Goal: Information Seeking & Learning: Learn about a topic

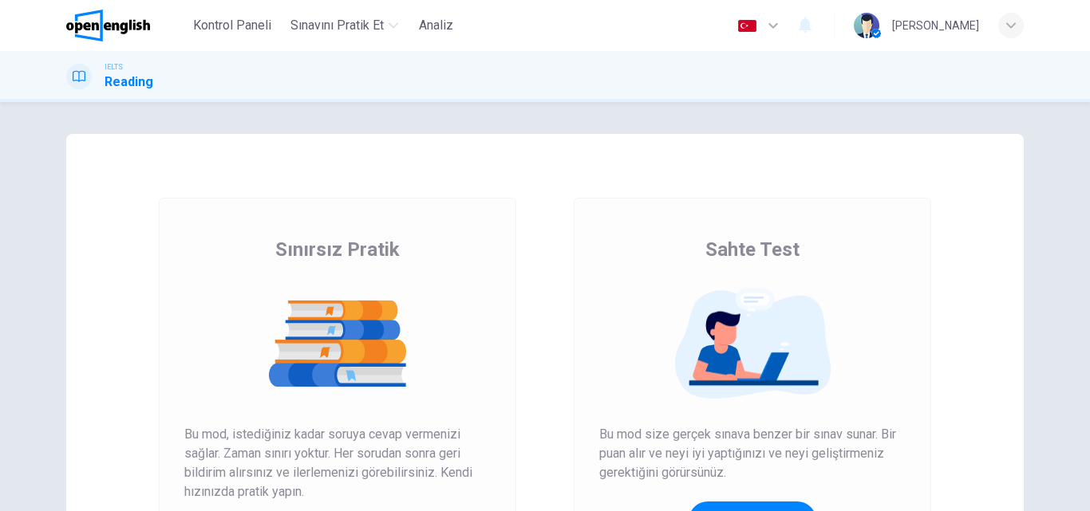
scroll to position [160, 0]
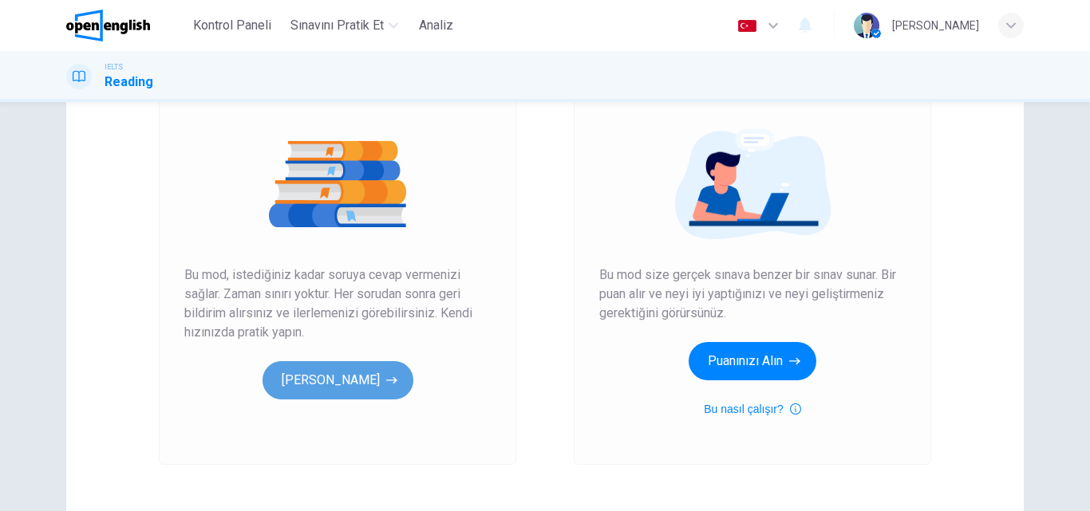
click at [366, 373] on button "[PERSON_NAME]" at bounding box center [337, 380] width 151 height 38
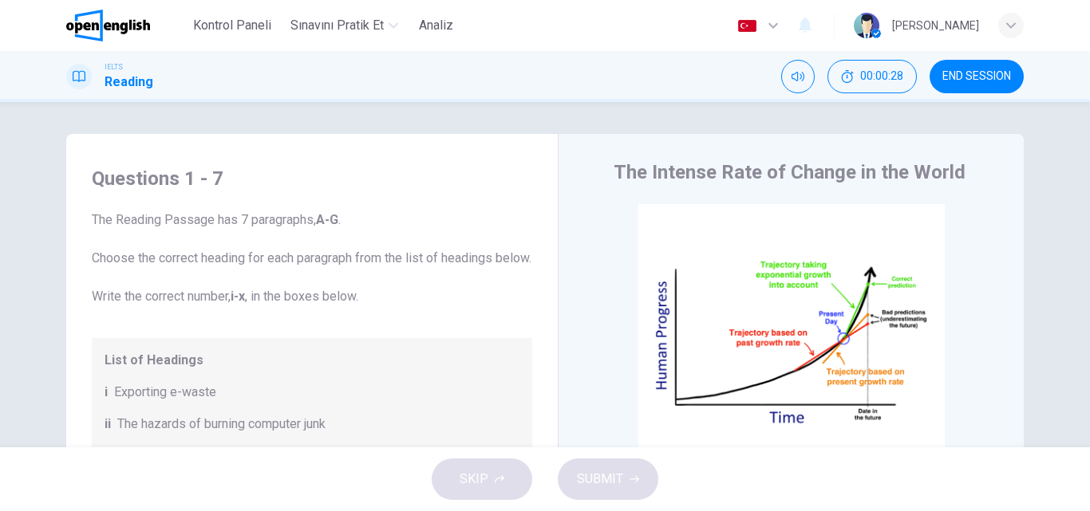
click at [1005, 22] on div "button" at bounding box center [1011, 26] width 26 height 26
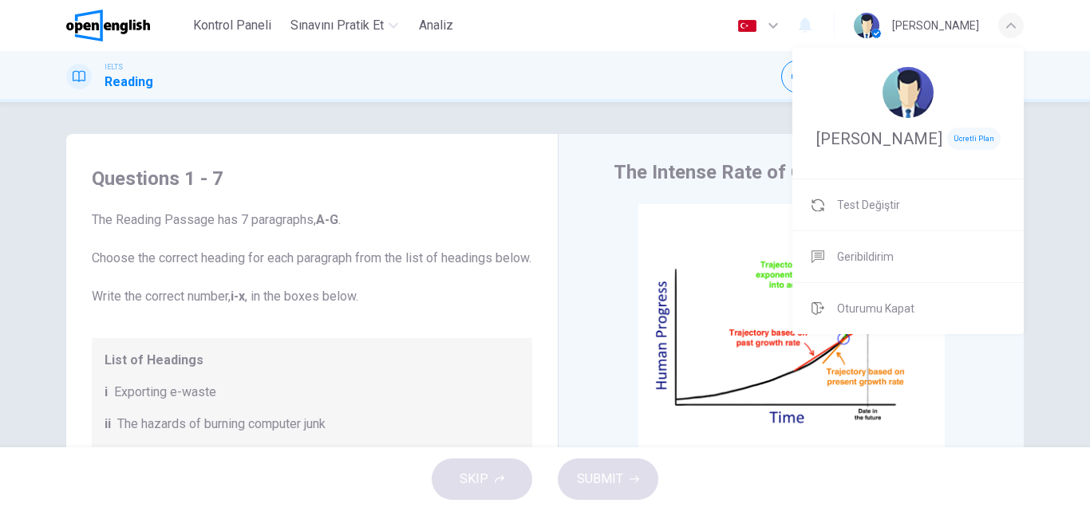
click at [1075, 44] on div at bounding box center [545, 255] width 1090 height 511
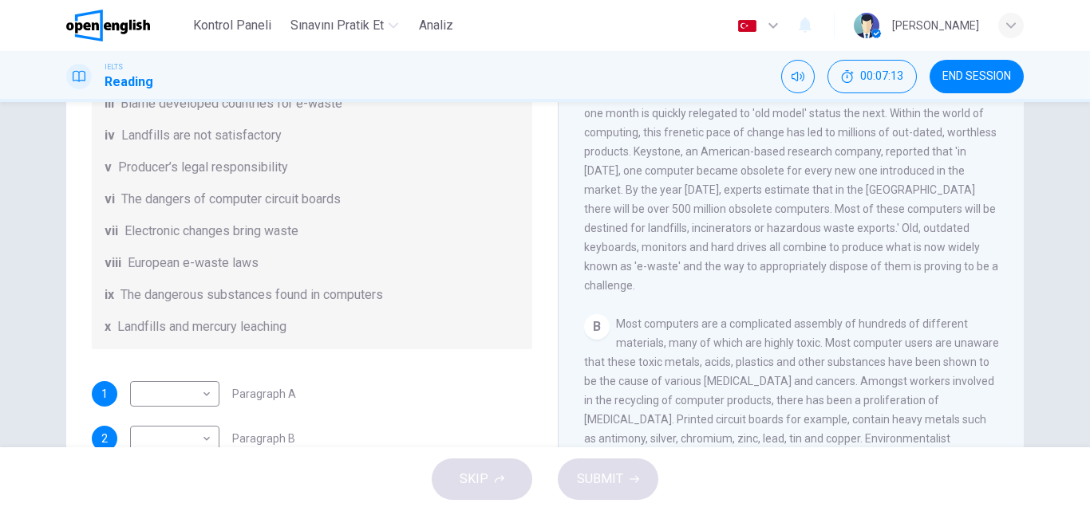
scroll to position [319, 0]
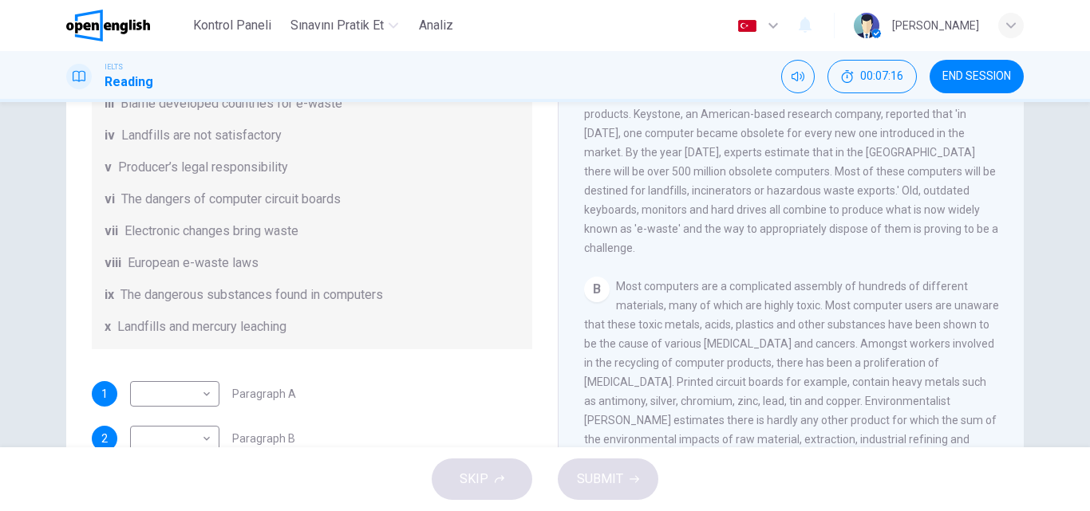
click at [972, 76] on span "END SESSION" at bounding box center [976, 76] width 69 height 13
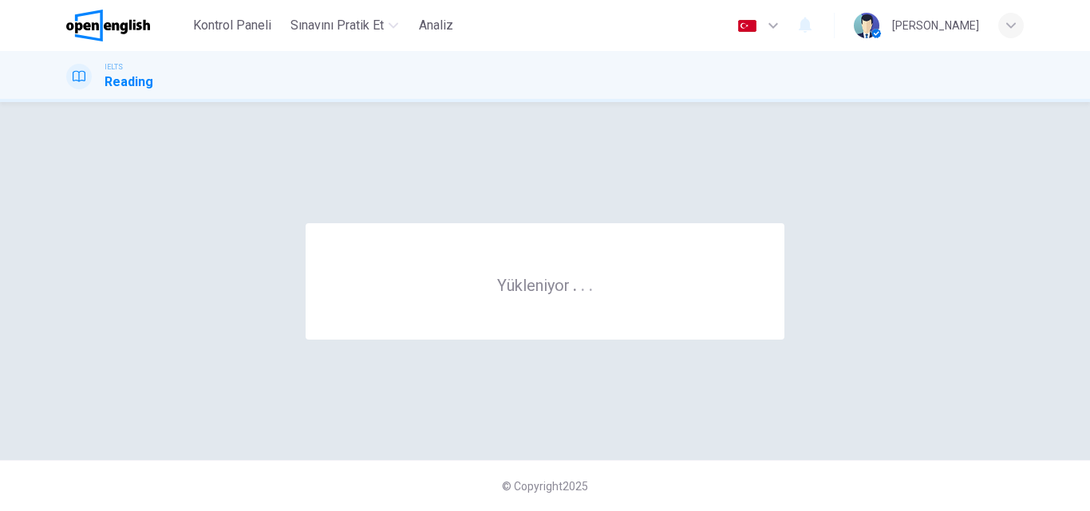
scroll to position [0, 0]
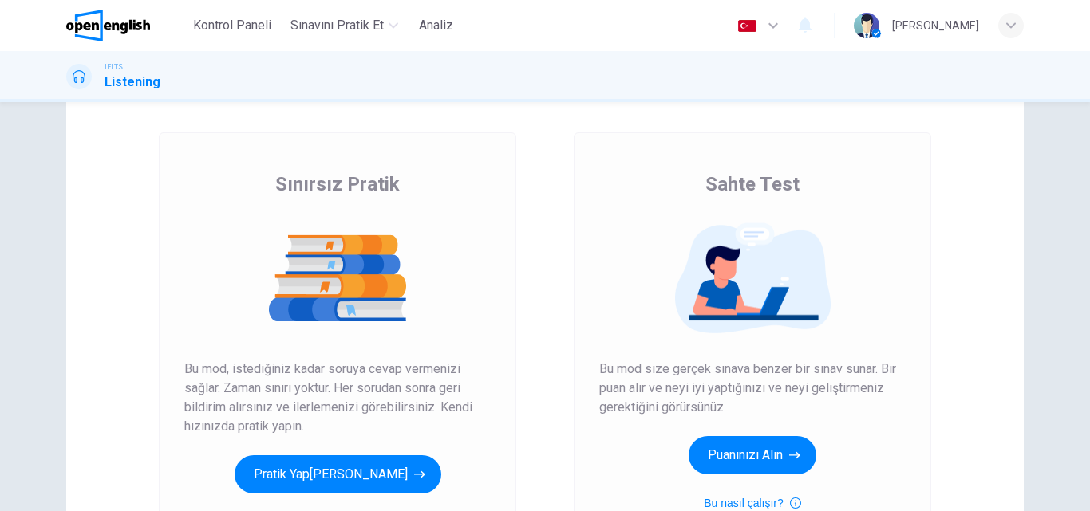
scroll to position [160, 0]
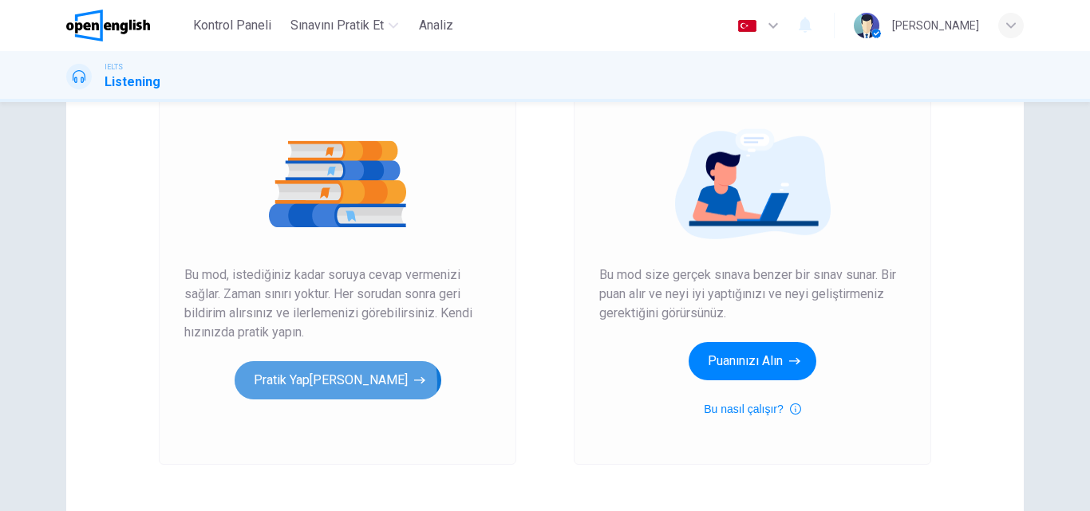
click at [337, 383] on button "Pratik Yap[PERSON_NAME]" at bounding box center [338, 380] width 207 height 38
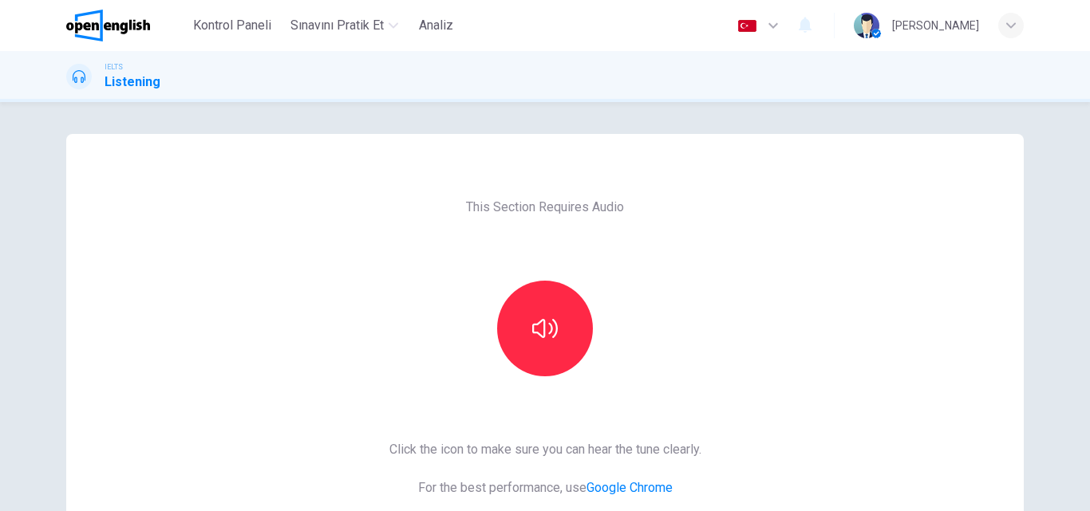
scroll to position [80, 0]
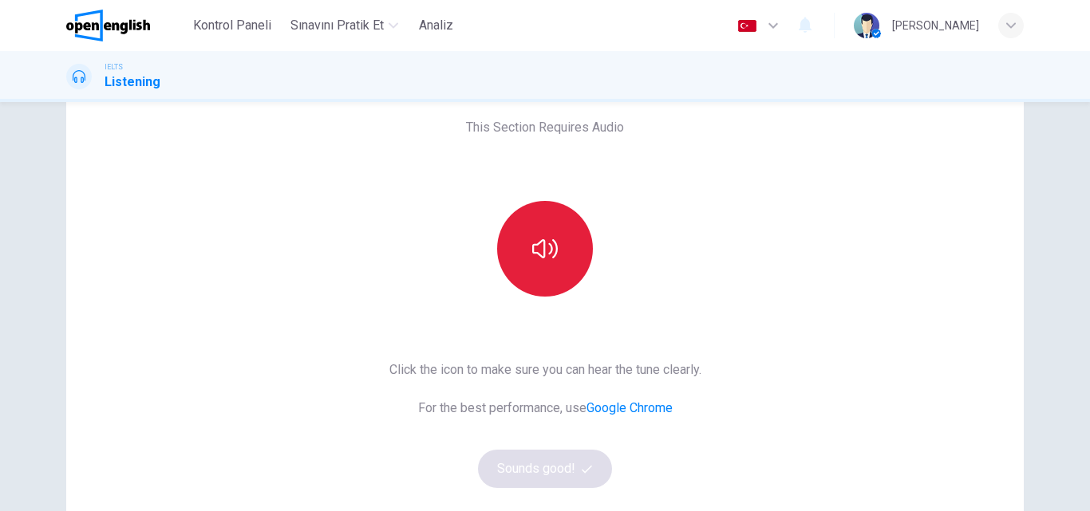
click at [543, 242] on icon "button" at bounding box center [545, 249] width 26 height 26
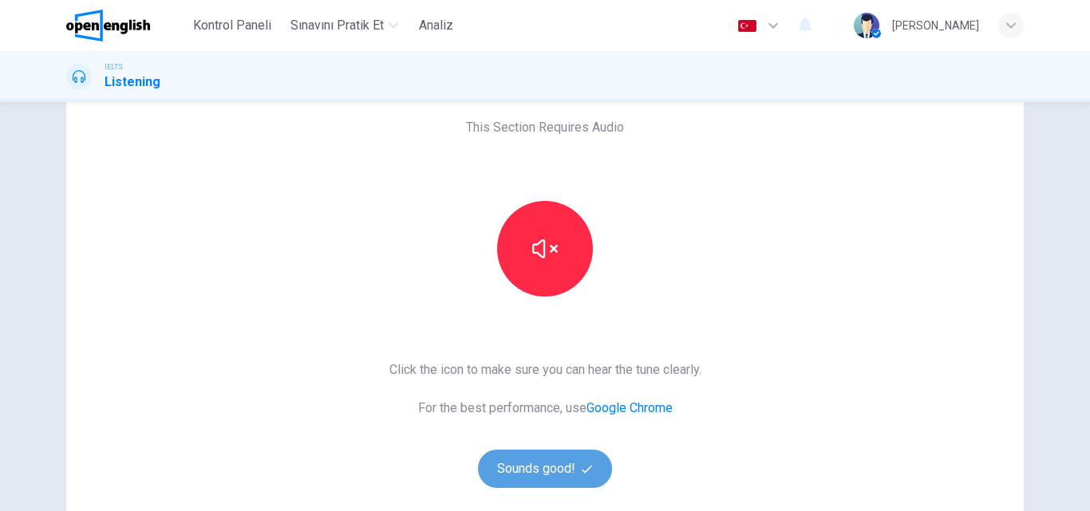
click at [529, 468] on button "Sounds good!" at bounding box center [545, 469] width 134 height 38
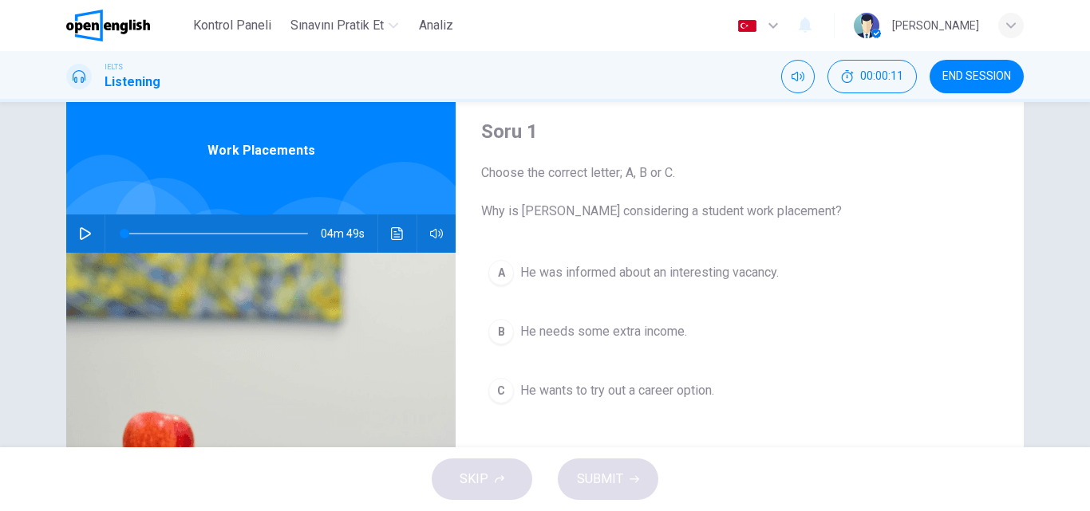
scroll to position [34, 0]
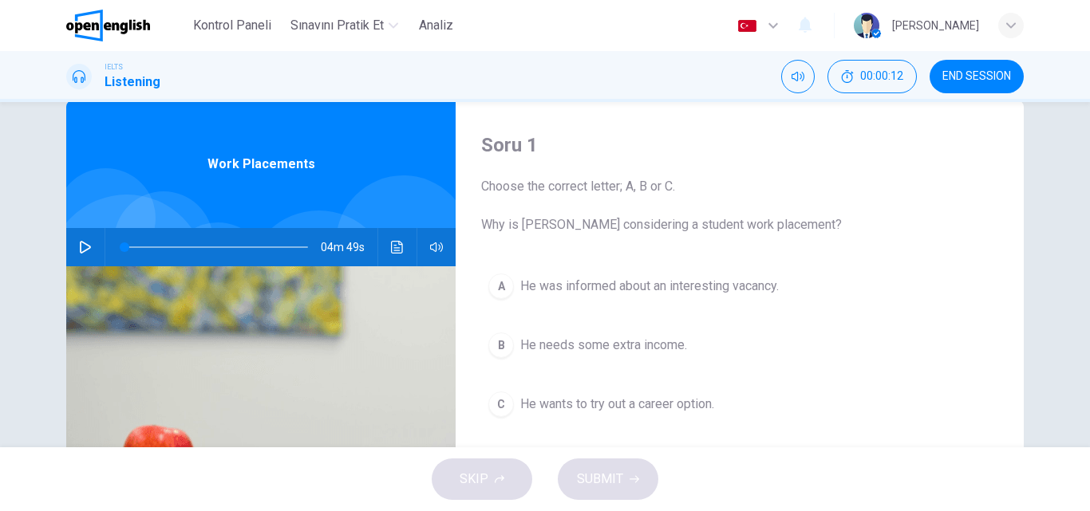
click at [79, 244] on icon "button" at bounding box center [85, 247] width 13 height 13
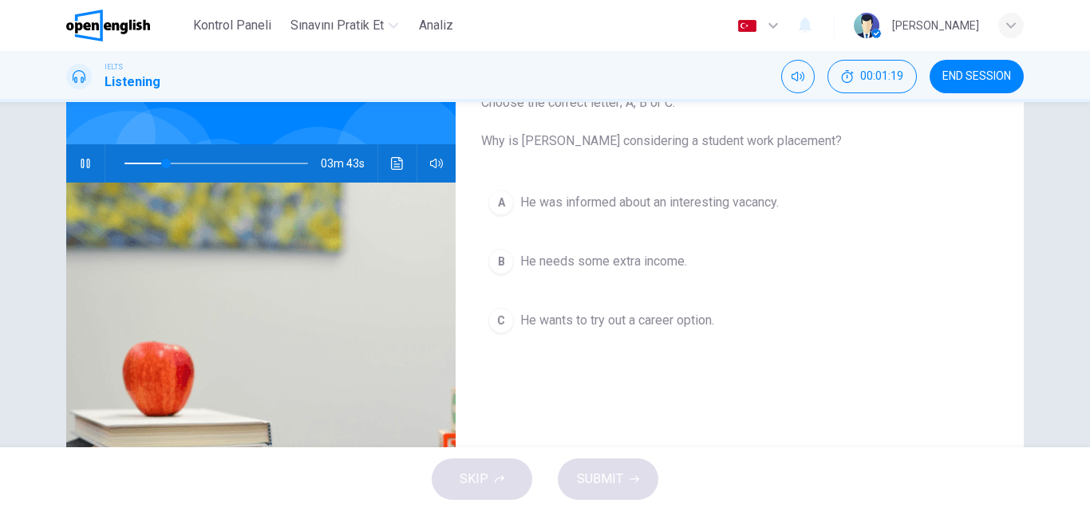
scroll to position [113, 0]
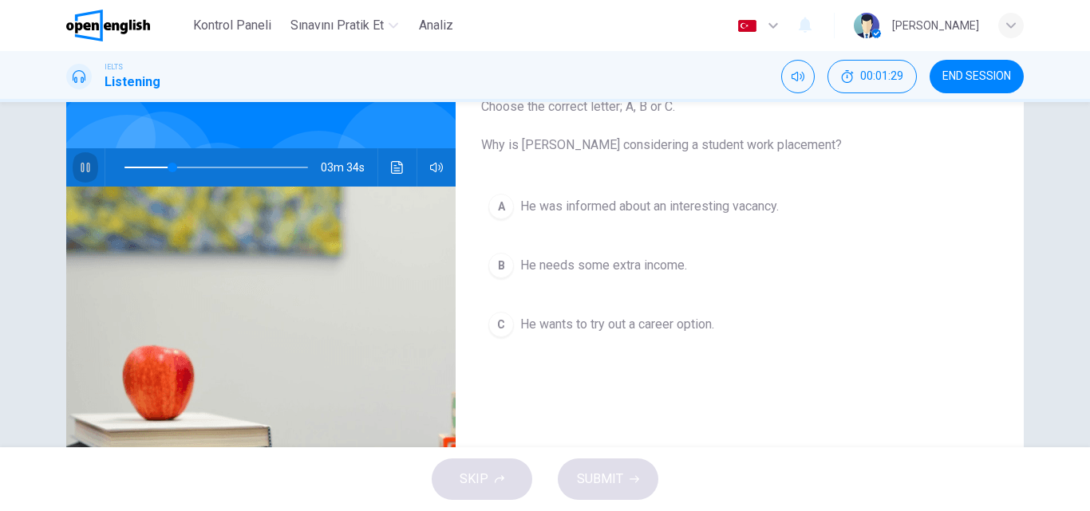
click at [86, 164] on icon "button" at bounding box center [85, 167] width 13 height 13
click at [128, 167] on span at bounding box center [127, 168] width 7 height 2
click at [85, 168] on icon "button" at bounding box center [85, 167] width 13 height 13
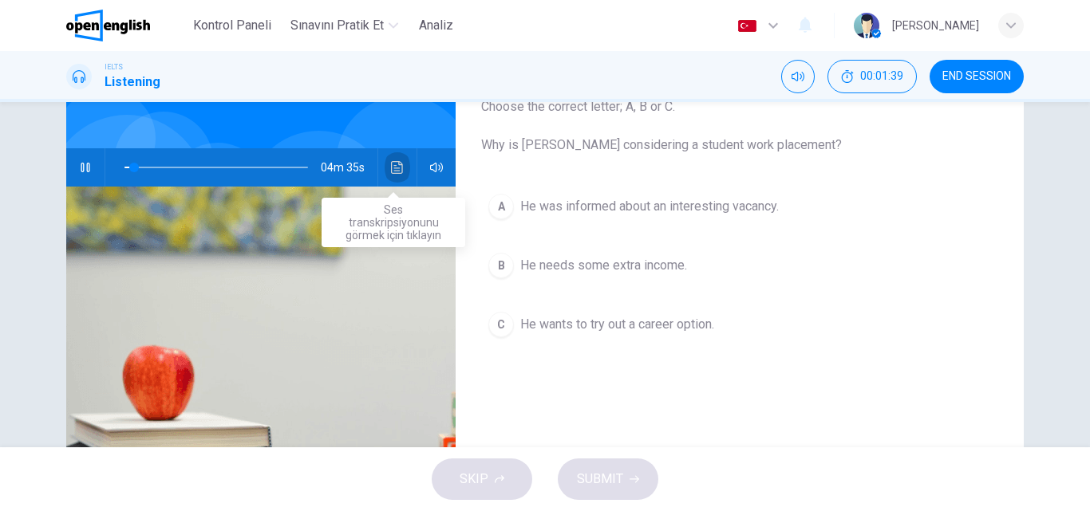
click at [391, 166] on icon "Ses transkripsiyonunu görmek için tıklayın" at bounding box center [397, 167] width 12 height 13
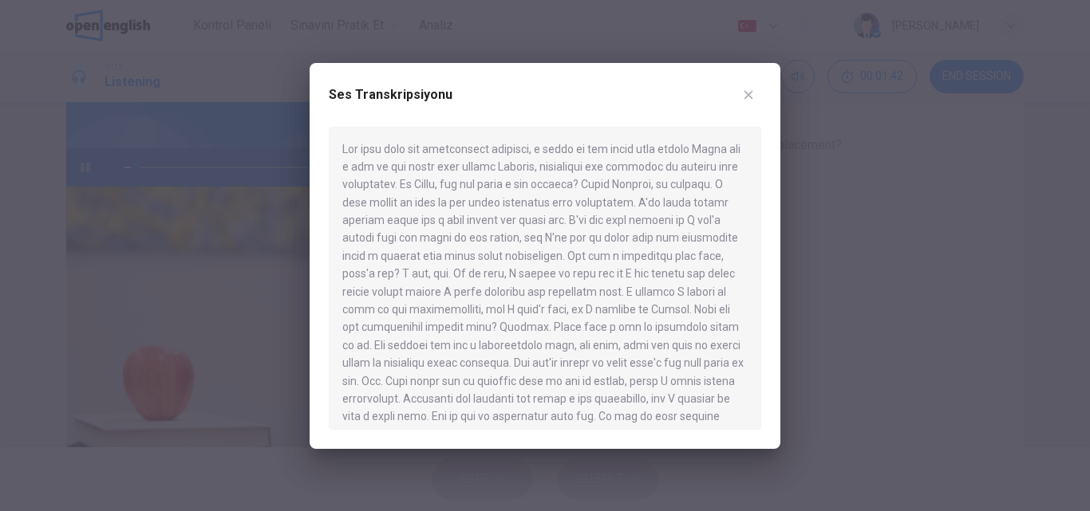
scroll to position [80, 0]
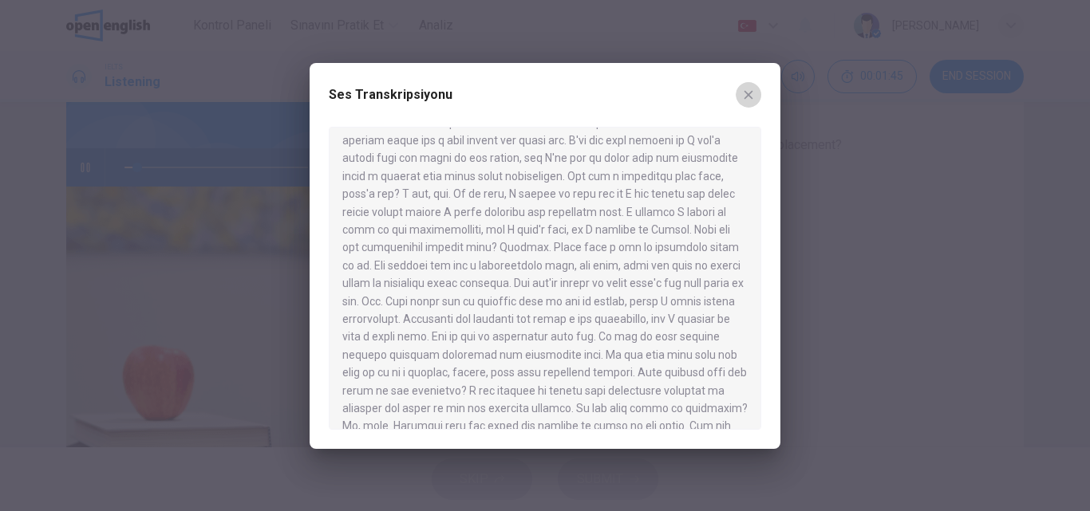
click at [752, 94] on icon "button" at bounding box center [748, 95] width 13 height 13
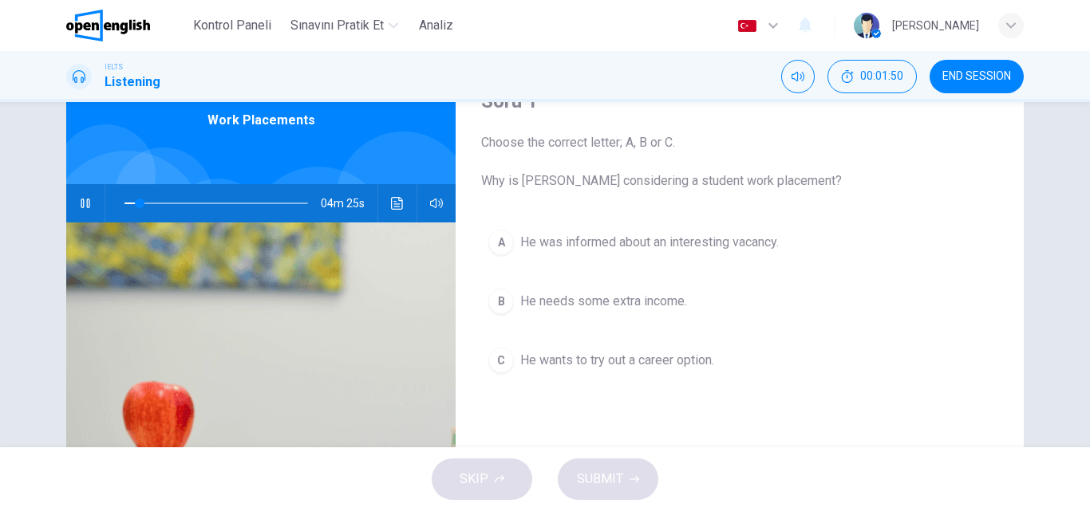
scroll to position [113, 0]
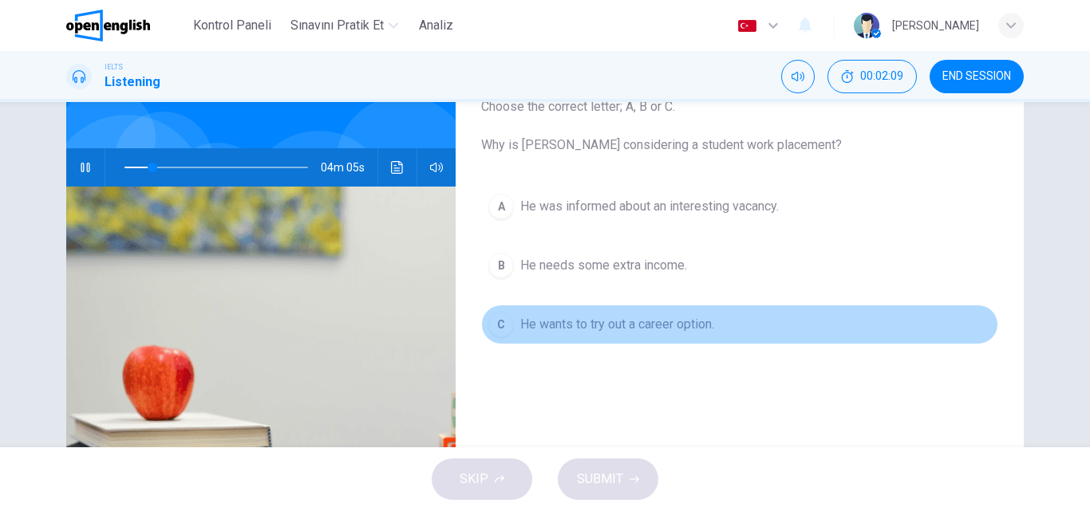
click at [542, 324] on span "He wants to try out a career option." at bounding box center [617, 324] width 194 height 19
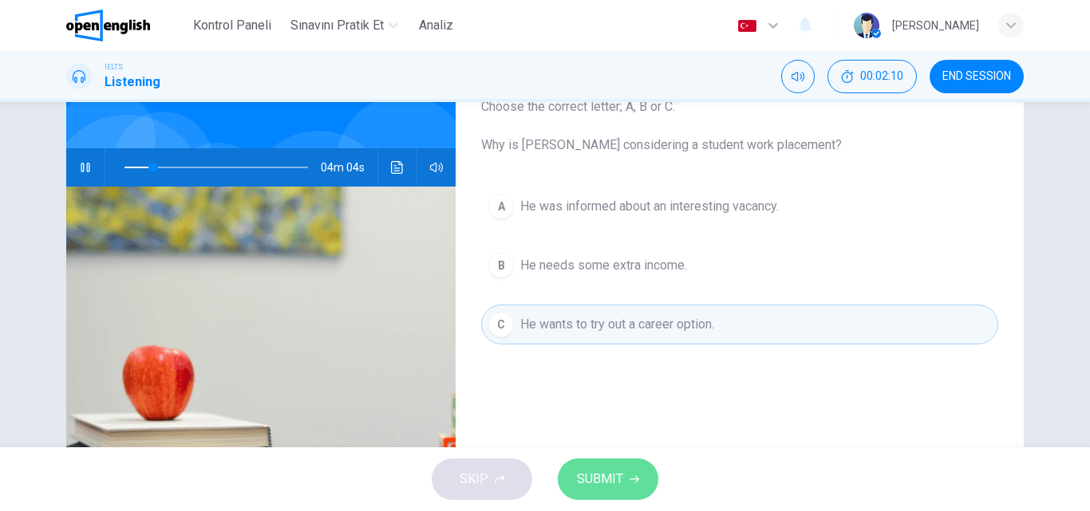
click at [610, 480] on span "SUBMIT" at bounding box center [600, 479] width 46 height 22
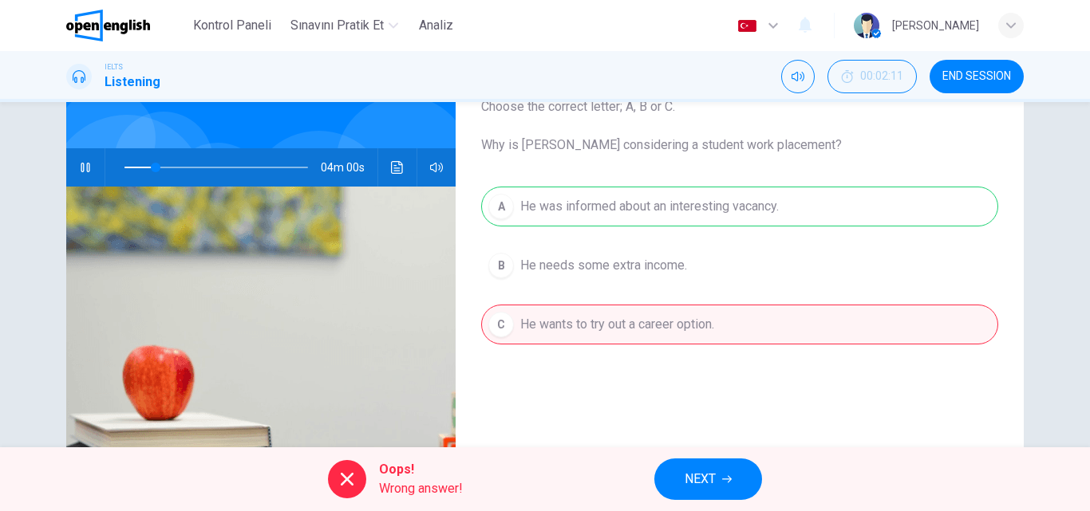
click at [697, 479] on span "NEXT" at bounding box center [699, 479] width 31 height 22
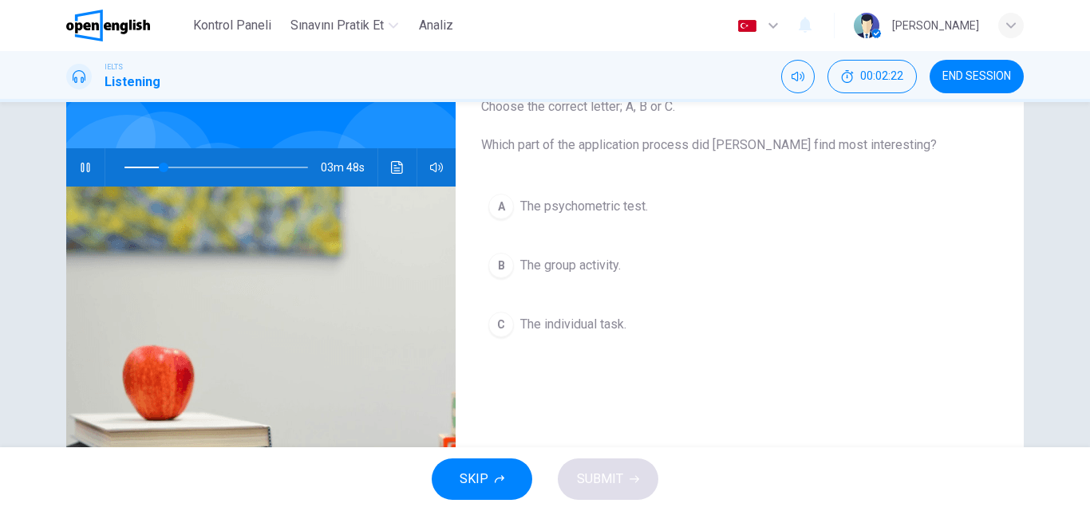
click at [500, 203] on div "A" at bounding box center [501, 207] width 26 height 26
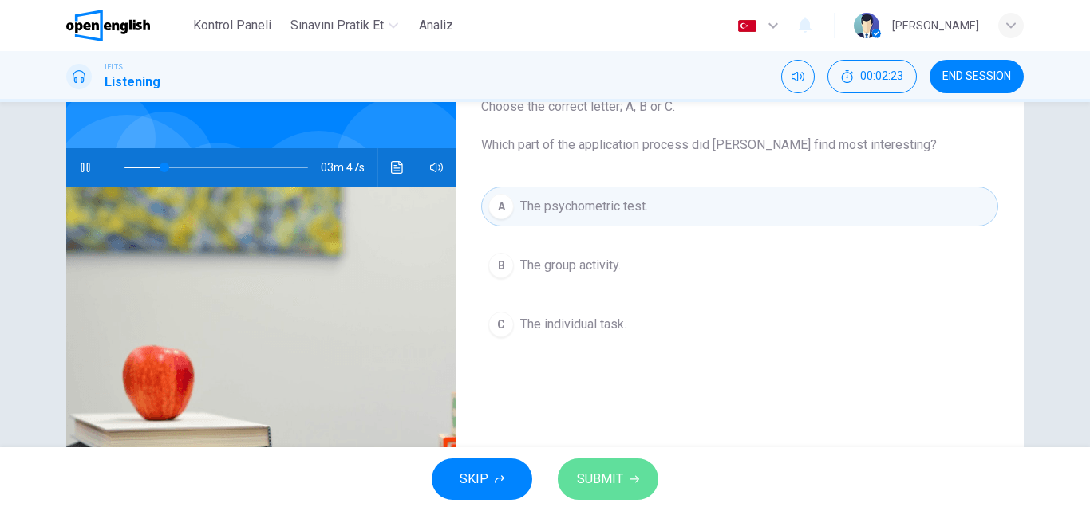
click at [606, 471] on span "SUBMIT" at bounding box center [600, 479] width 46 height 22
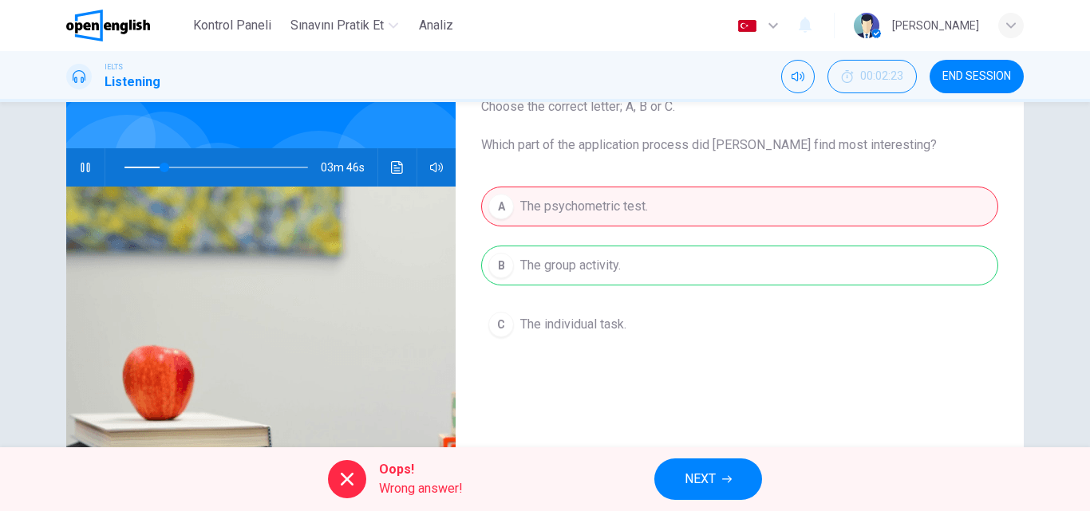
click at [687, 472] on span "NEXT" at bounding box center [699, 479] width 31 height 22
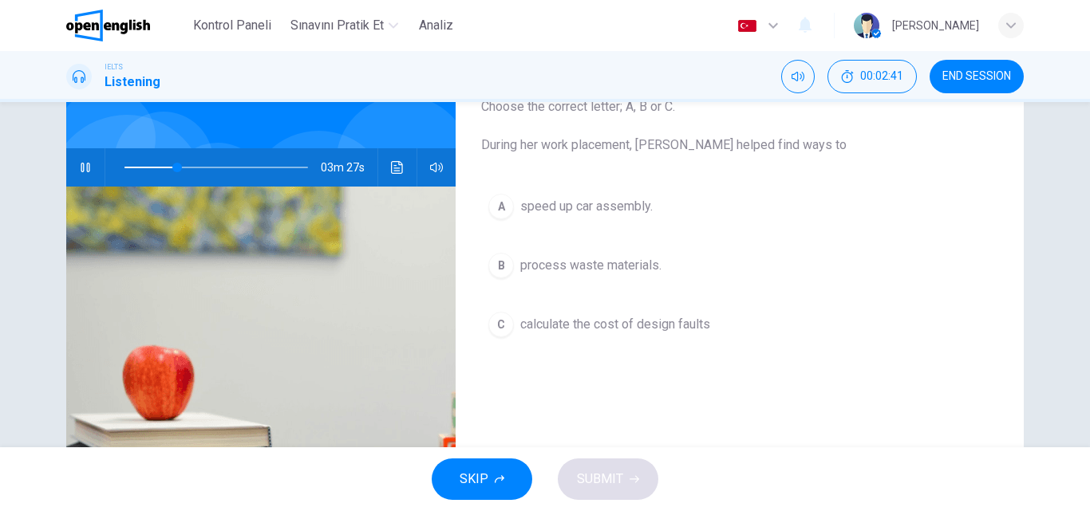
click at [495, 328] on div "C" at bounding box center [501, 325] width 26 height 26
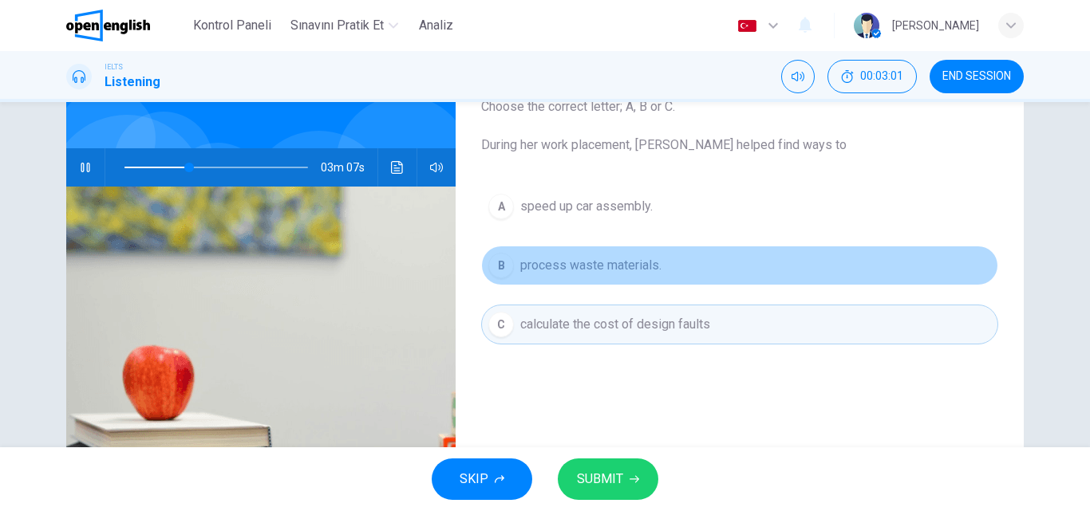
click at [566, 269] on span "process waste materials." at bounding box center [590, 265] width 141 height 19
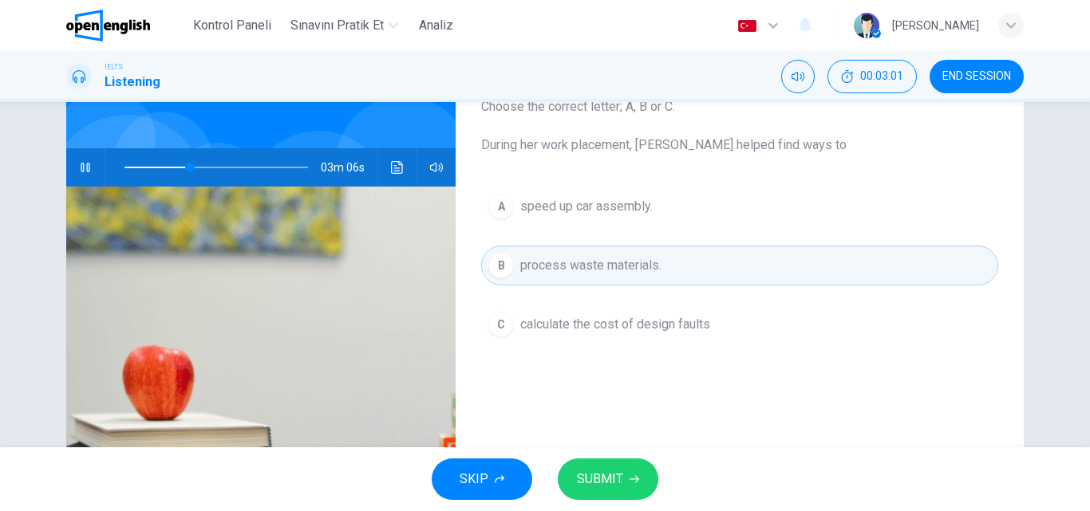
click at [606, 484] on span "SUBMIT" at bounding box center [600, 479] width 46 height 22
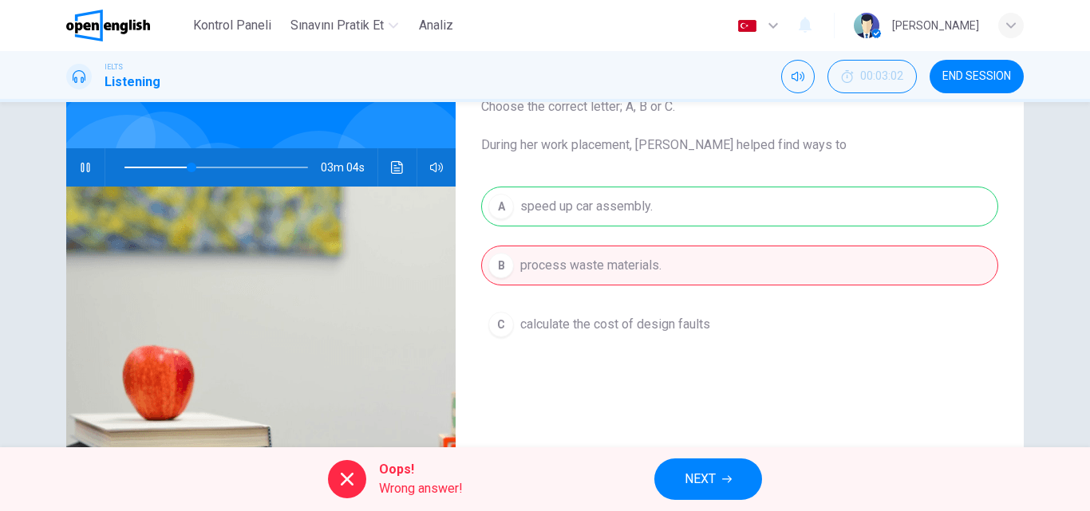
click at [696, 475] on span "NEXT" at bounding box center [699, 479] width 31 height 22
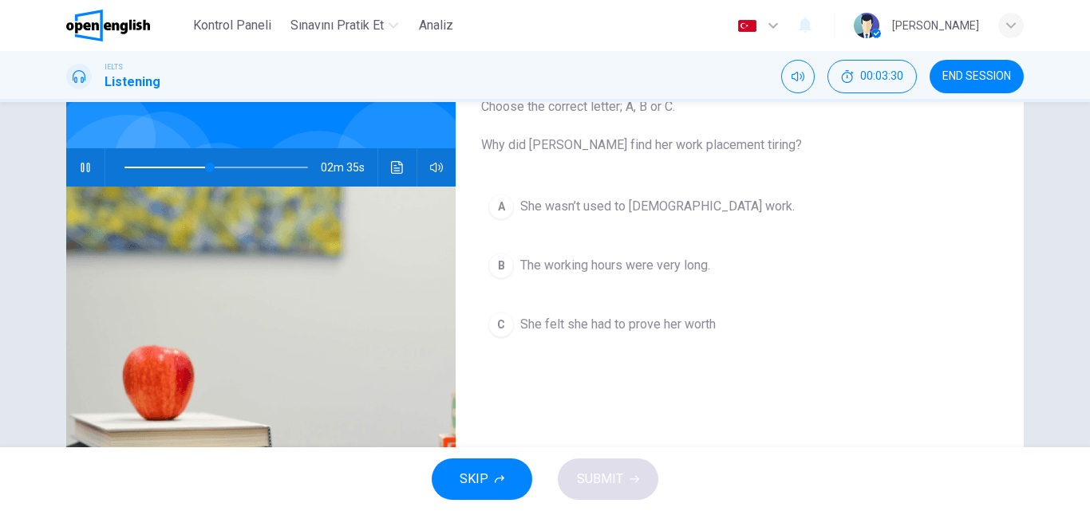
click at [574, 321] on span "She felt she had to prove her worth" at bounding box center [617, 324] width 195 height 19
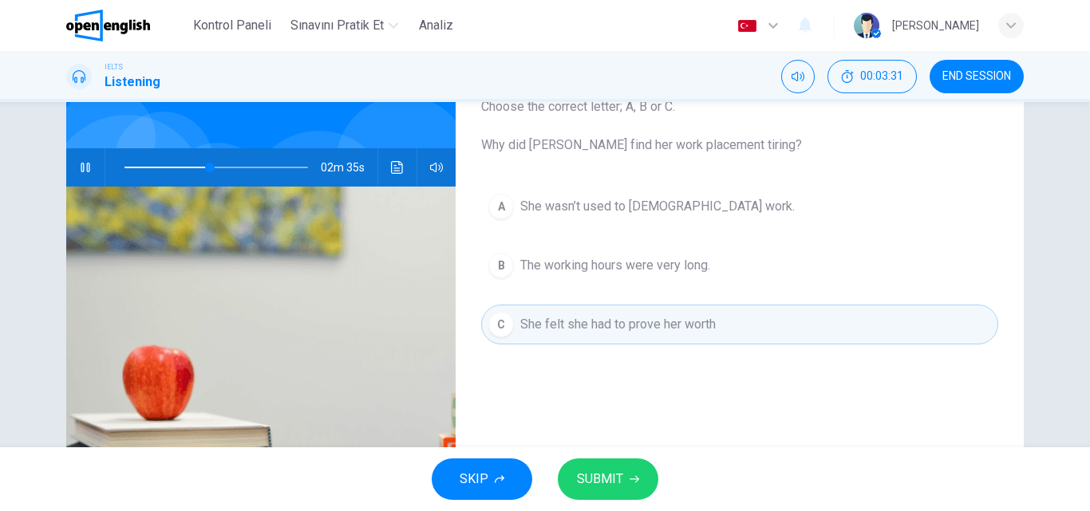
click at [607, 475] on span "SUBMIT" at bounding box center [600, 479] width 46 height 22
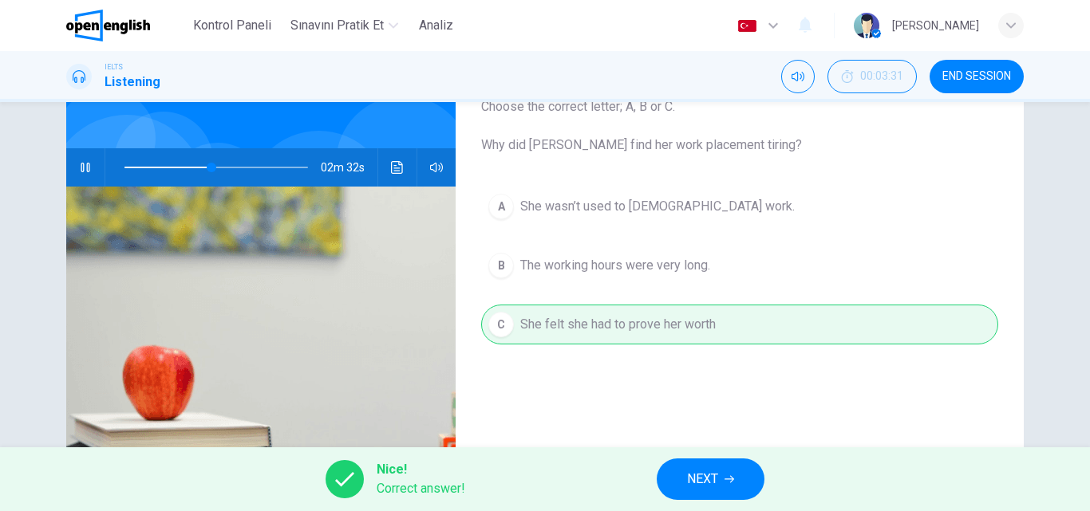
click at [712, 470] on span "NEXT" at bounding box center [702, 479] width 31 height 22
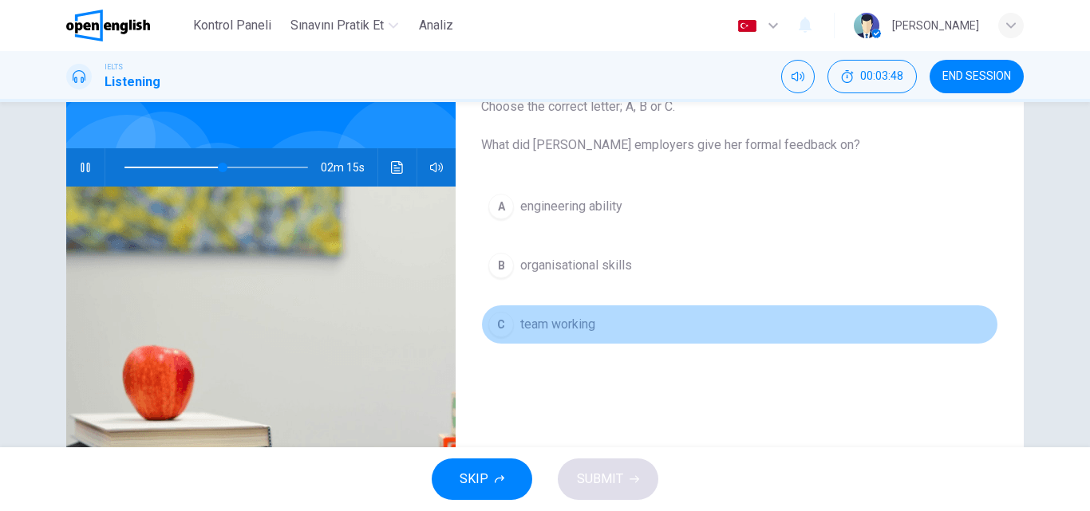
click at [562, 325] on span "team working" at bounding box center [557, 324] width 75 height 19
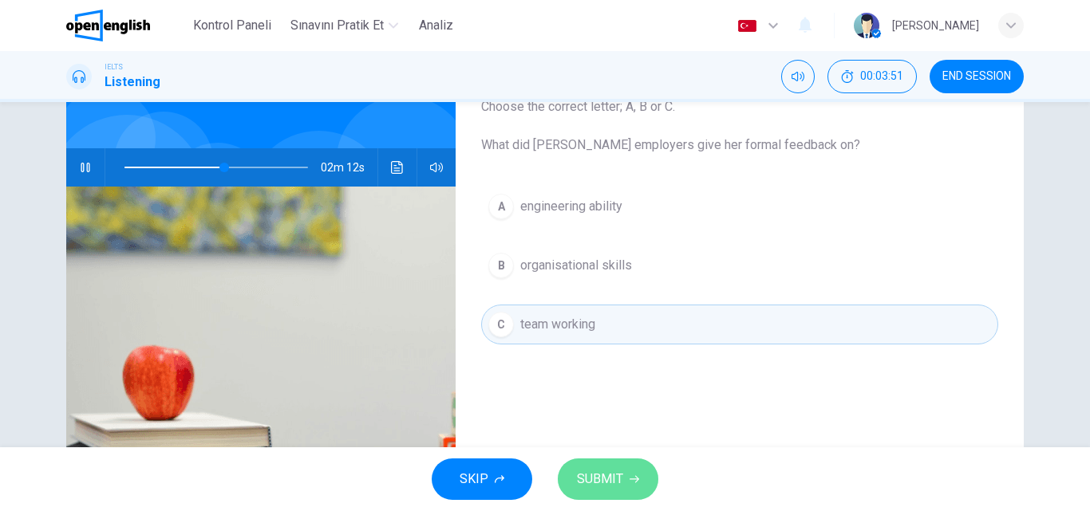
click at [617, 475] on span "SUBMIT" at bounding box center [600, 479] width 46 height 22
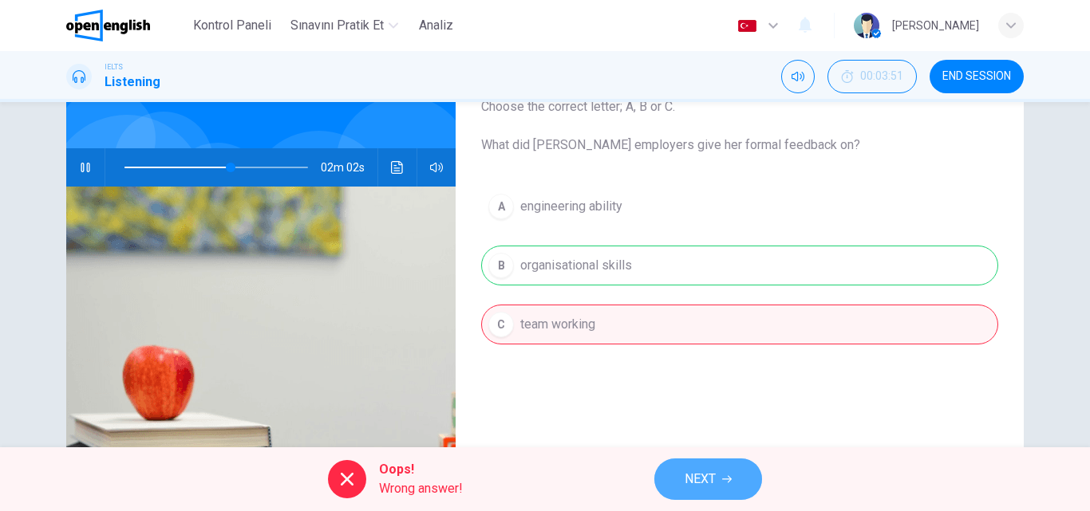
click at [707, 475] on span "NEXT" at bounding box center [699, 479] width 31 height 22
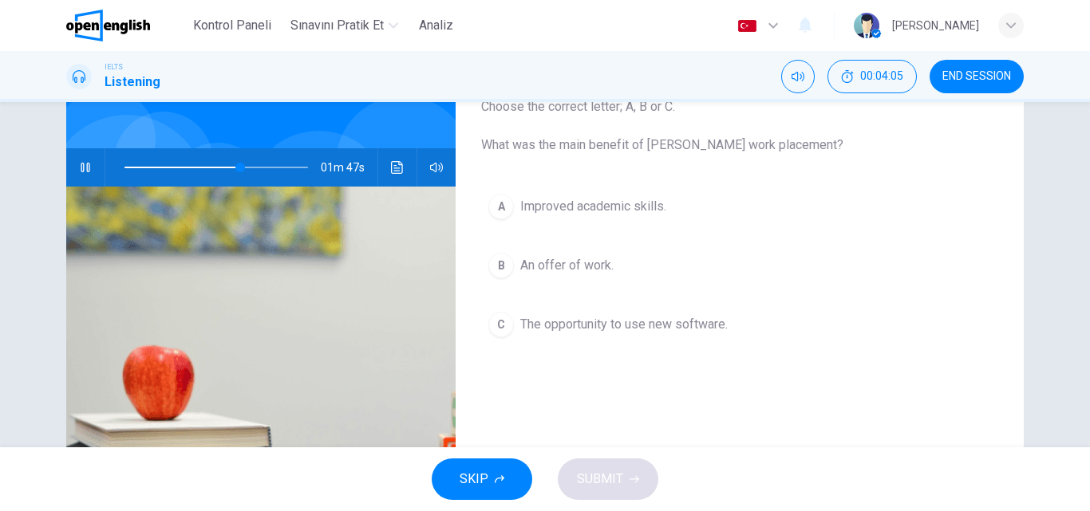
click at [560, 263] on span "An offer of work." at bounding box center [566, 265] width 93 height 19
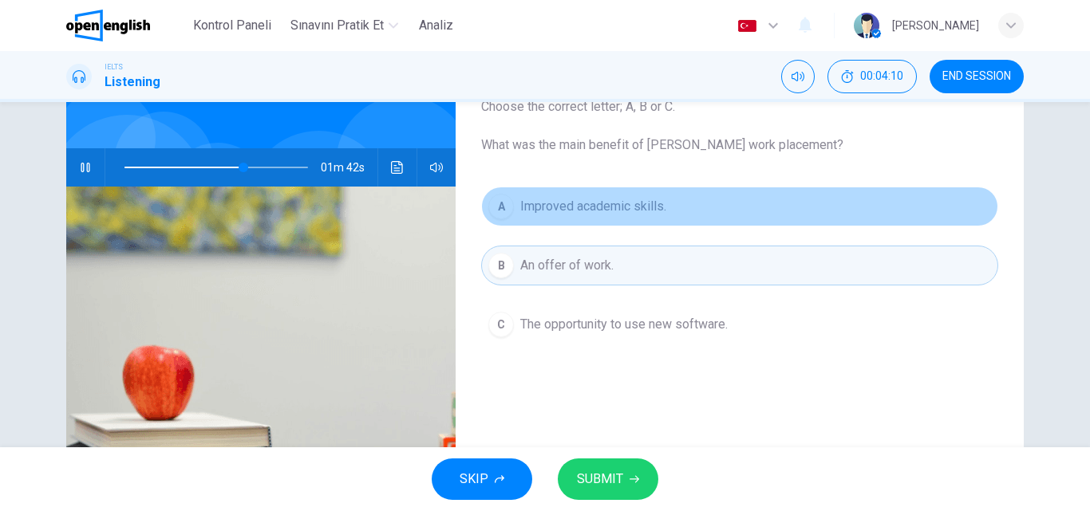
click at [566, 209] on span "Improved academic skills." at bounding box center [593, 206] width 146 height 19
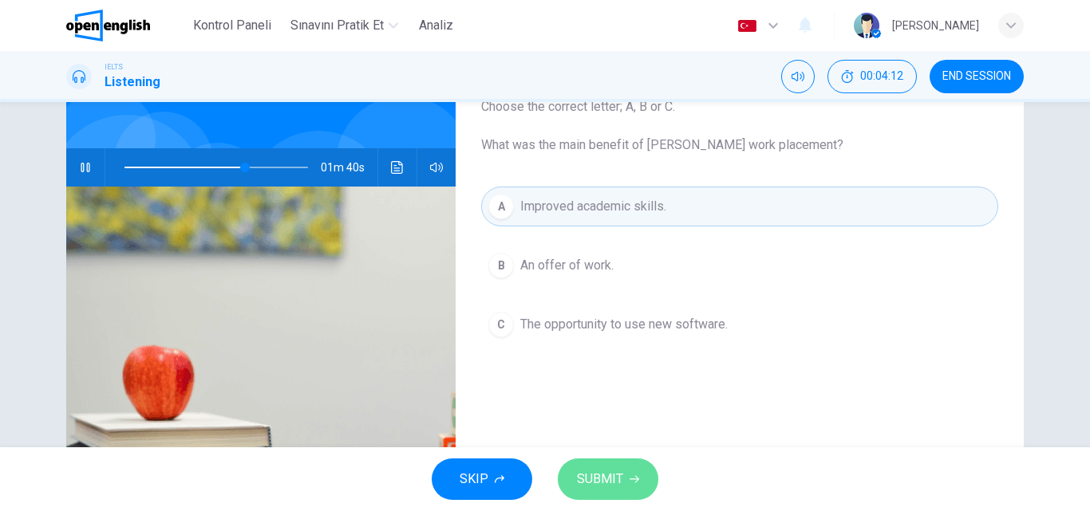
click at [612, 471] on span "SUBMIT" at bounding box center [600, 479] width 46 height 22
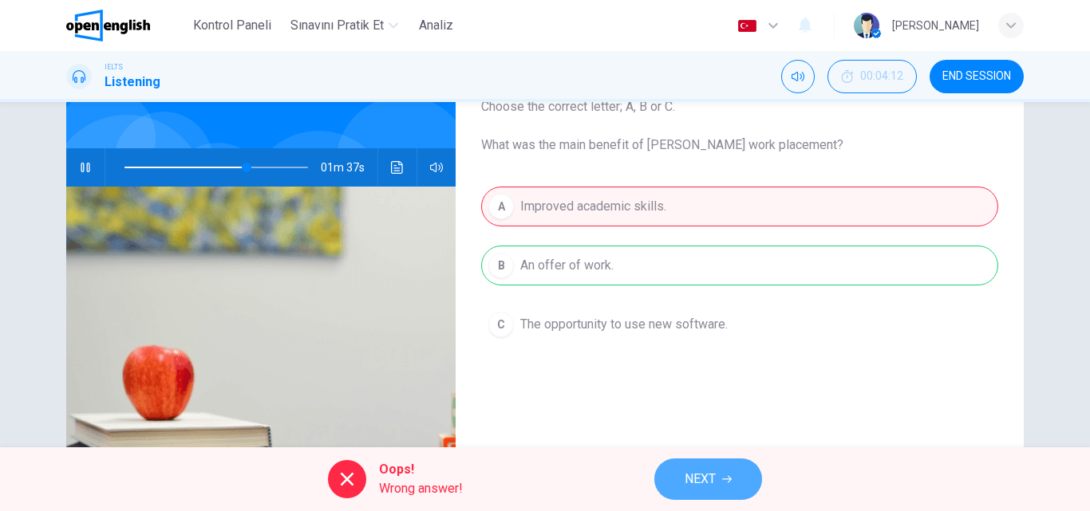
click at [696, 474] on span "NEXT" at bounding box center [699, 479] width 31 height 22
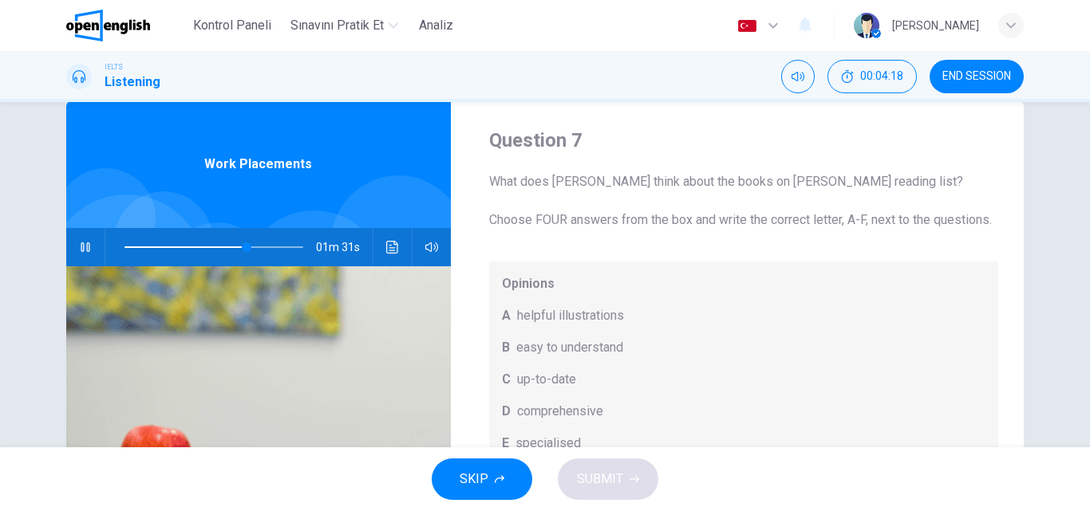
scroll to position [0, 0]
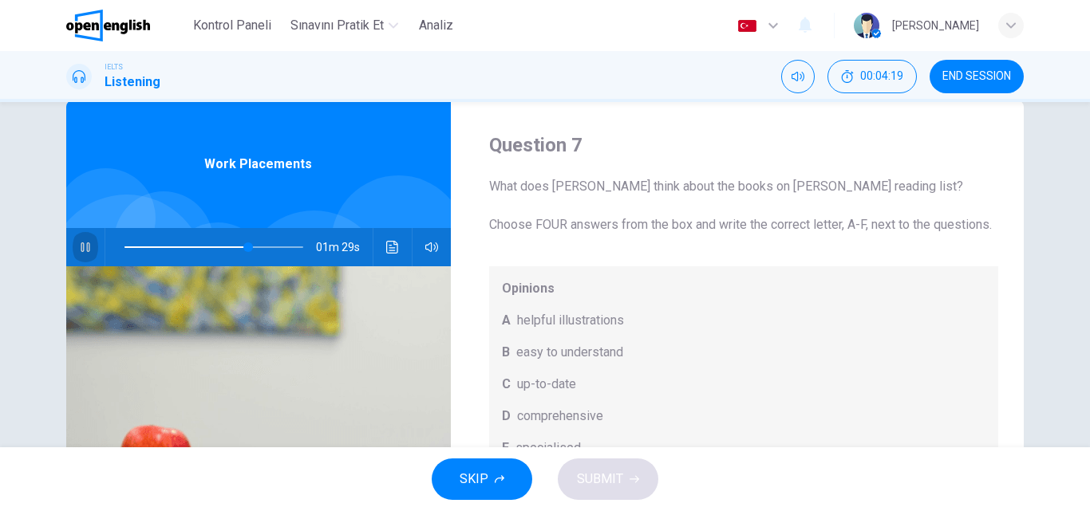
click at [81, 240] on button "button" at bounding box center [86, 247] width 26 height 38
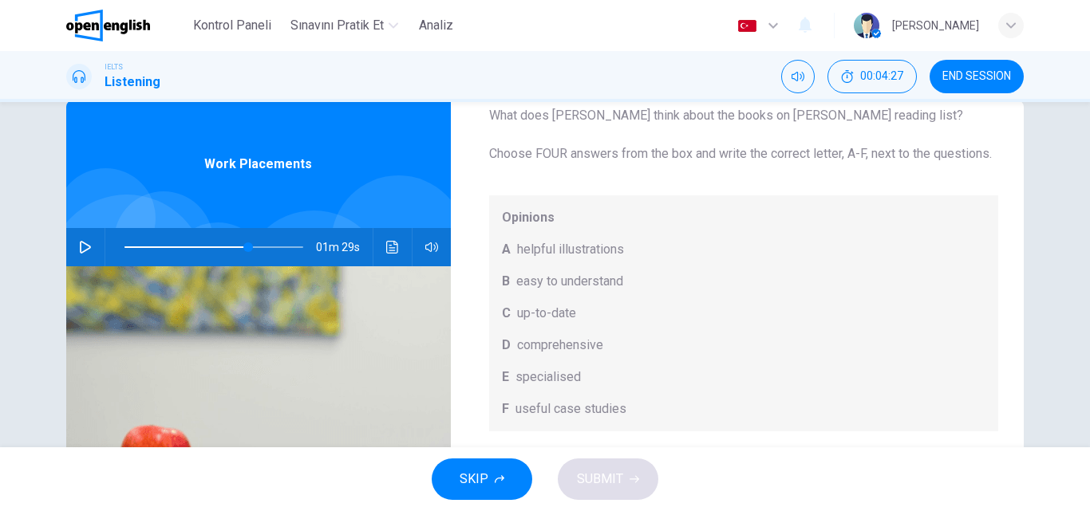
scroll to position [90, 0]
click at [81, 246] on icon "button" at bounding box center [85, 247] width 13 height 13
click at [538, 249] on span "helpful illustrations" at bounding box center [570, 249] width 107 height 19
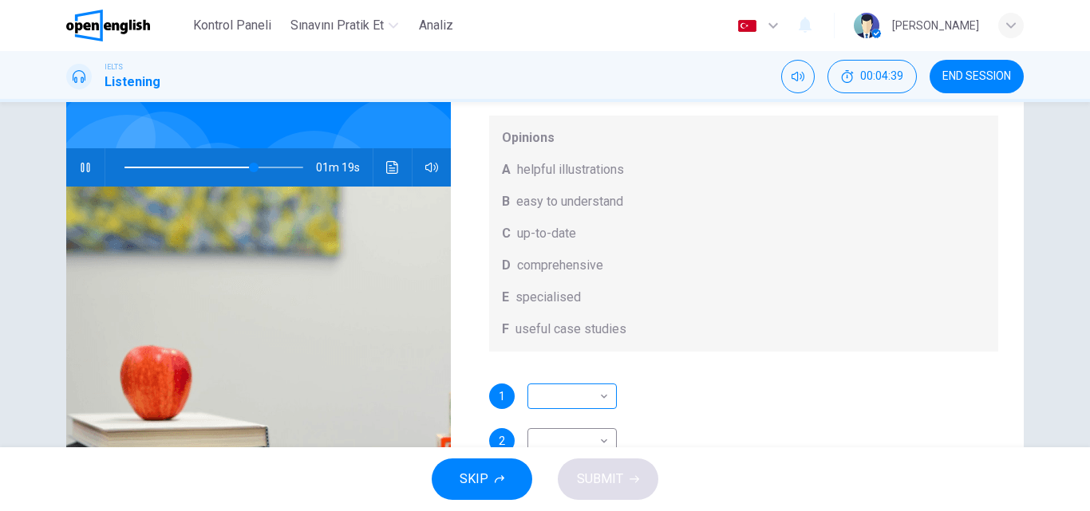
click at [580, 401] on body "Bu site, Gizlilik Politikamızda açıklandığı gibi çerezler kullanmaktadır. Çerez…" at bounding box center [545, 255] width 1090 height 511
click at [698, 319] on div at bounding box center [545, 255] width 1090 height 511
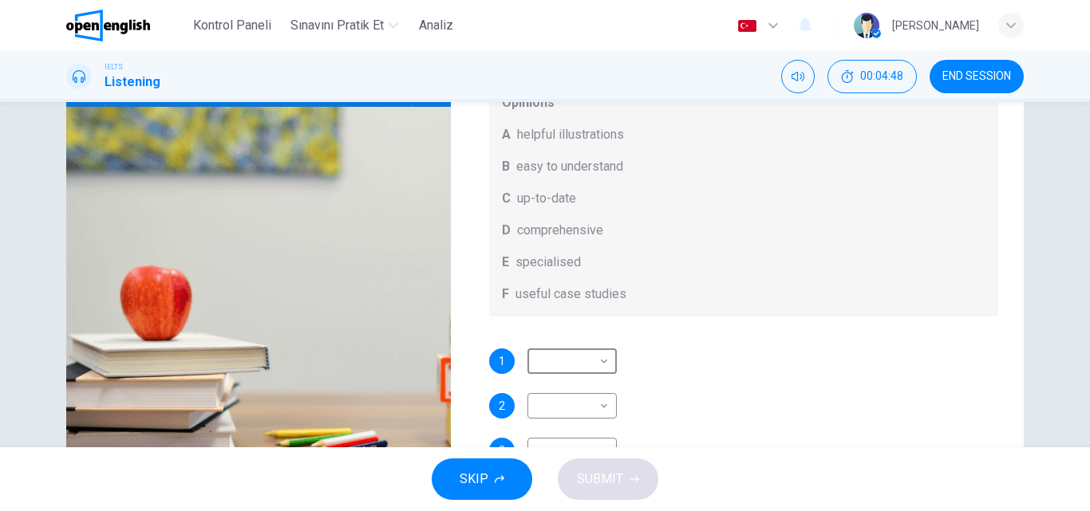
scroll to position [10, 0]
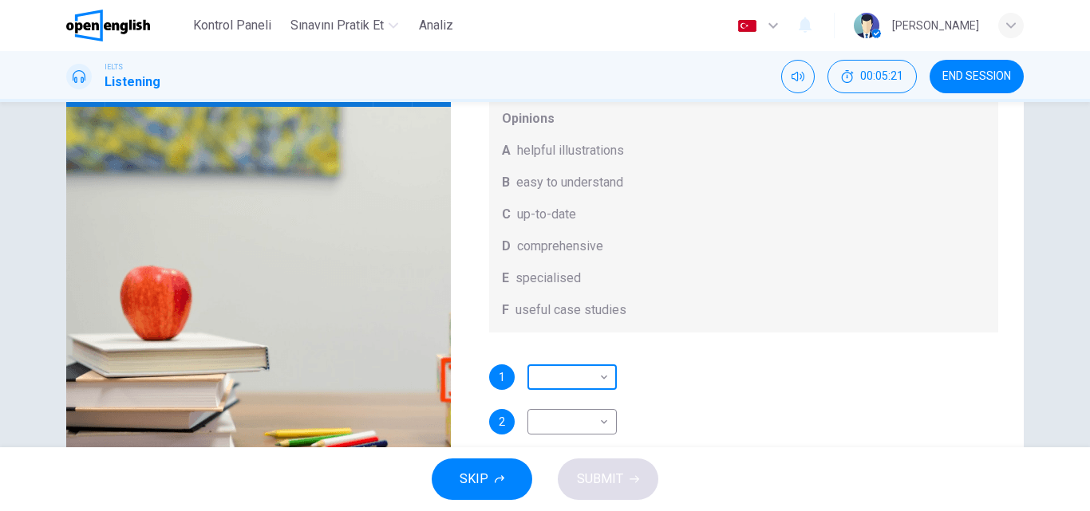
click at [564, 395] on body "Bu site, Gizlilik Politikamızda açıklandığı gibi çerezler kullanmaktadır. Çerez…" at bounding box center [545, 255] width 1090 height 511
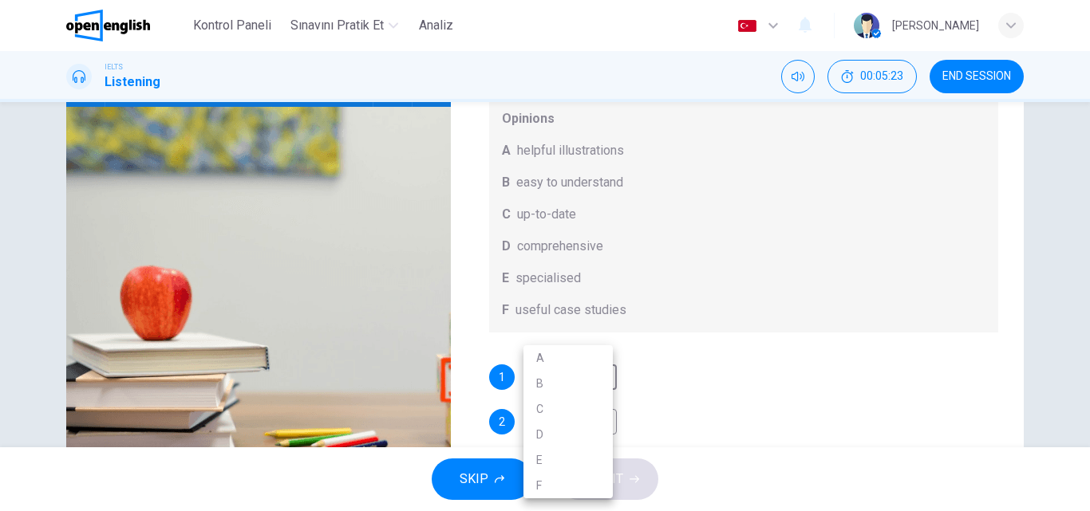
click at [689, 338] on div at bounding box center [545, 255] width 1090 height 511
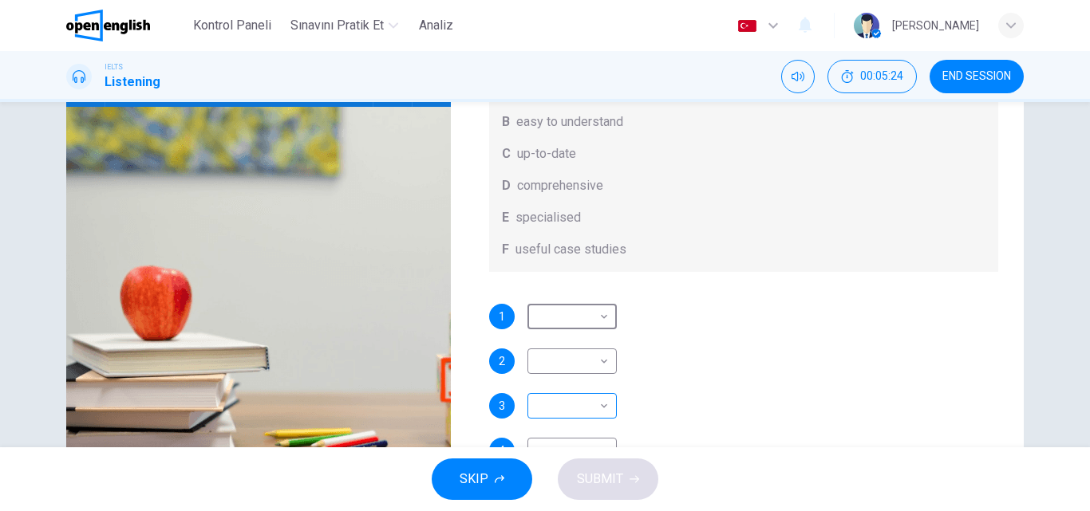
click at [563, 402] on body "Bu site, Gizlilik Politikamızda açıklandığı gibi çerezler kullanmaktadır. Çerez…" at bounding box center [545, 255] width 1090 height 511
click at [534, 383] on li "B" at bounding box center [567, 384] width 89 height 26
type input "**"
type input "*"
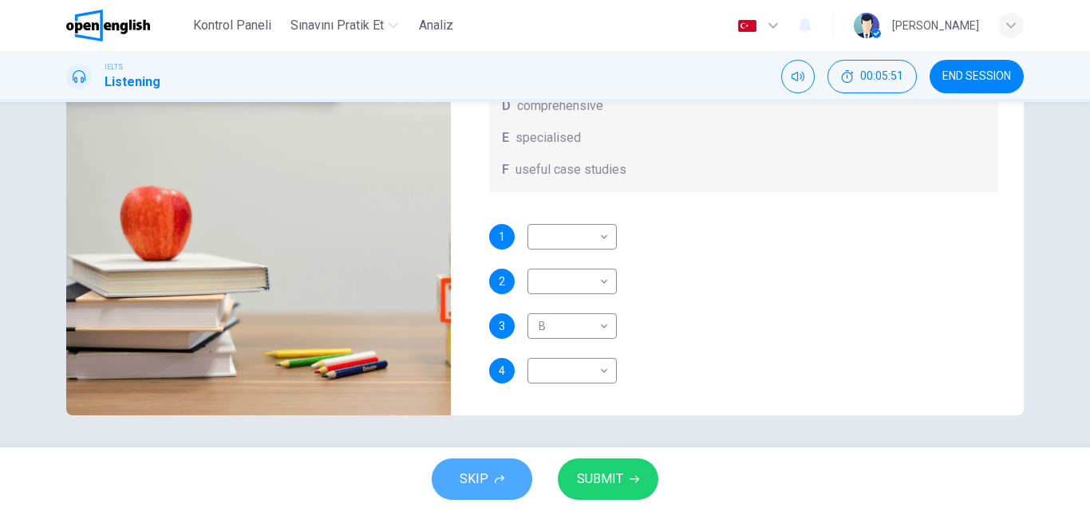
click at [489, 475] on button "SKIP" at bounding box center [482, 479] width 101 height 41
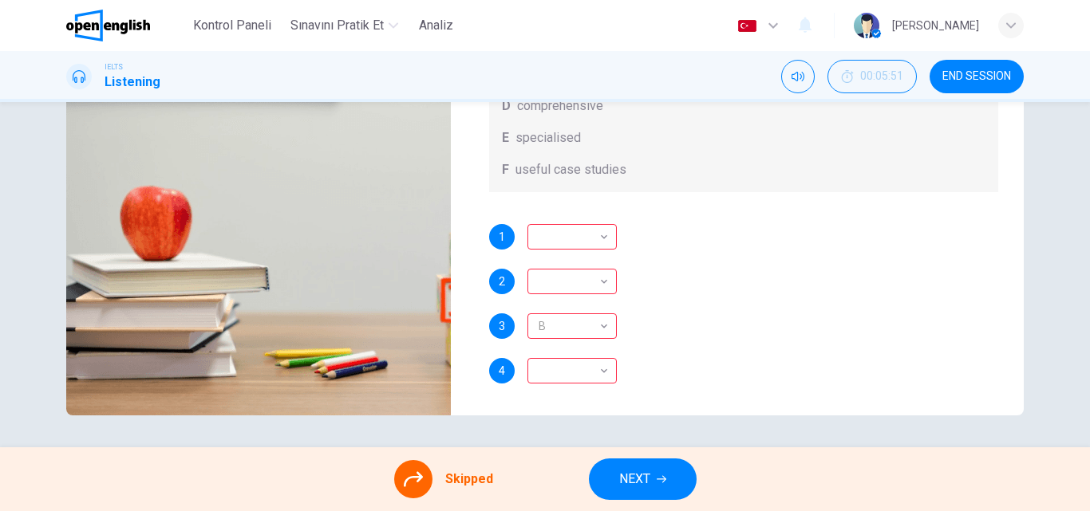
type input "**"
click at [633, 470] on span "NEXT" at bounding box center [634, 479] width 31 height 22
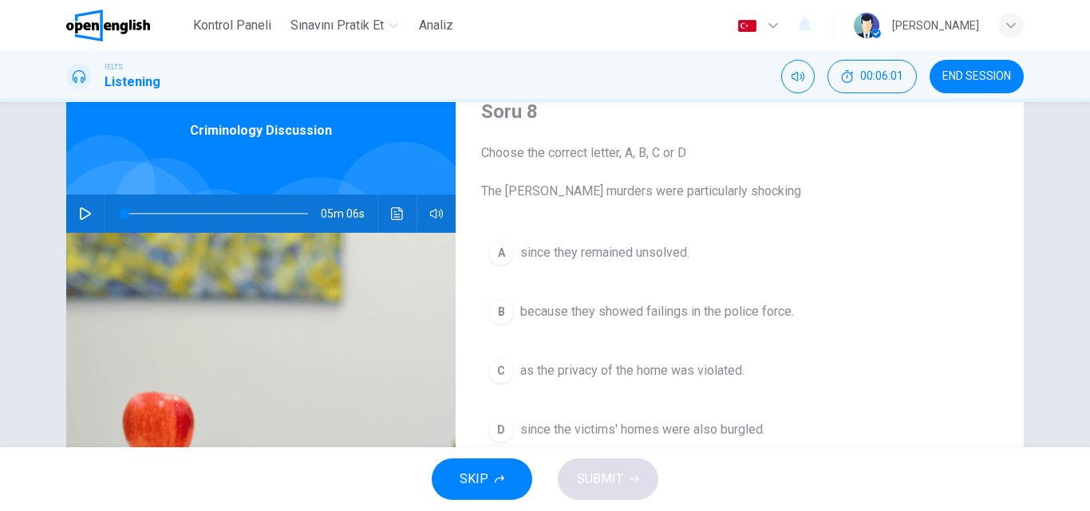
scroll to position [34, 0]
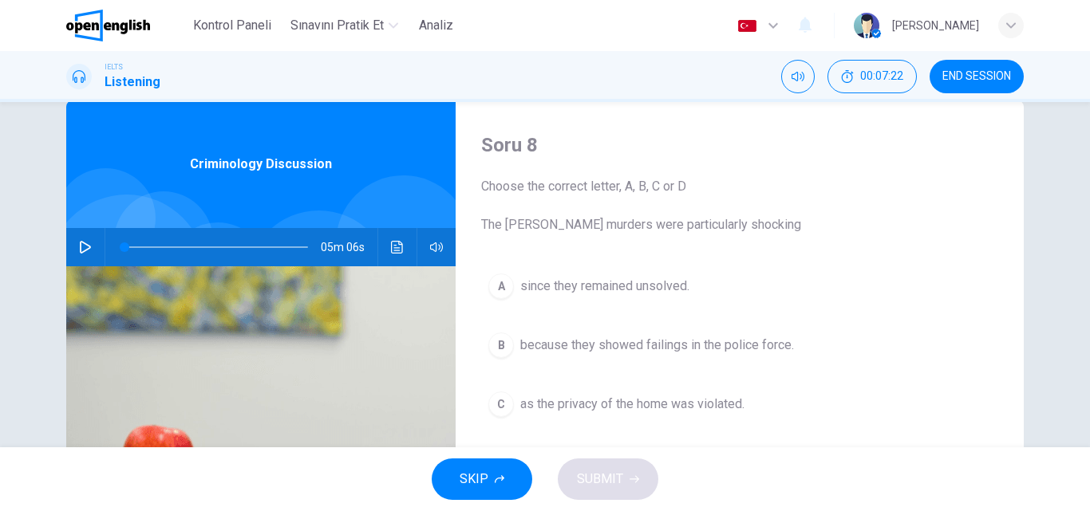
click at [80, 243] on icon "button" at bounding box center [85, 247] width 11 height 13
type input "*"
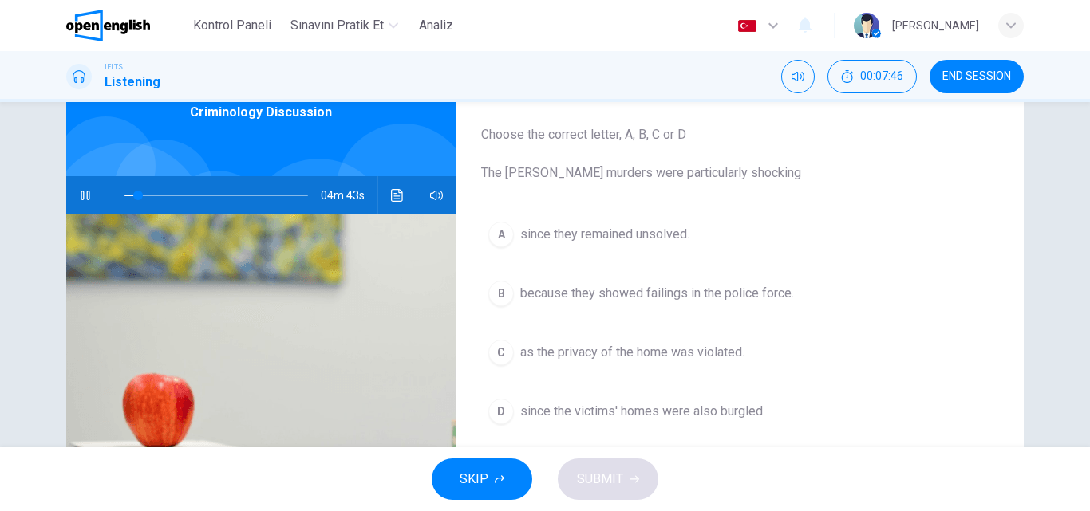
scroll to position [113, 0]
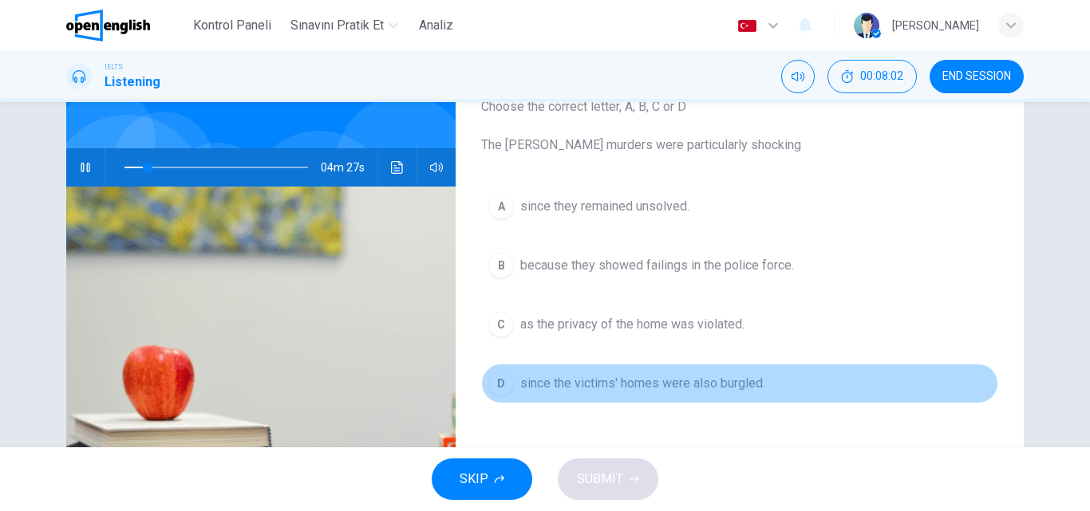
click at [668, 388] on span "since the victims' homes were also burgled." at bounding box center [642, 383] width 245 height 19
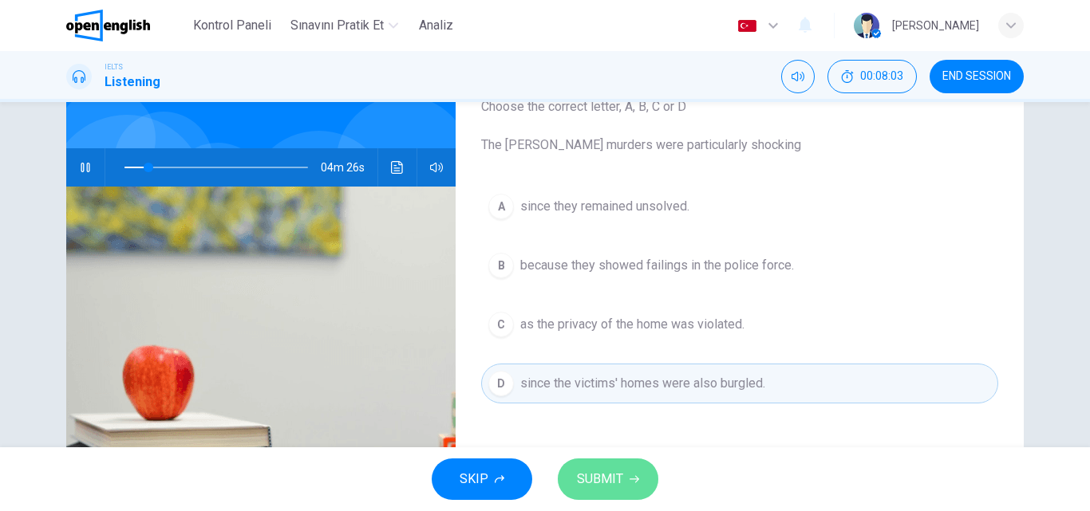
click at [609, 485] on span "SUBMIT" at bounding box center [600, 479] width 46 height 22
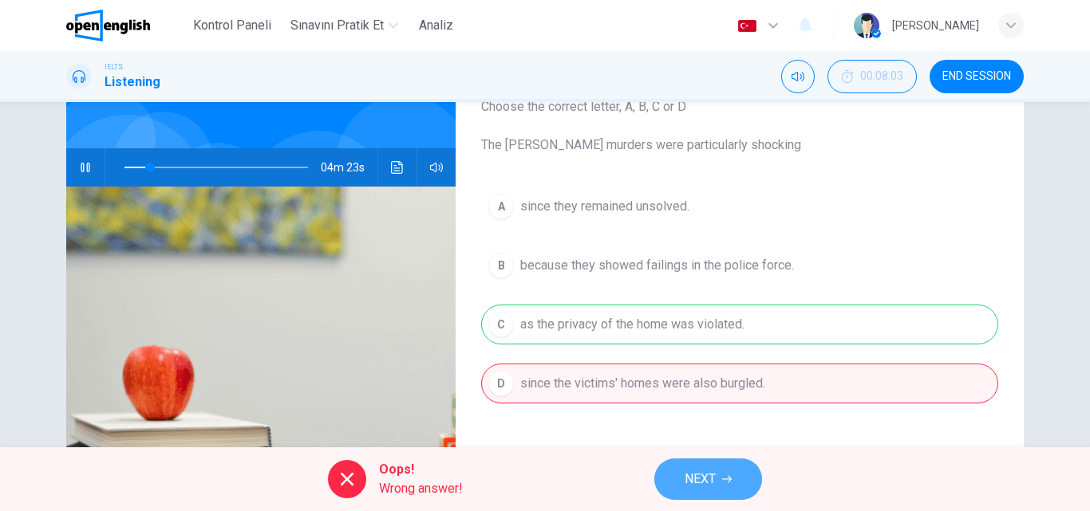
click at [689, 471] on span "NEXT" at bounding box center [699, 479] width 31 height 22
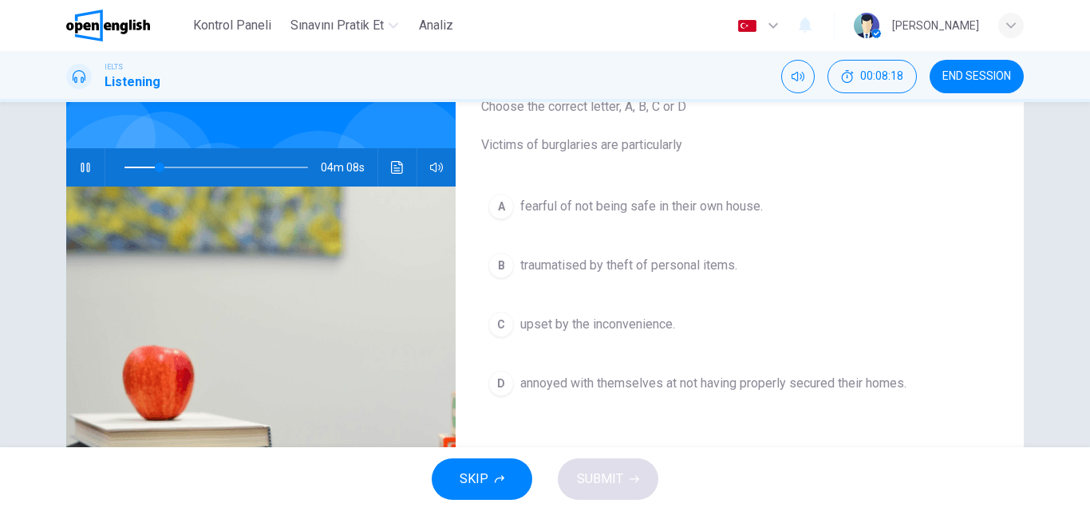
click at [629, 207] on span "fearful of not being safe in their own house." at bounding box center [641, 206] width 243 height 19
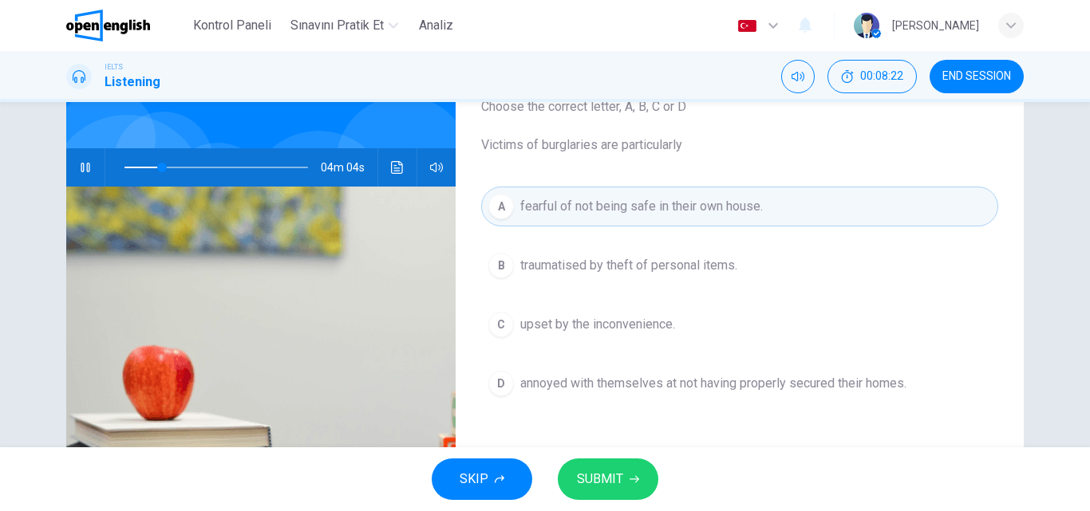
click at [629, 393] on button "D annoyed with themselves at not having properly secured their homes." at bounding box center [739, 384] width 517 height 40
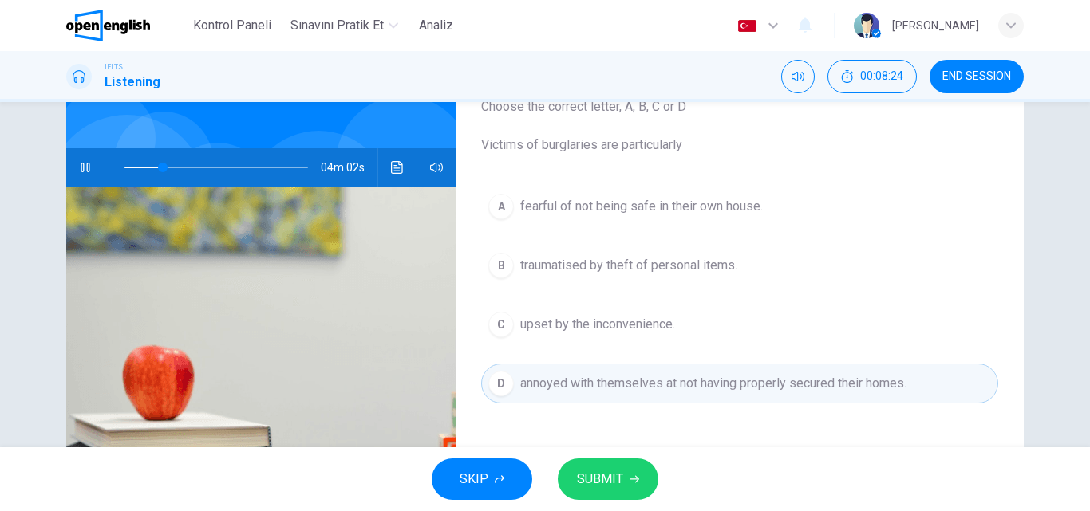
click at [637, 205] on span "fearful of not being safe in their own house." at bounding box center [641, 206] width 243 height 19
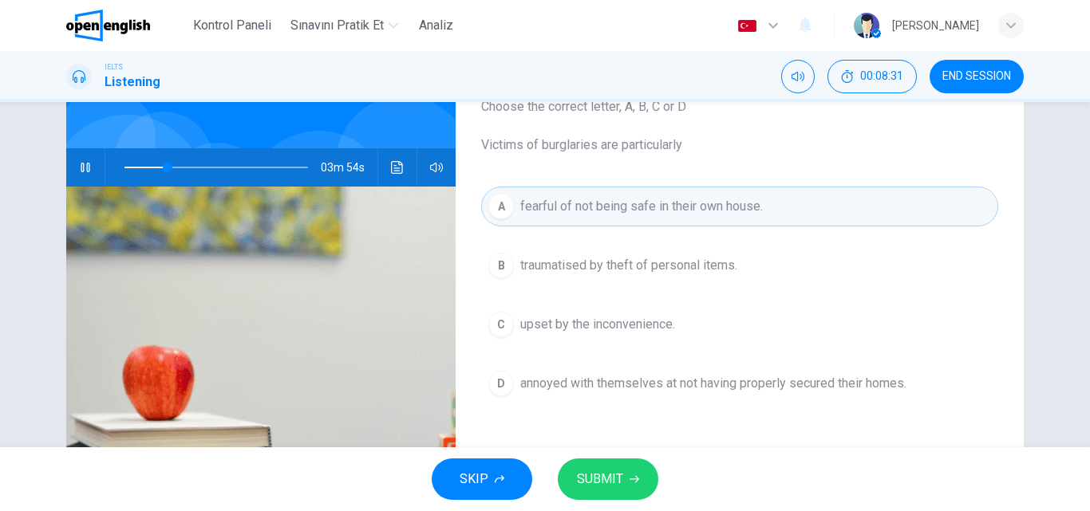
click at [628, 485] on button "SUBMIT" at bounding box center [608, 479] width 101 height 41
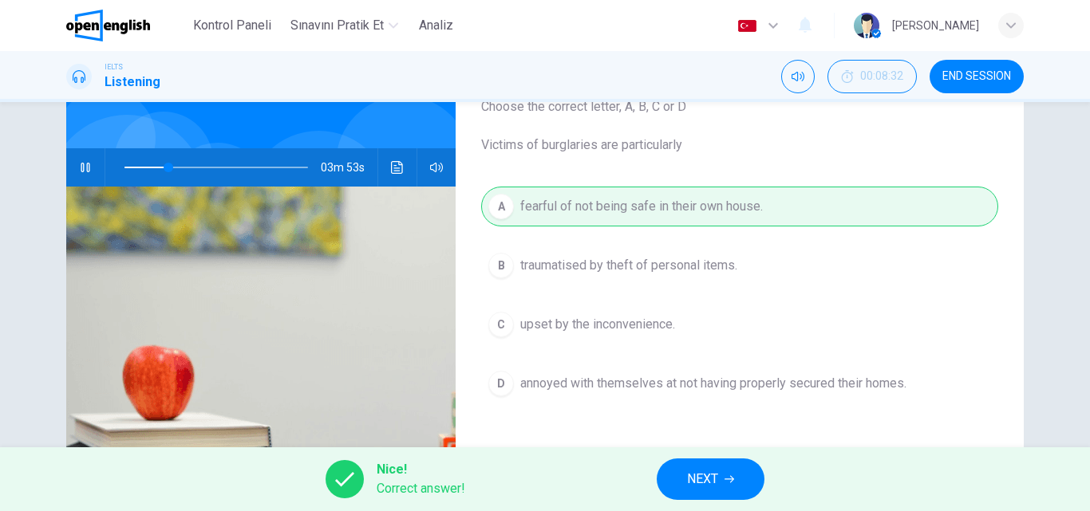
click at [692, 471] on span "NEXT" at bounding box center [702, 479] width 31 height 22
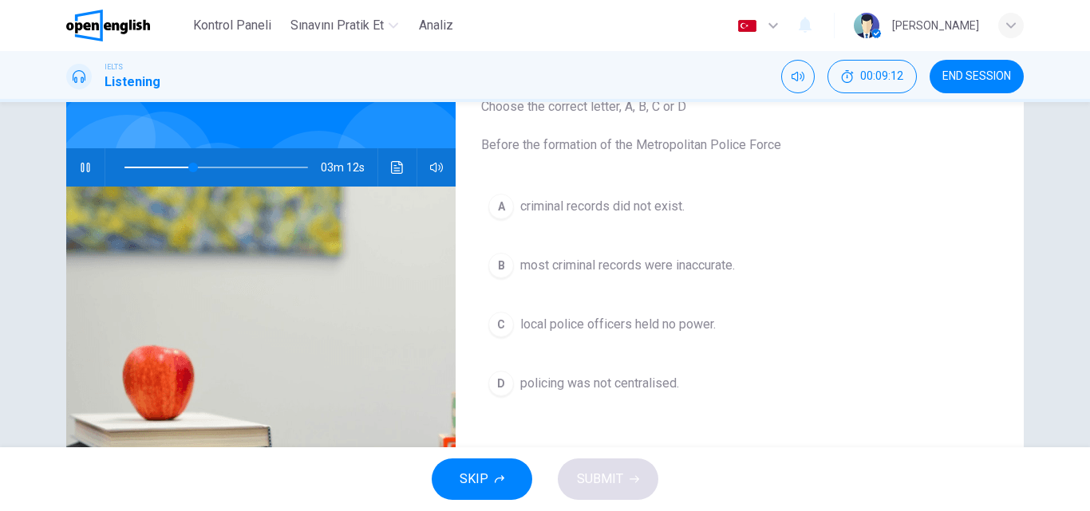
click at [630, 323] on span "local police officers held no power." at bounding box center [617, 324] width 195 height 19
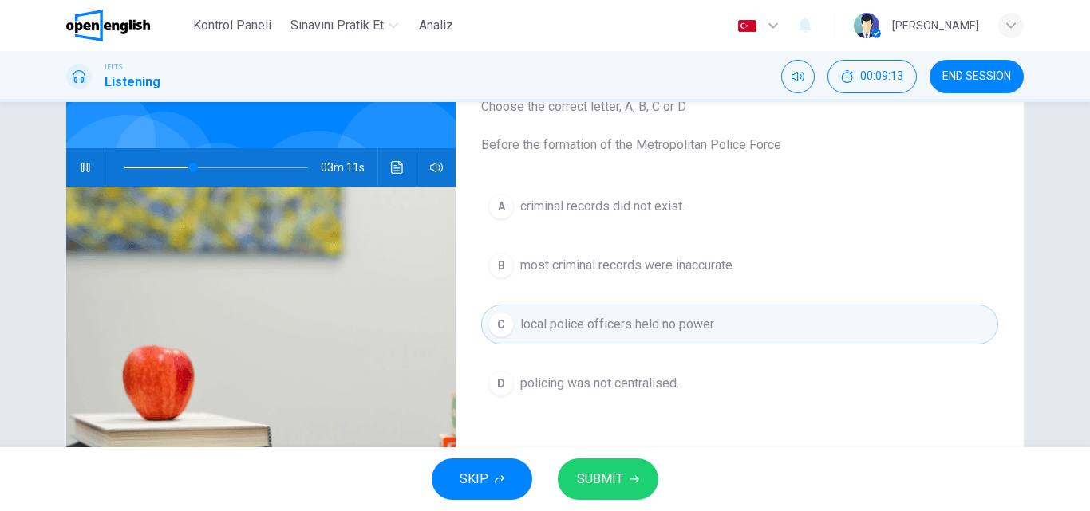
click at [629, 466] on button "SUBMIT" at bounding box center [608, 479] width 101 height 41
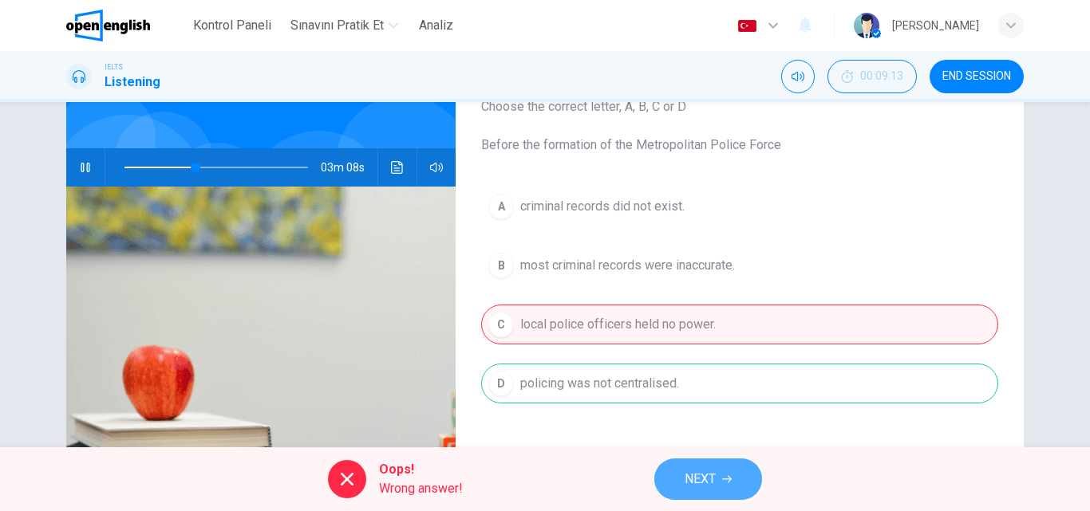
click at [723, 476] on icon "button" at bounding box center [727, 480] width 10 height 10
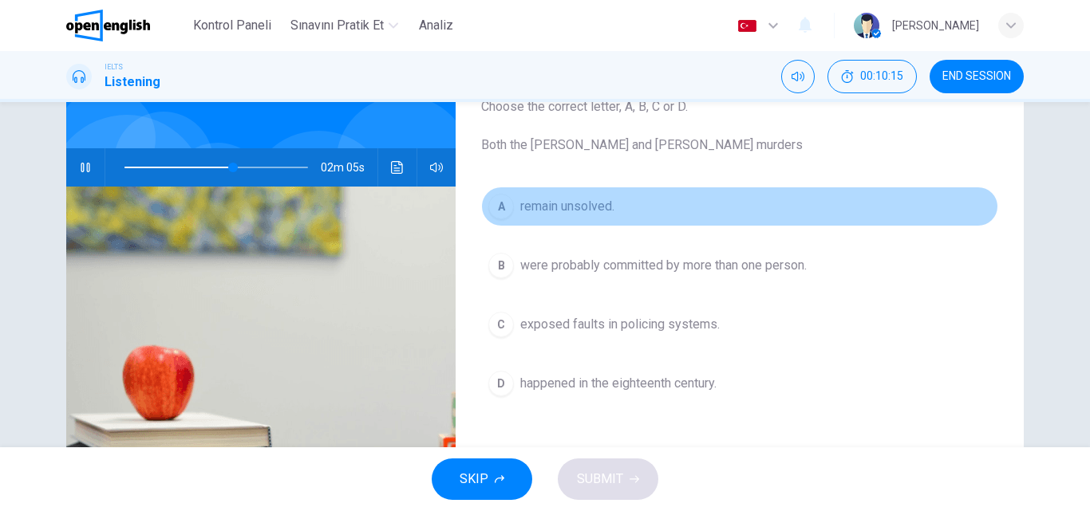
click at [584, 195] on button "A remain unsolved." at bounding box center [739, 207] width 517 height 40
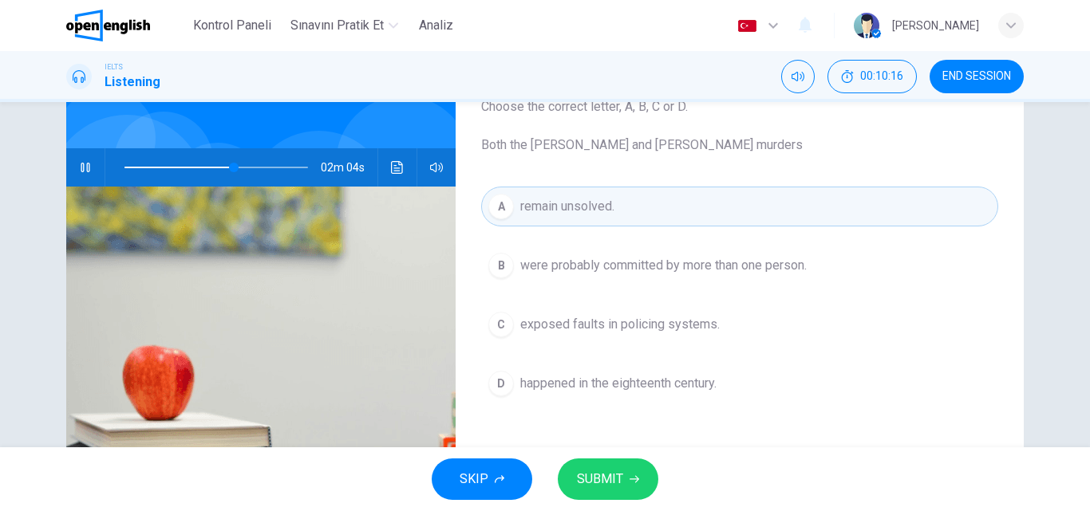
click at [620, 467] on button "SUBMIT" at bounding box center [608, 479] width 101 height 41
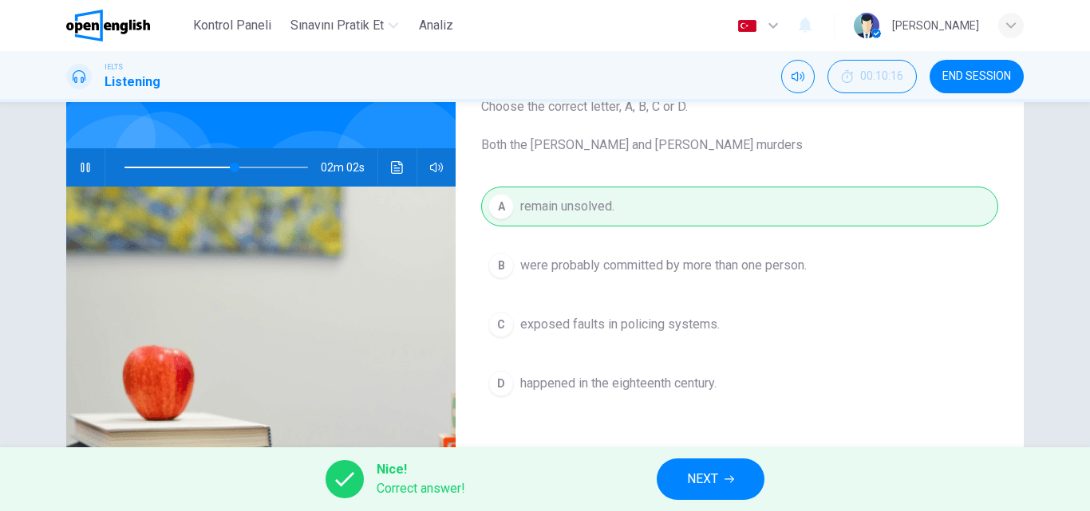
click at [722, 468] on button "NEXT" at bounding box center [711, 479] width 108 height 41
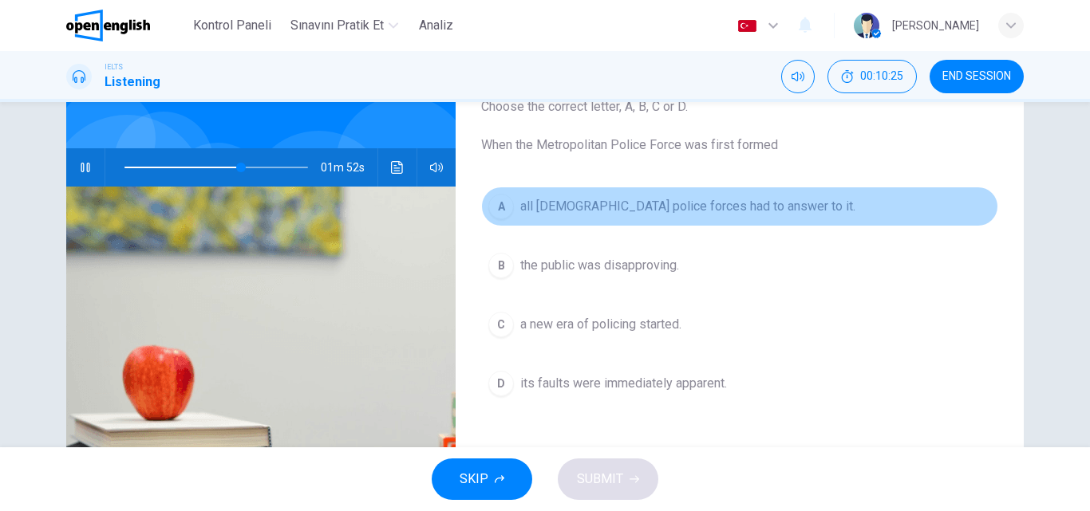
click at [698, 207] on span "all [DEMOGRAPHIC_DATA] police forces had to answer to it." at bounding box center [687, 206] width 335 height 19
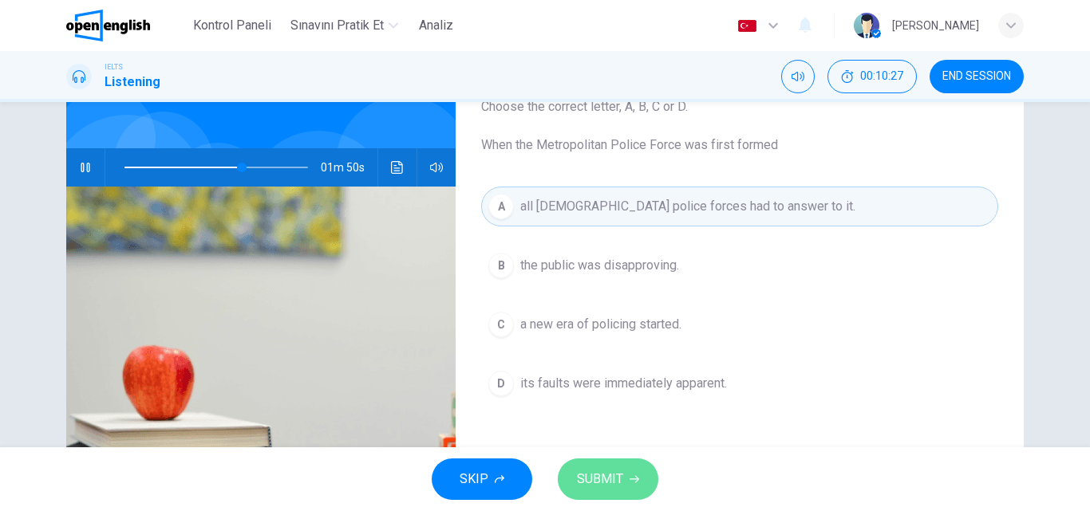
click at [617, 474] on span "SUBMIT" at bounding box center [600, 479] width 46 height 22
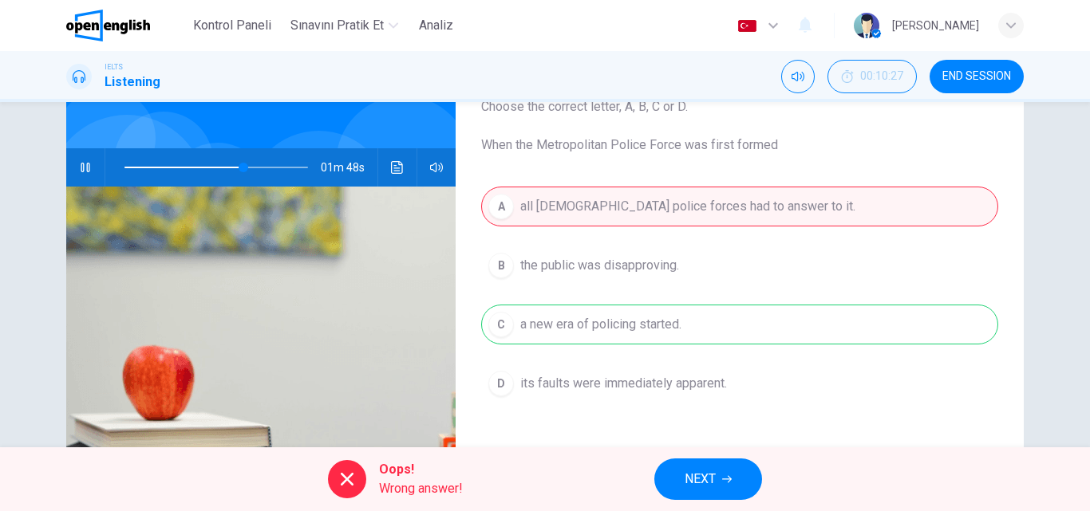
click at [718, 467] on button "NEXT" at bounding box center [708, 479] width 108 height 41
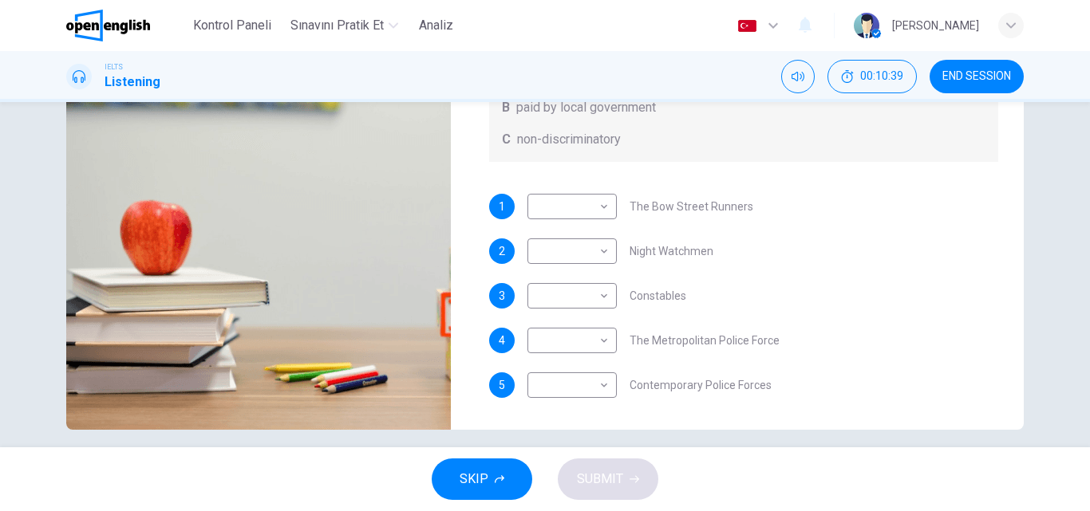
scroll to position [260, 0]
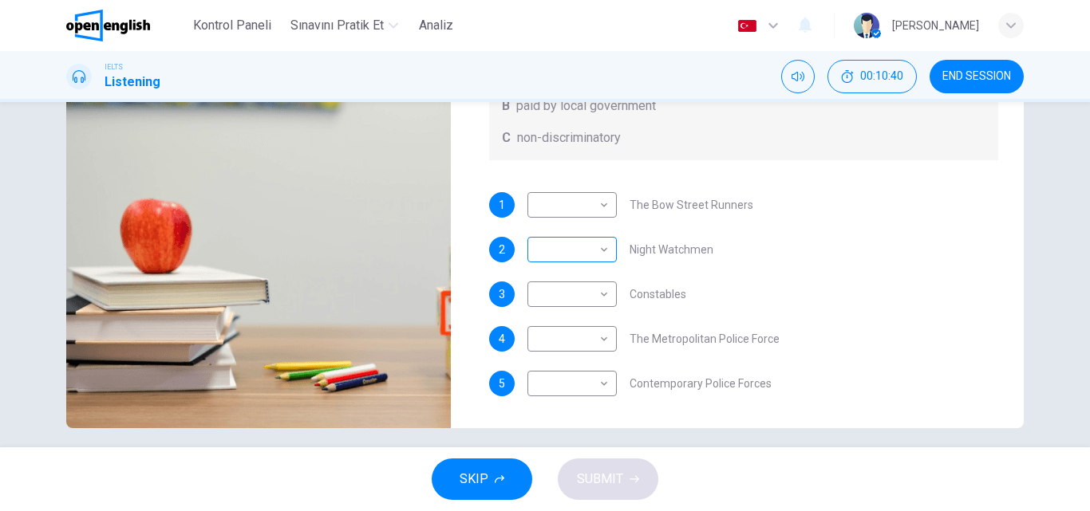
click at [562, 252] on body "Bu site, Gizlilik Politikamızda açıklandığı gibi çerezler kullanmaktadır. Çerez…" at bounding box center [545, 255] width 1090 height 511
click at [758, 254] on div at bounding box center [545, 255] width 1090 height 511
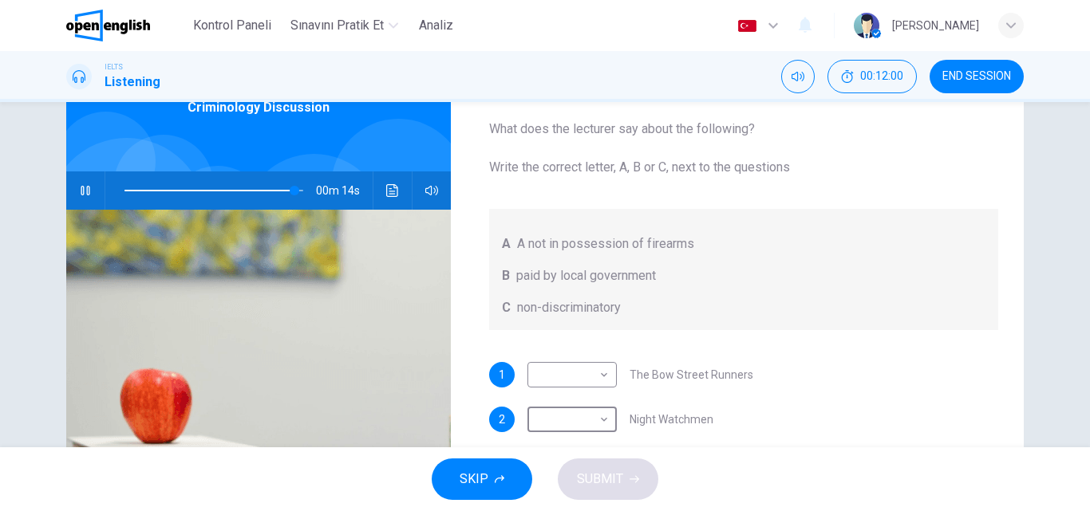
scroll to position [78, 0]
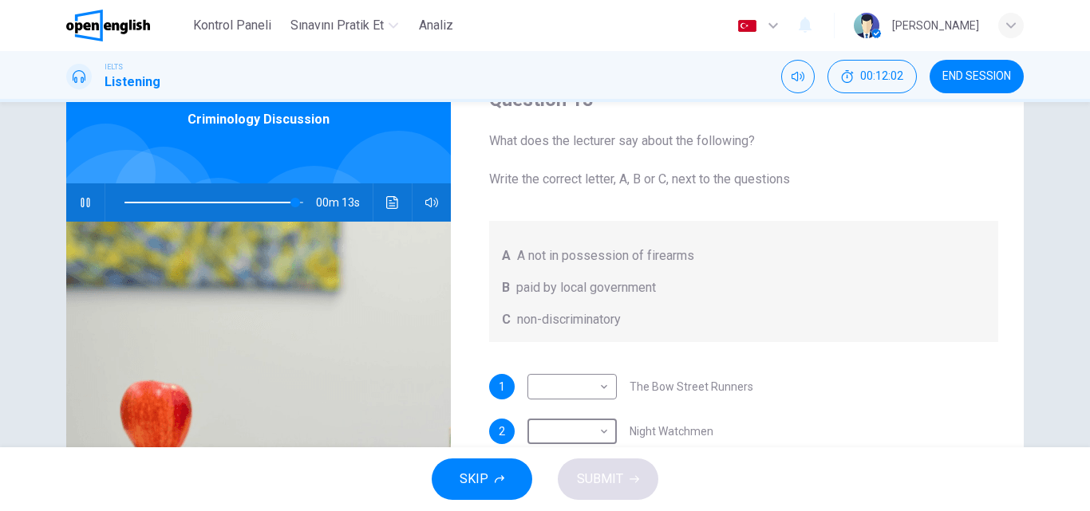
click at [224, 203] on span at bounding box center [209, 203] width 171 height 2
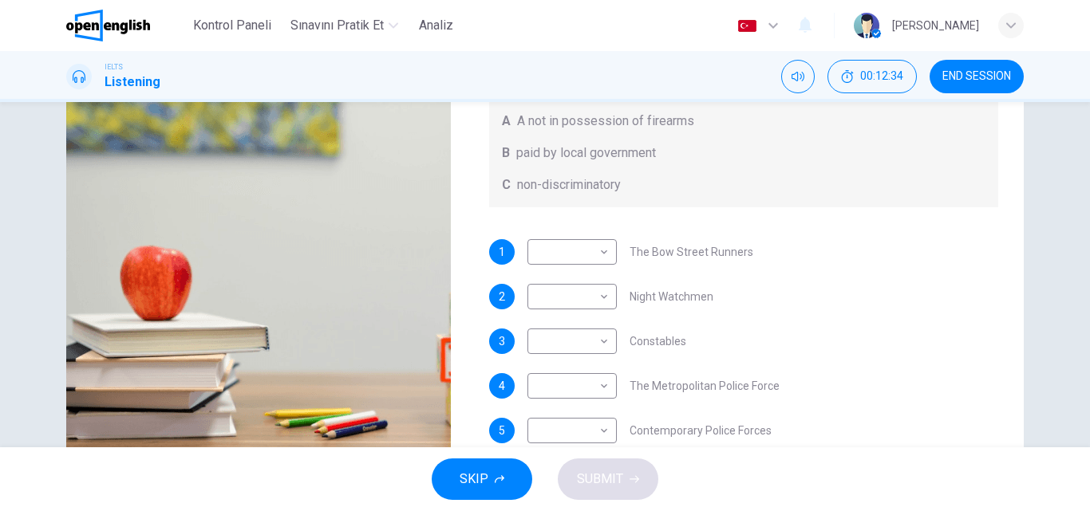
scroll to position [211, 0]
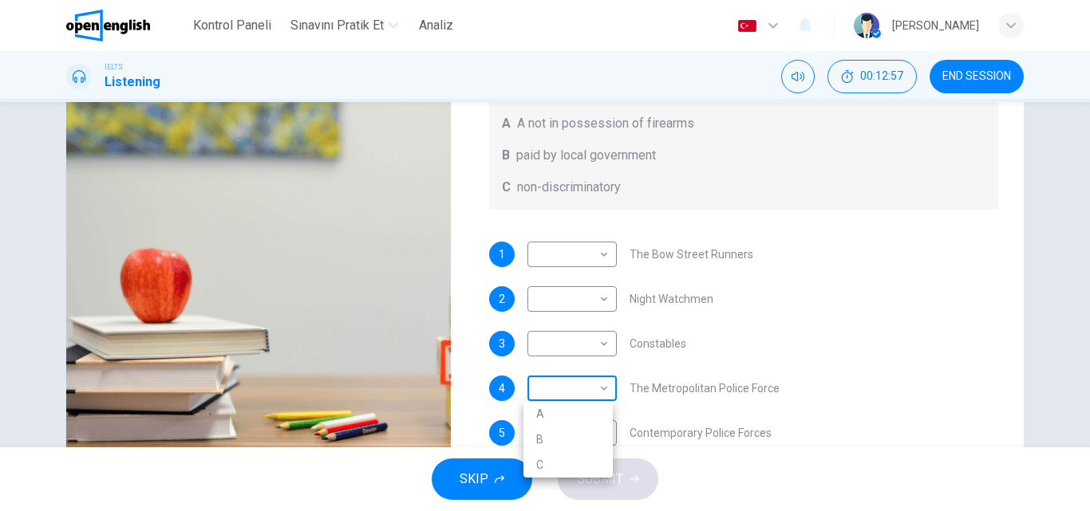
click at [573, 385] on body "Bu site, Gizlilik Politikamızda açıklandığı gibi çerezler kullanmaktadır. Çerez…" at bounding box center [545, 255] width 1090 height 511
click at [561, 441] on li "B" at bounding box center [567, 440] width 89 height 26
type input "**"
type input "*"
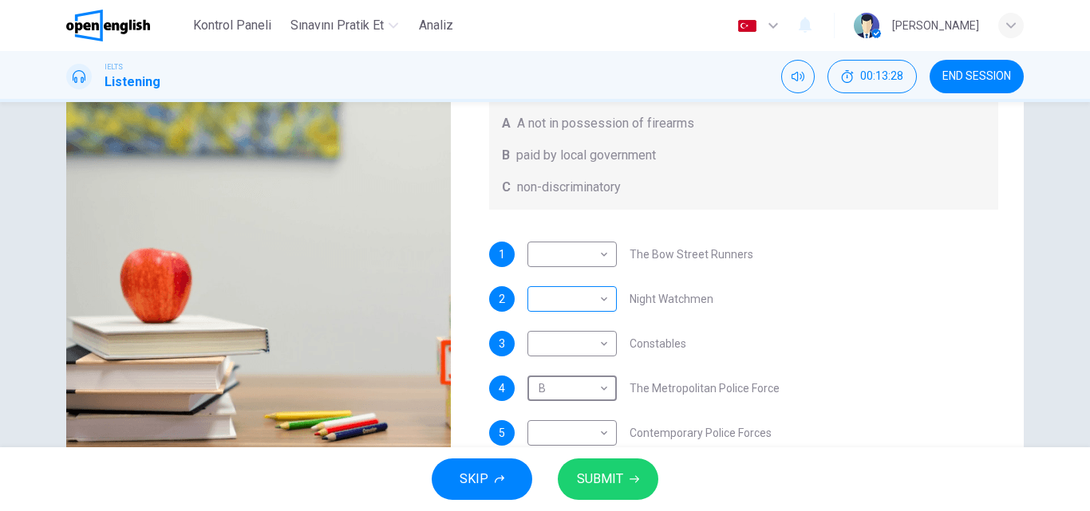
click at [566, 298] on body "Bu site, Gizlilik Politikamızda açıklandığı gibi çerezler kullanmaktadır. Çerez…" at bounding box center [545, 255] width 1090 height 511
click at [562, 377] on li "C" at bounding box center [567, 376] width 89 height 26
type input "**"
type input "*"
click at [590, 341] on body "Bu site, Gizlilik Politikamızda açıklandığı gibi çerezler kullanmaktadır. Çerez…" at bounding box center [545, 255] width 1090 height 511
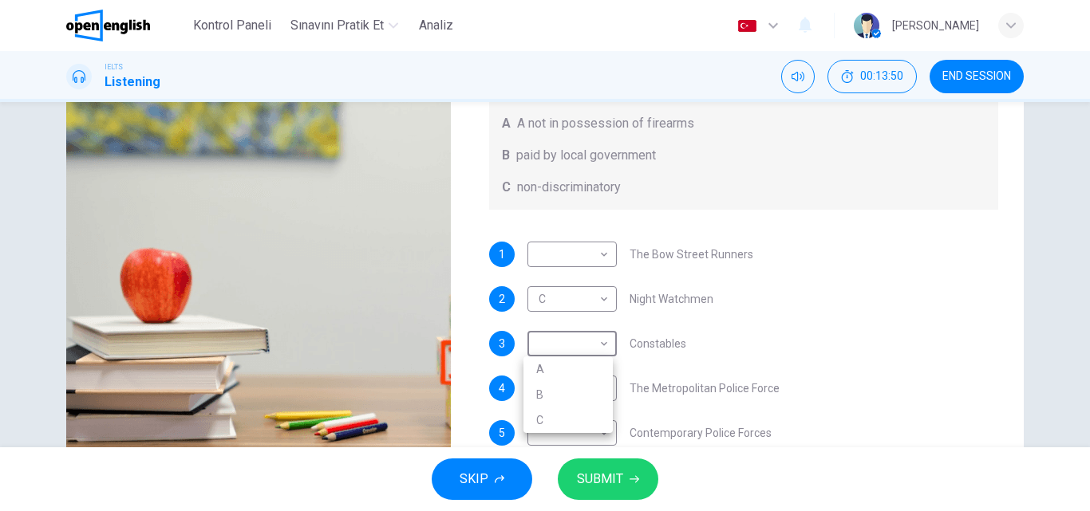
click at [760, 349] on div at bounding box center [545, 255] width 1090 height 511
click at [560, 435] on body "Bu site, Gizlilik Politikamızda açıklandığı gibi çerezler kullanmaktadır. Çerez…" at bounding box center [545, 255] width 1090 height 511
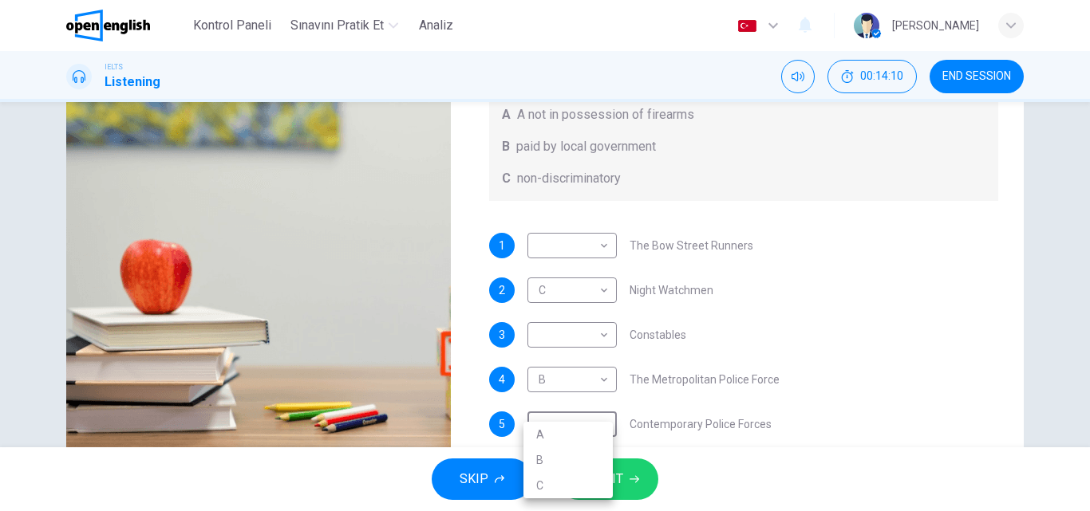
click at [593, 436] on li "A" at bounding box center [567, 435] width 89 height 26
type input "***"
type input "*"
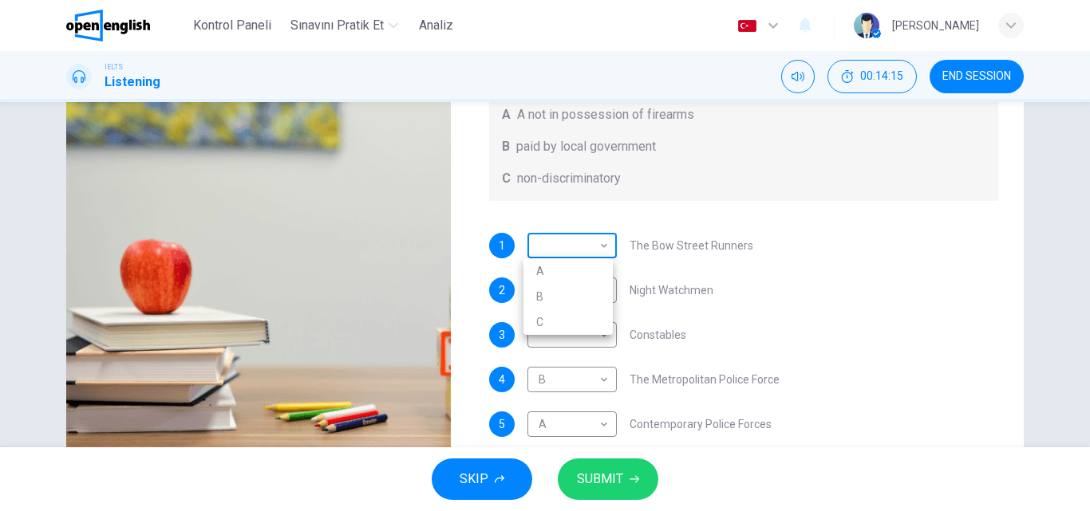
click at [580, 246] on body "Bu site, Gizlilik Politikamızda açıklandığı gibi çerezler kullanmaktadır. Çerez…" at bounding box center [545, 255] width 1090 height 511
click at [570, 298] on li "B" at bounding box center [567, 297] width 89 height 26
type input "*"
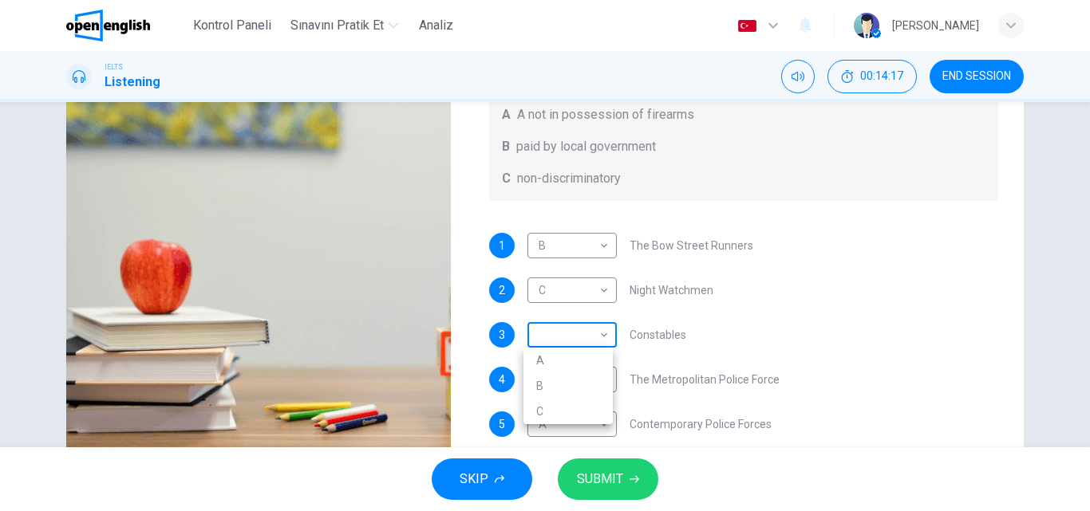
click at [563, 337] on body "Bu site, Gizlilik Politikamızda açıklandığı gibi çerezler kullanmaktadır. Çerez…" at bounding box center [545, 255] width 1090 height 511
click at [566, 367] on li "A" at bounding box center [567, 361] width 89 height 26
click at [571, 335] on body "Bu site, Gizlilik Politikamızda açıklandığı gibi çerezler kullanmaktadır. Çerez…" at bounding box center [545, 255] width 1090 height 511
click at [577, 423] on li "C" at bounding box center [567, 412] width 89 height 26
type input "*"
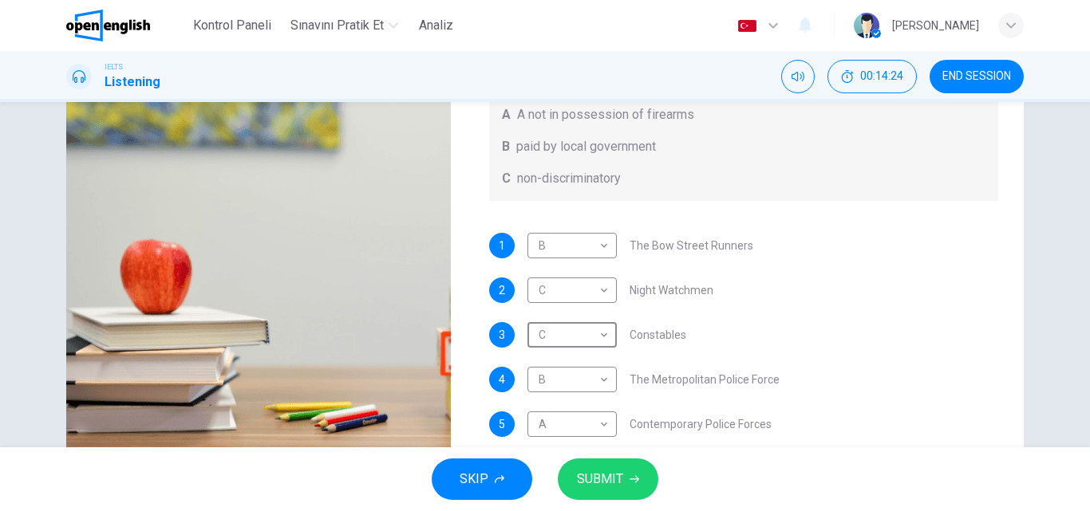
click at [618, 482] on span "SUBMIT" at bounding box center [600, 479] width 46 height 22
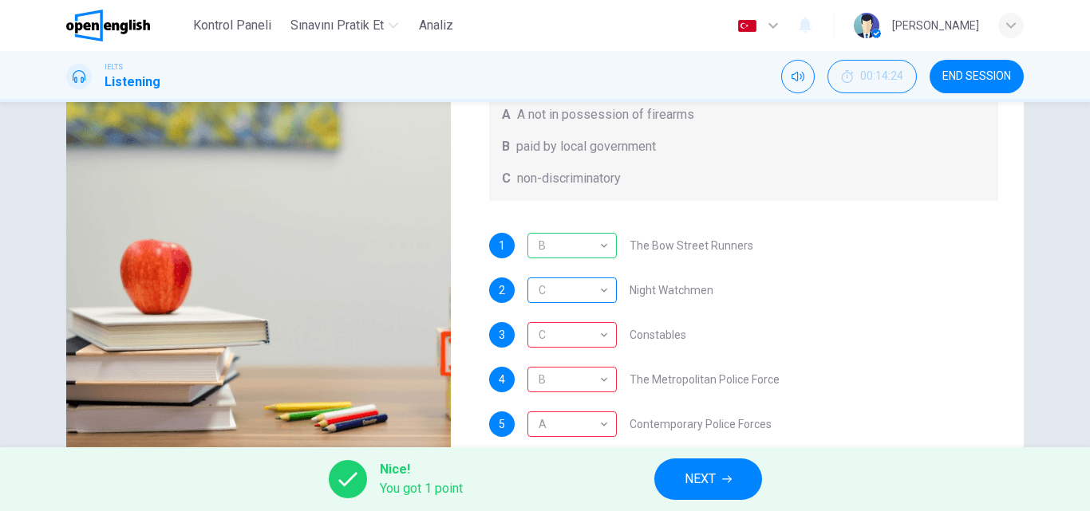
click at [584, 285] on div "C" at bounding box center [569, 290] width 84 height 45
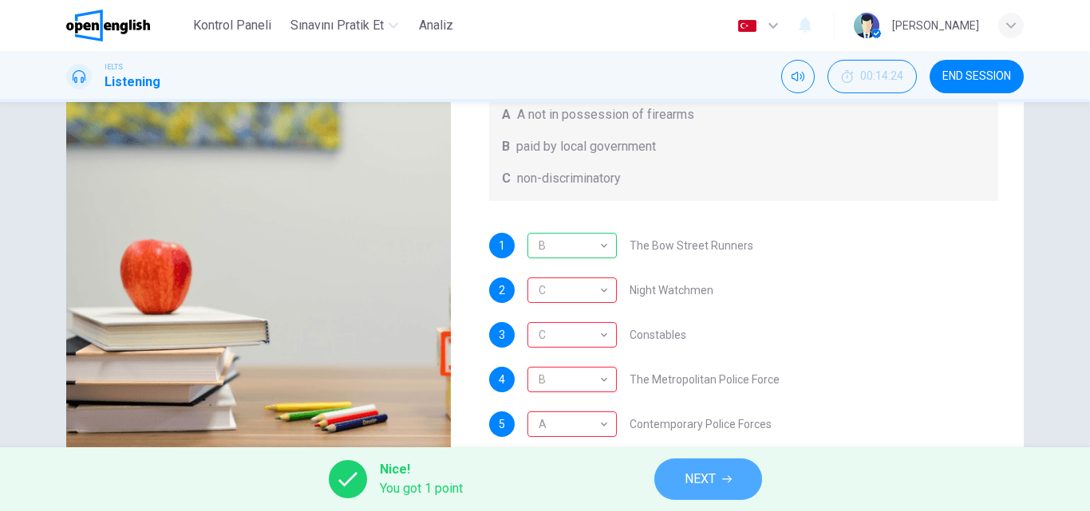
click at [699, 476] on span "NEXT" at bounding box center [699, 479] width 31 height 22
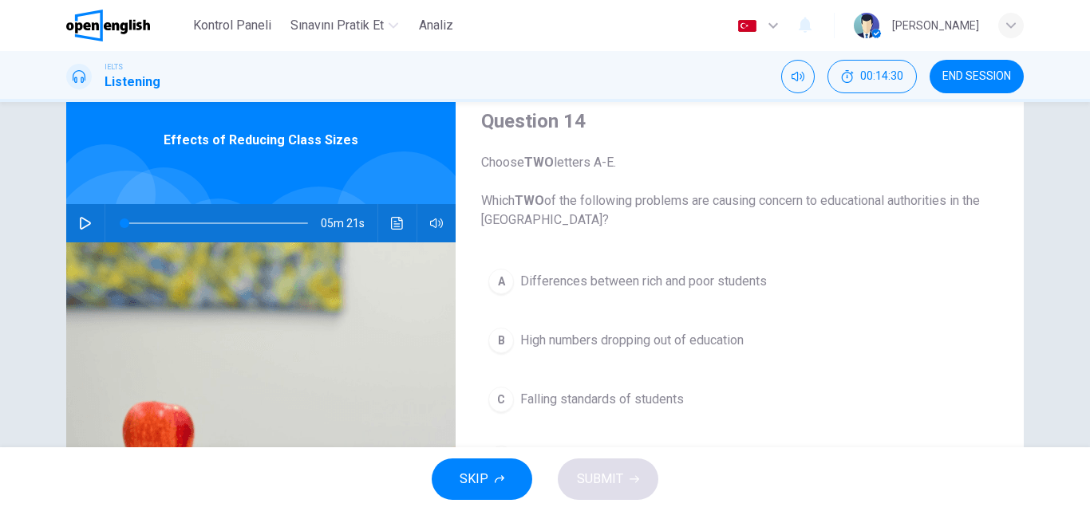
scroll to position [0, 0]
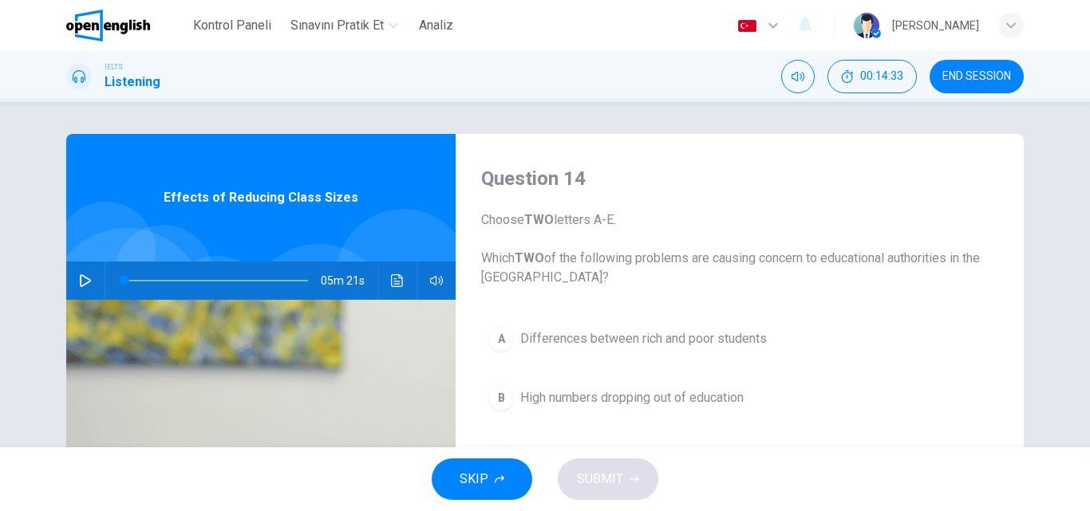
click at [958, 65] on button "END SESSION" at bounding box center [976, 77] width 94 height 34
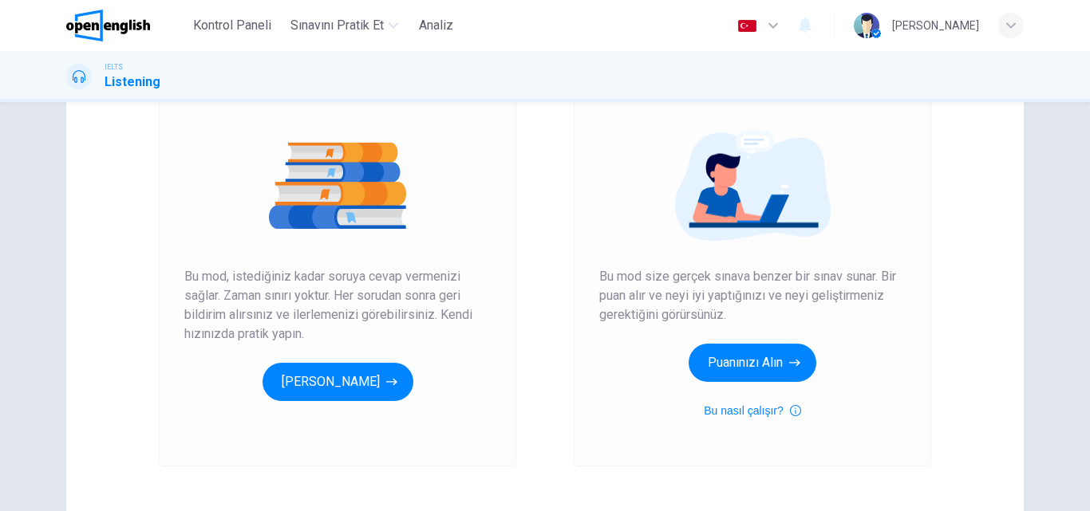
scroll to position [160, 0]
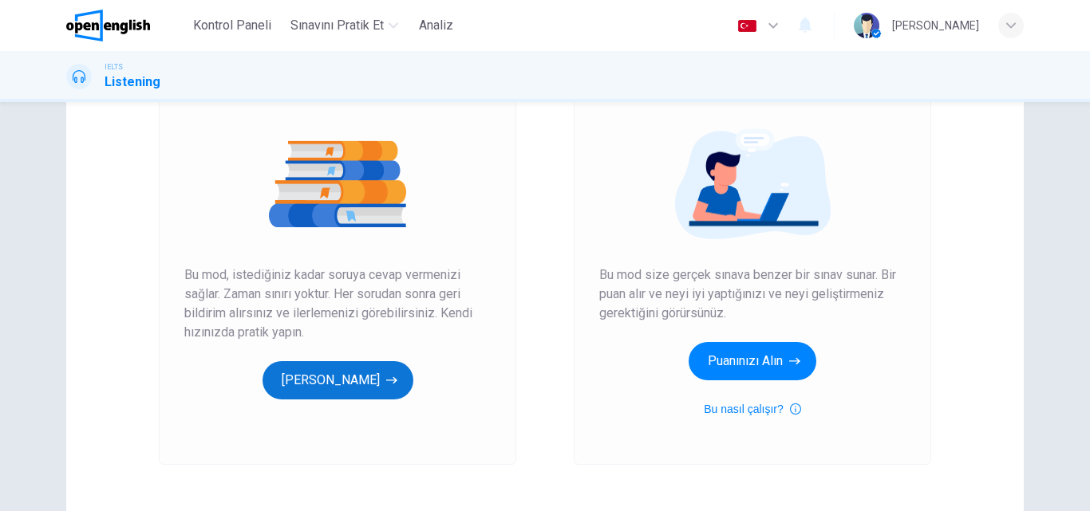
click at [369, 385] on button "[PERSON_NAME]" at bounding box center [337, 380] width 151 height 38
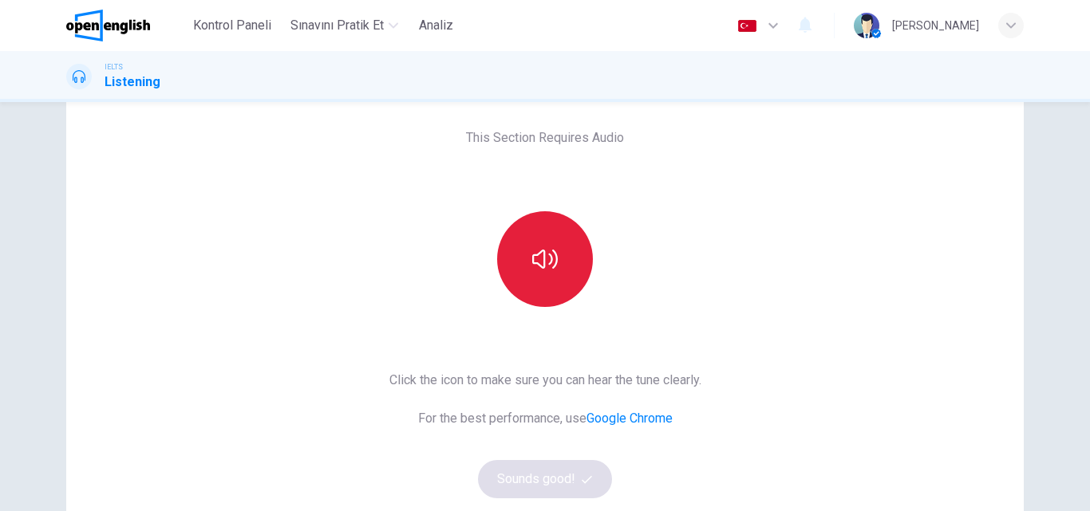
scroll to position [80, 0]
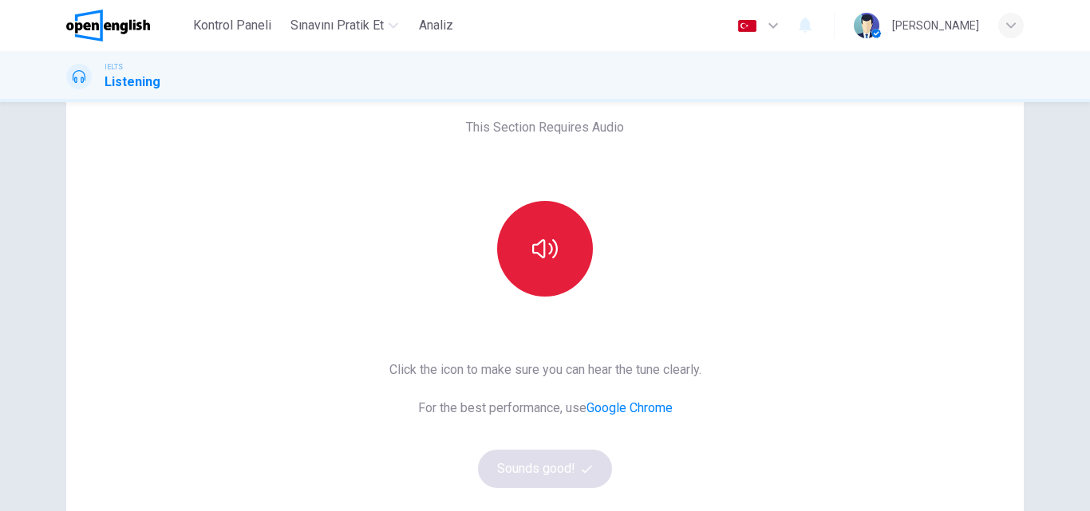
click at [549, 247] on icon "button" at bounding box center [545, 249] width 26 height 26
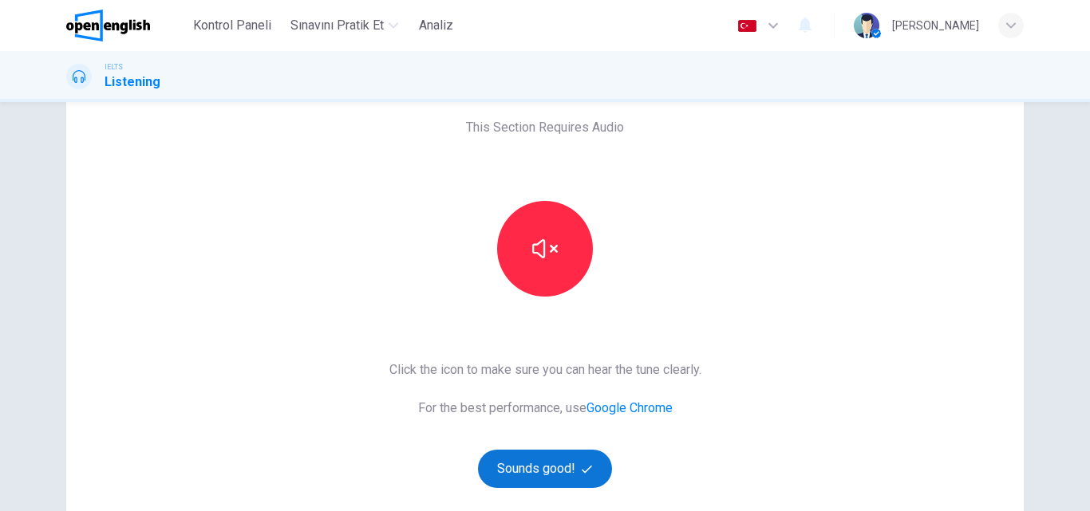
click at [542, 460] on button "Sounds good!" at bounding box center [545, 469] width 134 height 38
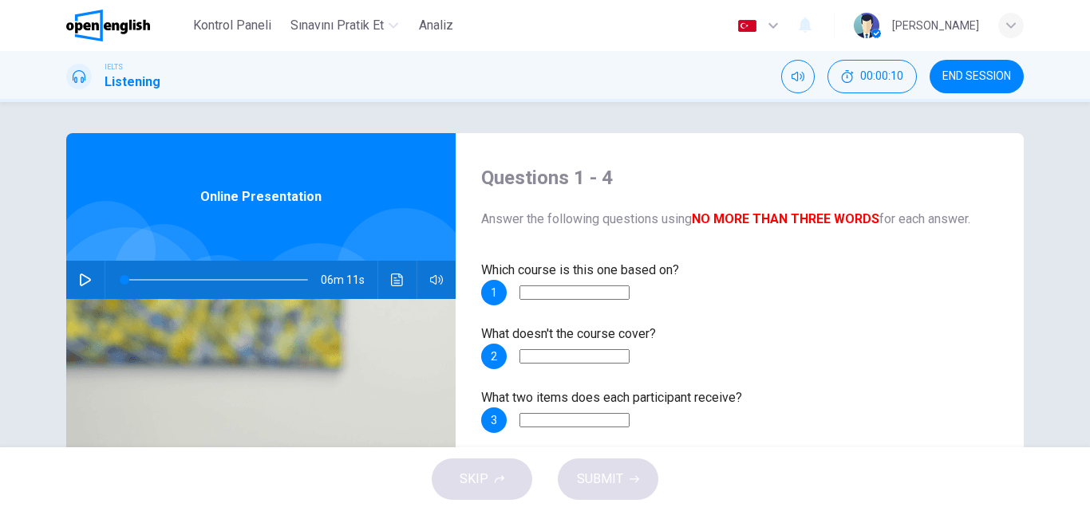
scroll to position [0, 0]
click at [79, 286] on icon "button" at bounding box center [85, 280] width 13 height 13
click at [81, 277] on icon "button" at bounding box center [85, 281] width 9 height 10
click at [629, 286] on input at bounding box center [574, 293] width 110 height 14
click at [84, 279] on icon "button" at bounding box center [85, 280] width 11 height 13
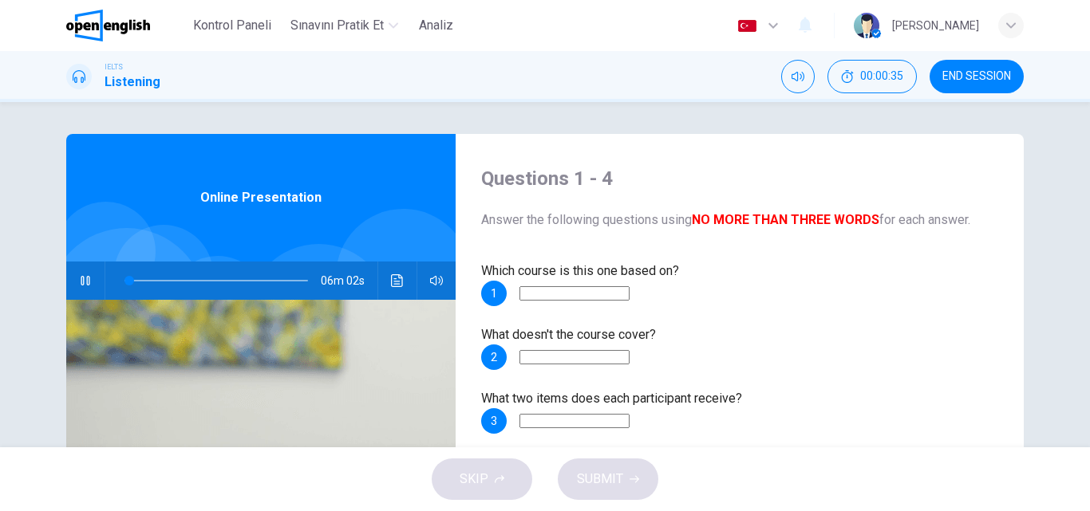
click at [629, 286] on input at bounding box center [574, 293] width 110 height 14
click at [85, 279] on icon "button" at bounding box center [85, 281] width 9 height 10
click at [85, 279] on icon "button" at bounding box center [85, 280] width 11 height 13
click at [629, 286] on input at bounding box center [574, 293] width 110 height 14
click at [79, 274] on icon "button" at bounding box center [85, 280] width 13 height 13
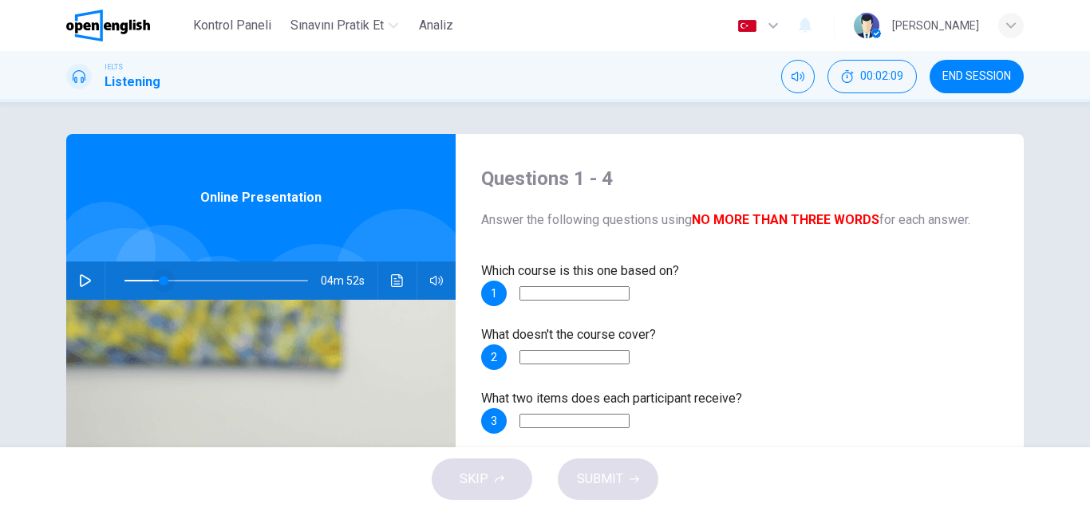
click at [159, 278] on span at bounding box center [164, 281] width 10 height 10
click at [76, 273] on button "button" at bounding box center [86, 281] width 26 height 38
click at [629, 350] on input at bounding box center [574, 357] width 110 height 14
click at [85, 284] on icon "button" at bounding box center [85, 281] width 9 height 10
click at [84, 278] on icon "button" at bounding box center [85, 280] width 13 height 13
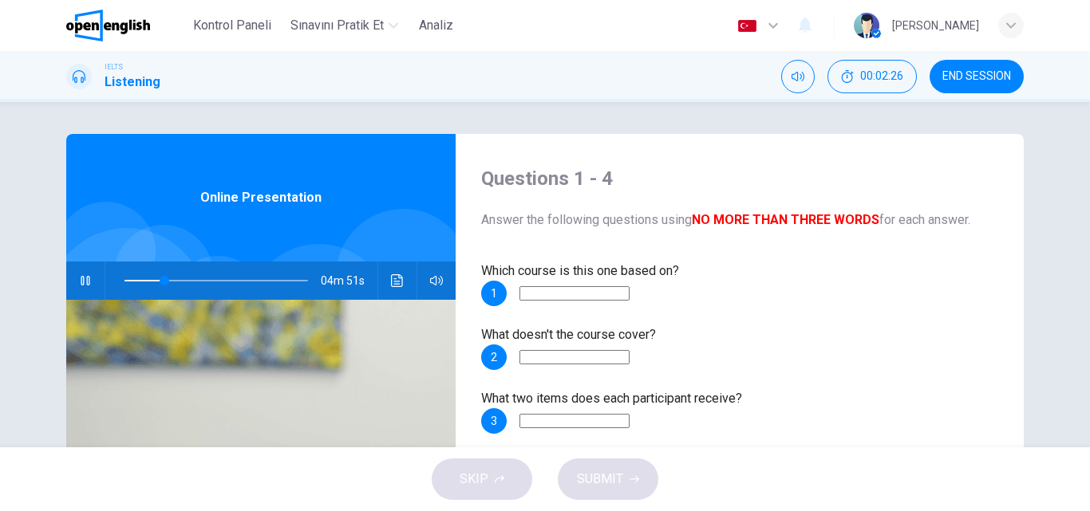
click at [84, 278] on icon "button" at bounding box center [85, 280] width 13 height 13
type input "**"
click at [629, 350] on input at bounding box center [574, 357] width 110 height 14
type input "**********"
click at [87, 281] on icon "button" at bounding box center [85, 280] width 13 height 13
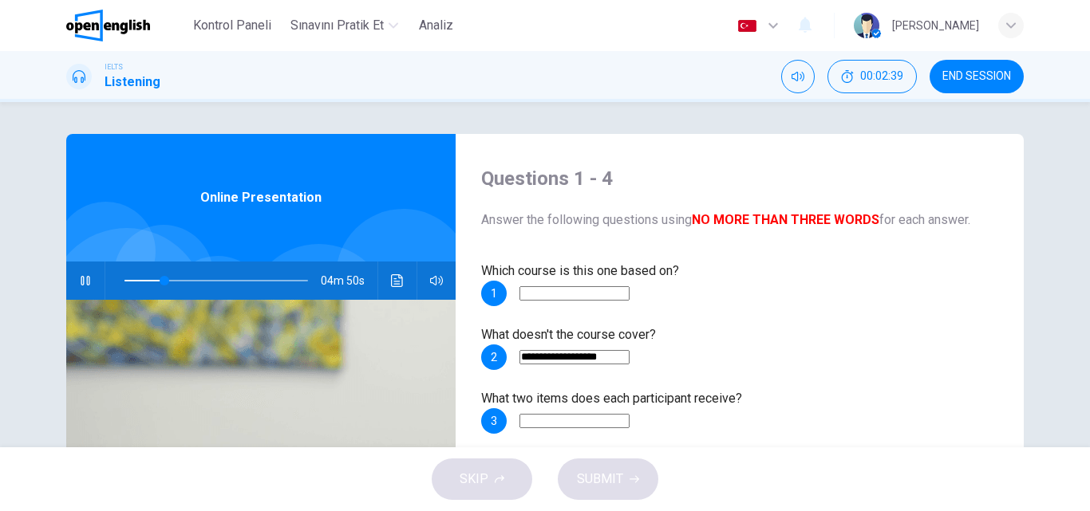
click at [629, 414] on input at bounding box center [574, 421] width 110 height 14
click at [81, 275] on icon "button" at bounding box center [85, 280] width 13 height 13
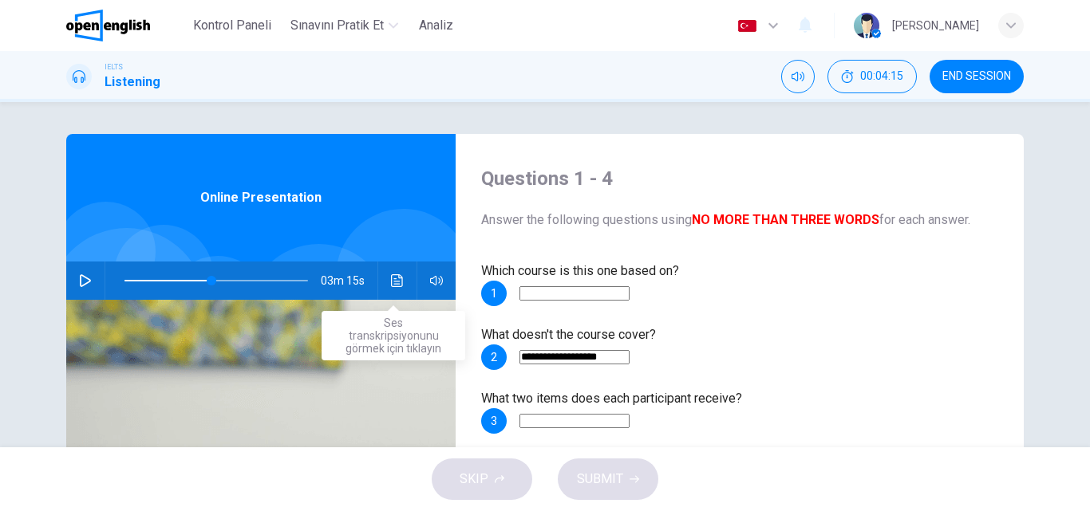
click at [385, 278] on button "Ses transkripsiyonunu görmek için tıklayın" at bounding box center [398, 281] width 26 height 38
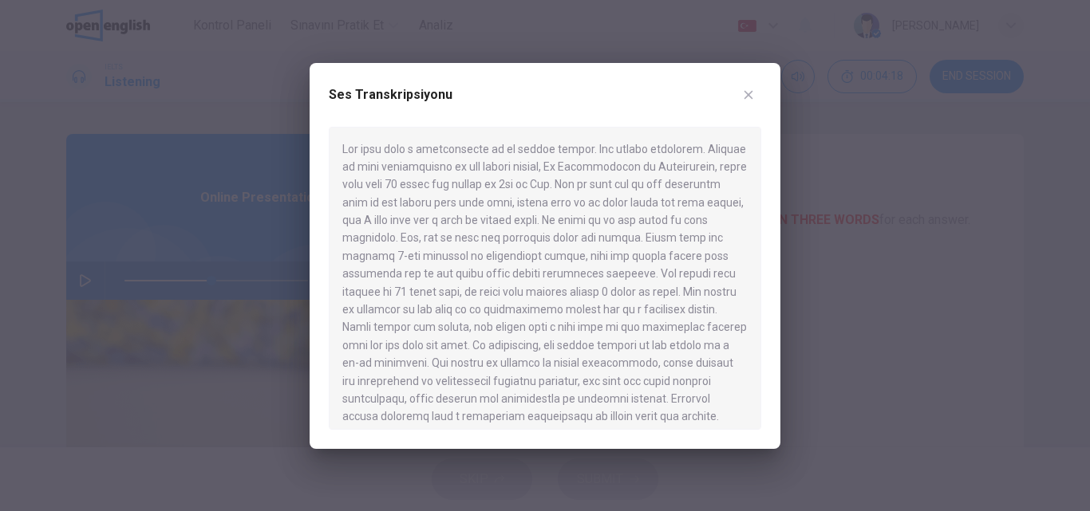
click at [748, 97] on icon "button" at bounding box center [748, 95] width 13 height 13
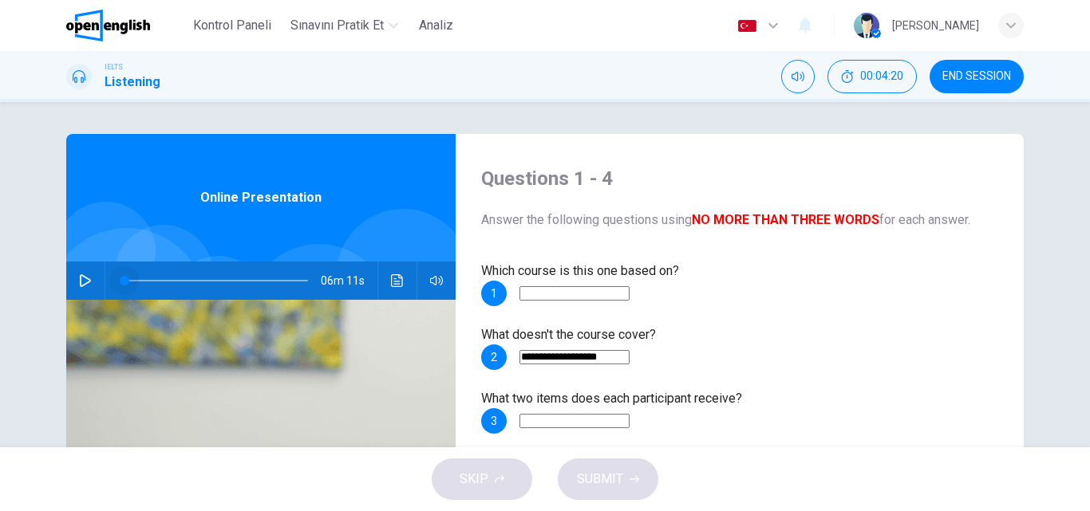
drag, startPoint x: 156, startPoint y: 279, endPoint x: 91, endPoint y: 285, distance: 64.9
click at [91, 285] on div "06m 11s" at bounding box center [260, 281] width 389 height 38
click at [84, 277] on icon "button" at bounding box center [85, 280] width 13 height 13
click at [393, 275] on icon "Ses transkripsiyonunu görmek için tıklayın" at bounding box center [397, 280] width 12 height 13
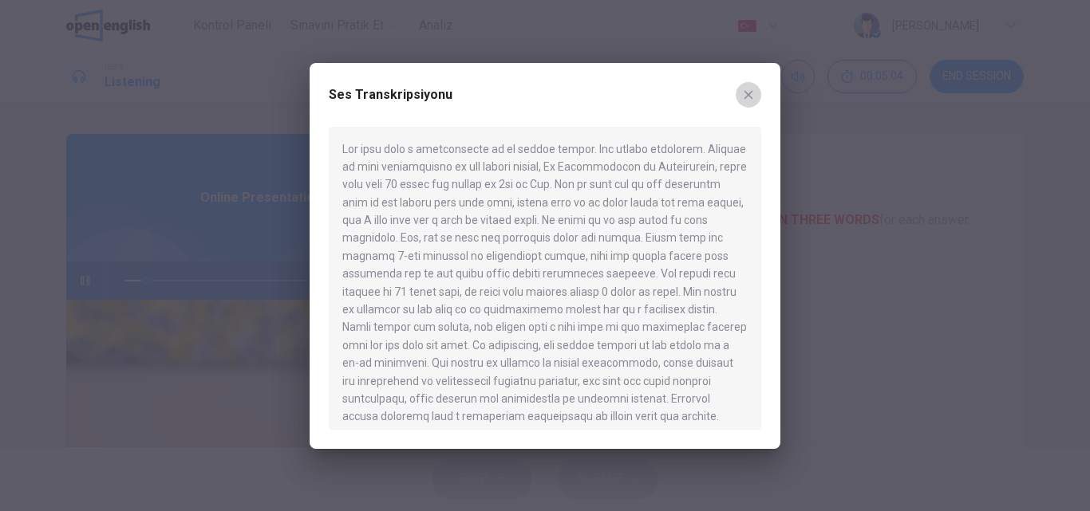
click at [747, 87] on button "button" at bounding box center [749, 95] width 26 height 26
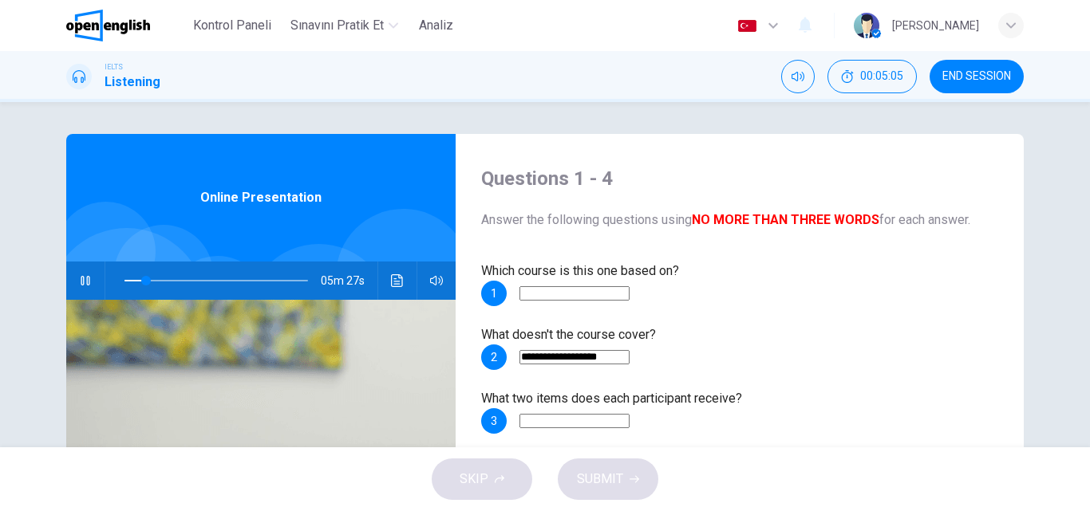
click at [83, 280] on icon "button" at bounding box center [85, 281] width 9 height 10
click at [391, 278] on icon "Ses transkripsiyonunu görmek için tıklayın" at bounding box center [397, 280] width 13 height 13
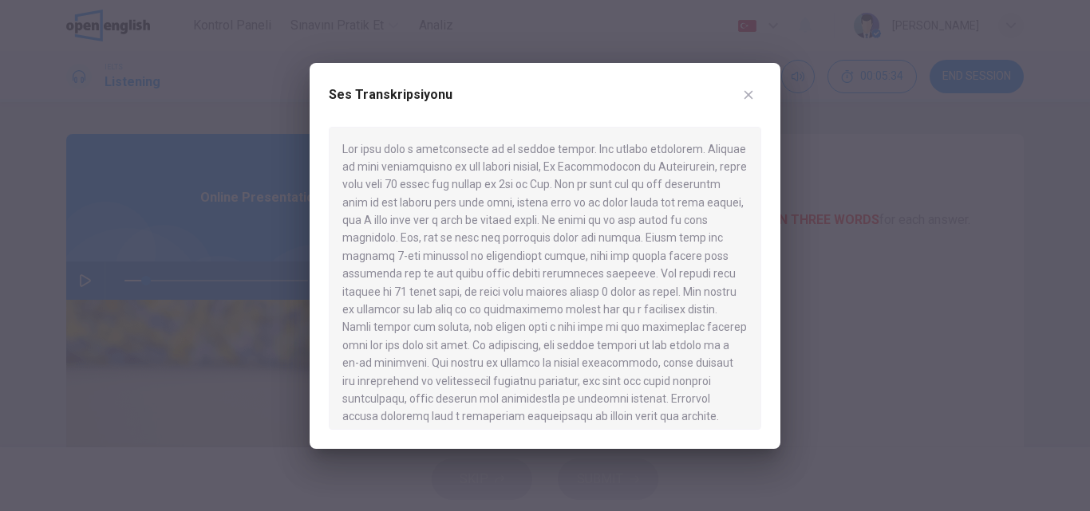
click at [747, 93] on icon "button" at bounding box center [748, 95] width 13 height 13
type input "**"
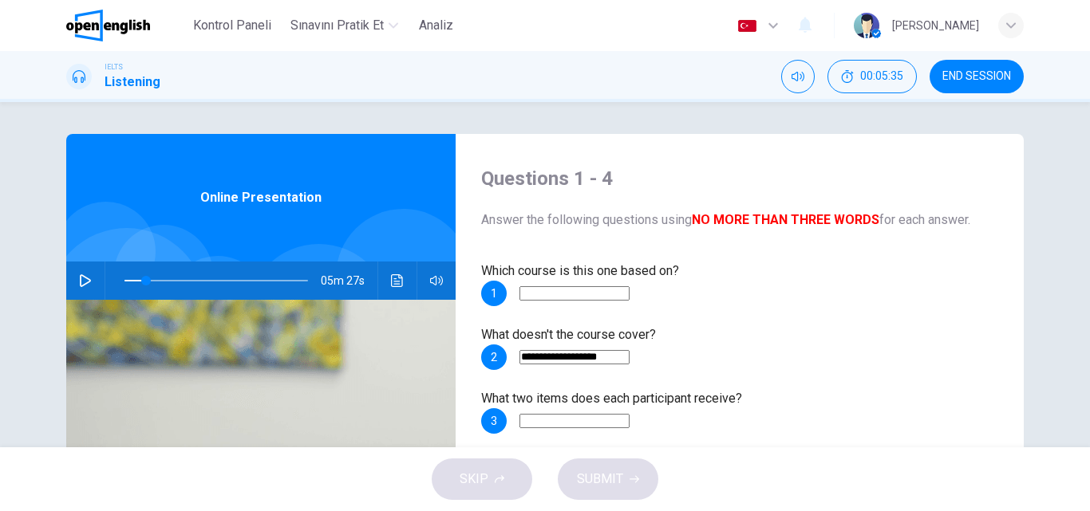
click at [629, 286] on input at bounding box center [574, 293] width 110 height 14
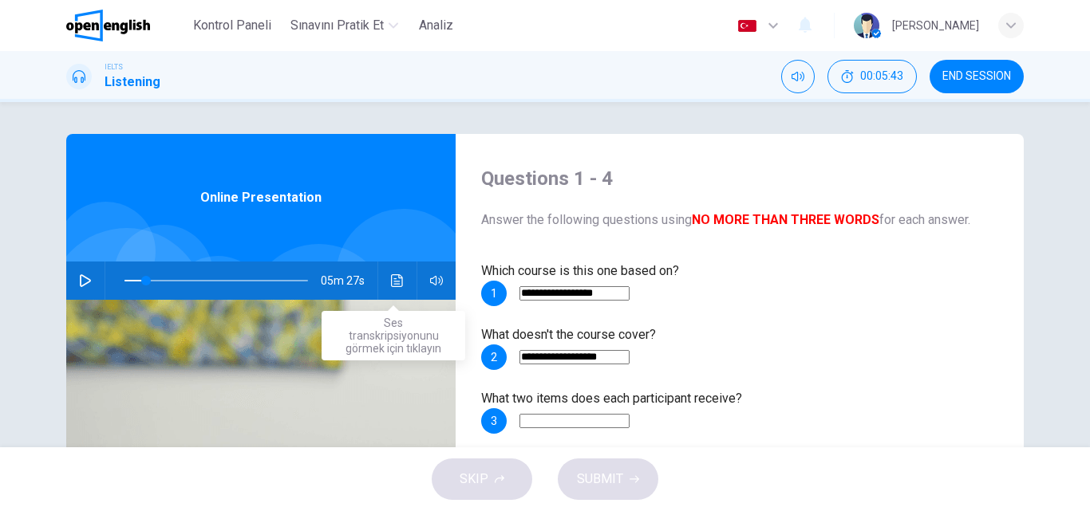
type input "**********"
click at [391, 279] on icon "Ses transkripsiyonunu görmek için tıklayın" at bounding box center [397, 280] width 12 height 13
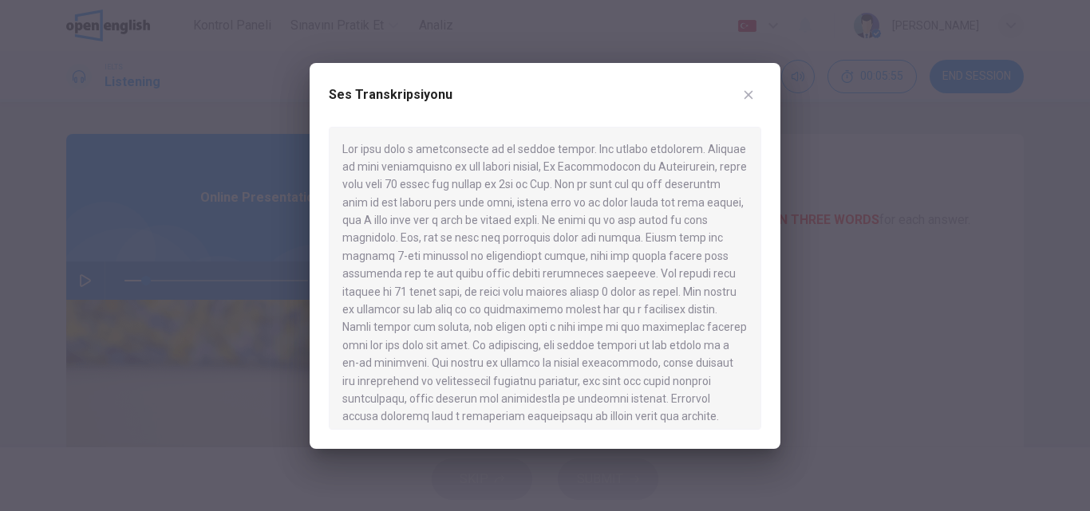
click at [751, 89] on icon "button" at bounding box center [748, 95] width 13 height 13
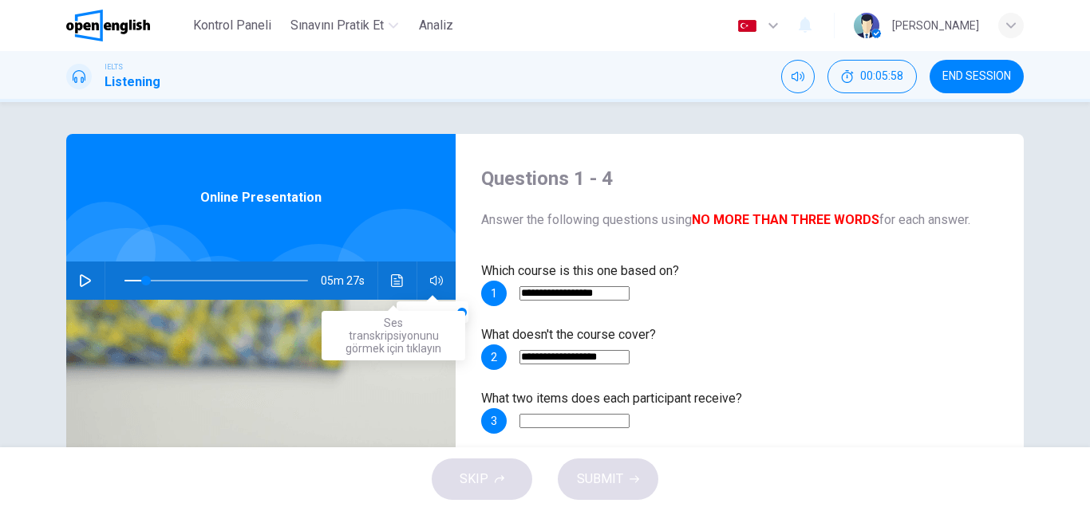
click at [396, 282] on icon "Ses transkripsiyonunu görmek için tıklayın" at bounding box center [397, 280] width 13 height 13
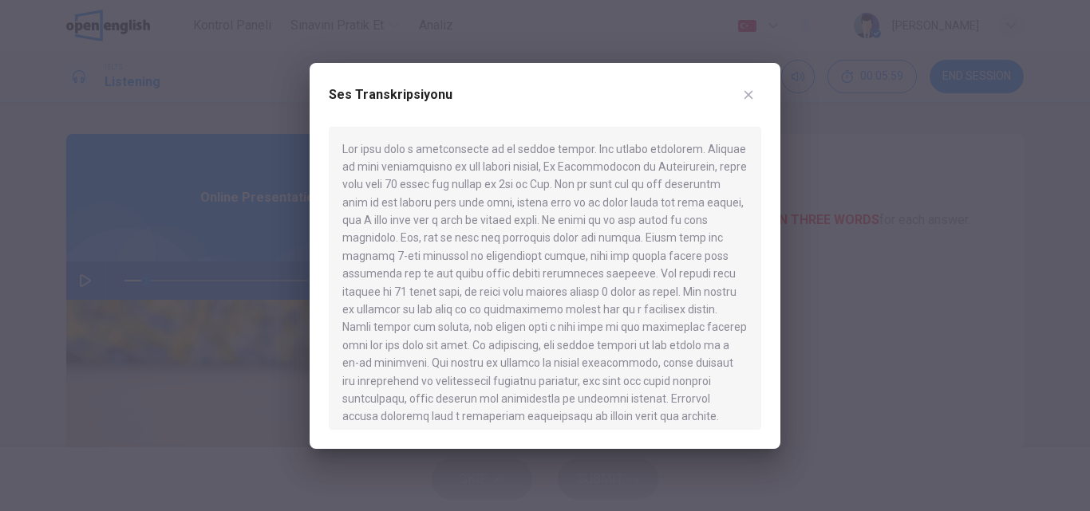
click at [747, 91] on icon "button" at bounding box center [748, 95] width 13 height 13
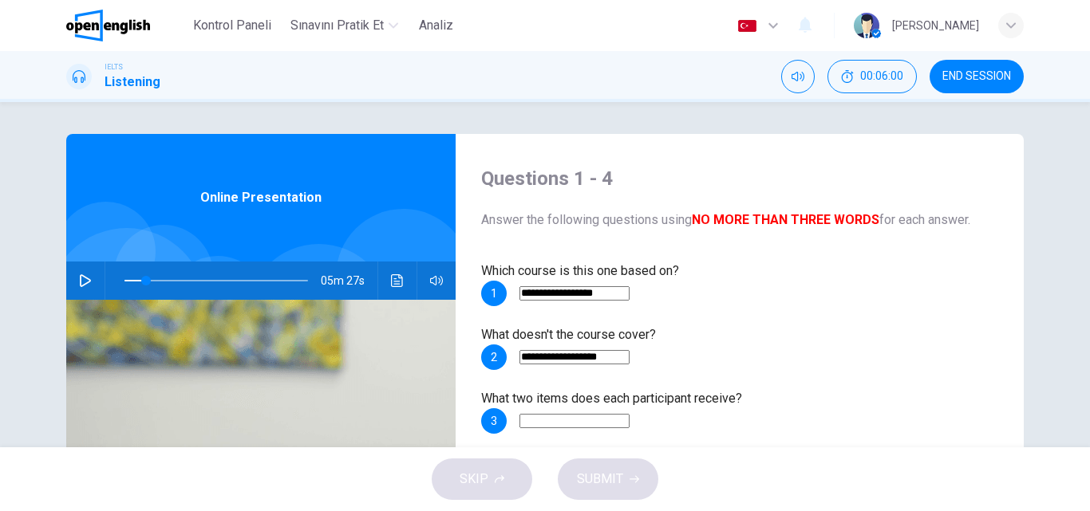
click at [87, 276] on icon "button" at bounding box center [85, 280] width 13 height 13
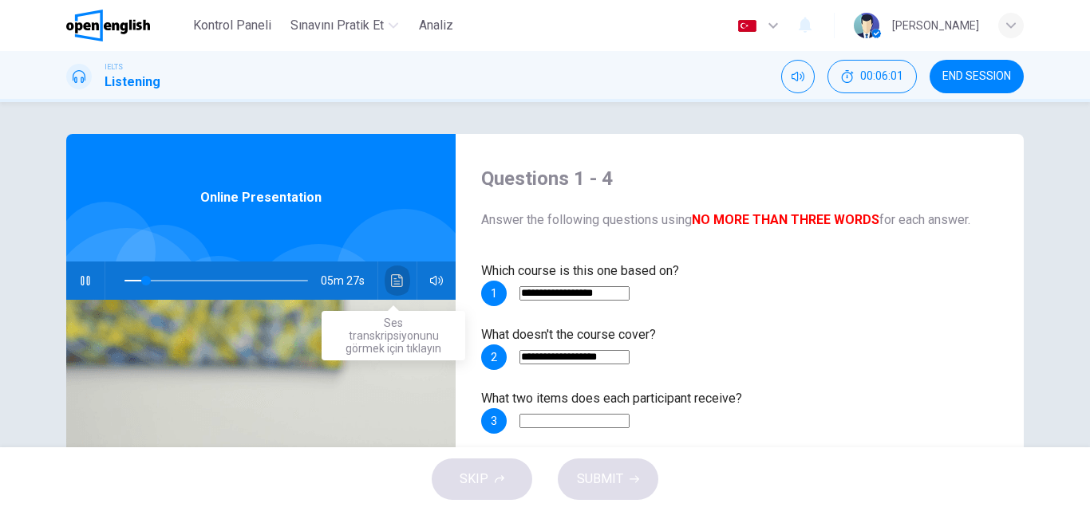
click at [392, 280] on icon "Ses transkripsiyonunu görmek için tıklayın" at bounding box center [397, 280] width 13 height 13
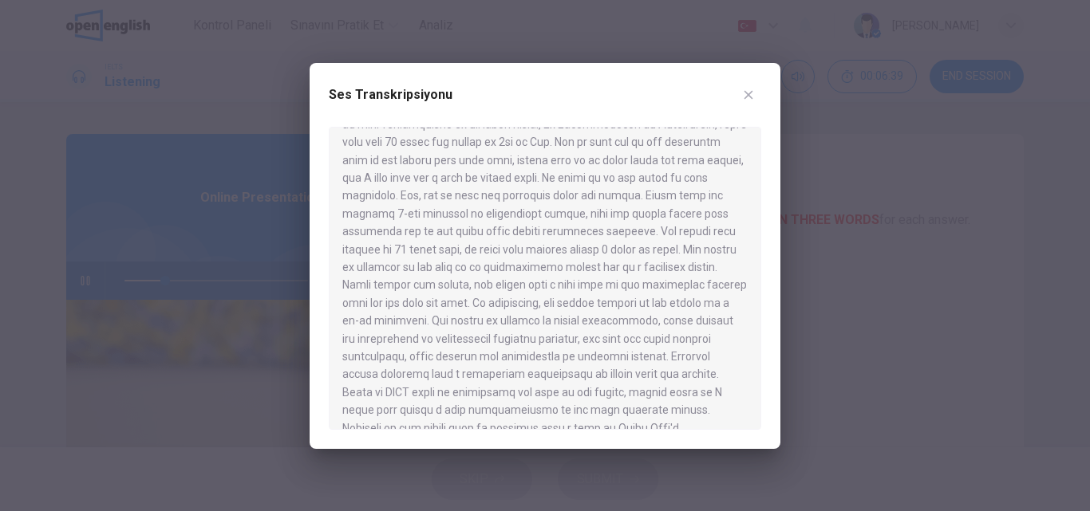
scroll to position [80, 0]
click at [751, 90] on icon "button" at bounding box center [748, 95] width 13 height 13
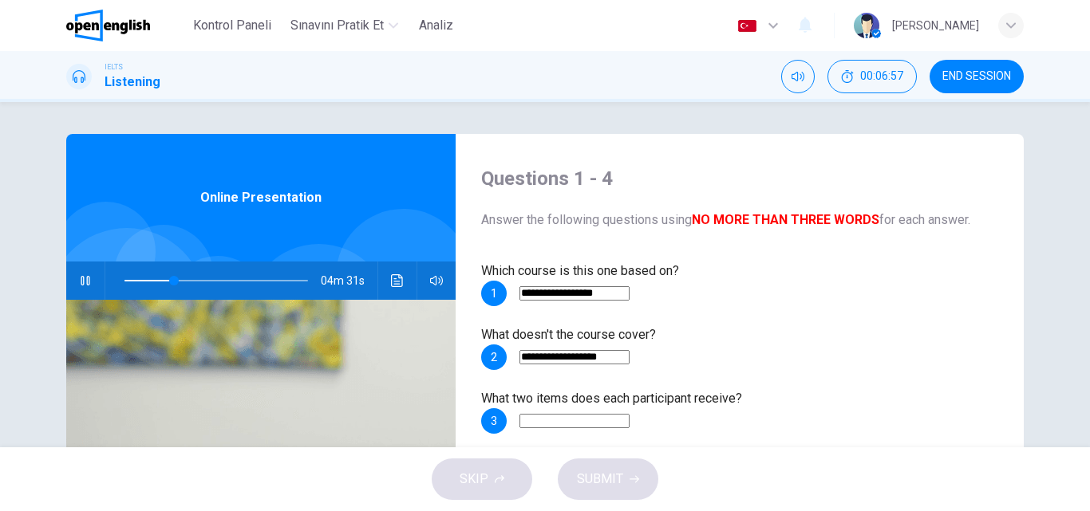
click at [79, 285] on icon "button" at bounding box center [85, 280] width 13 height 13
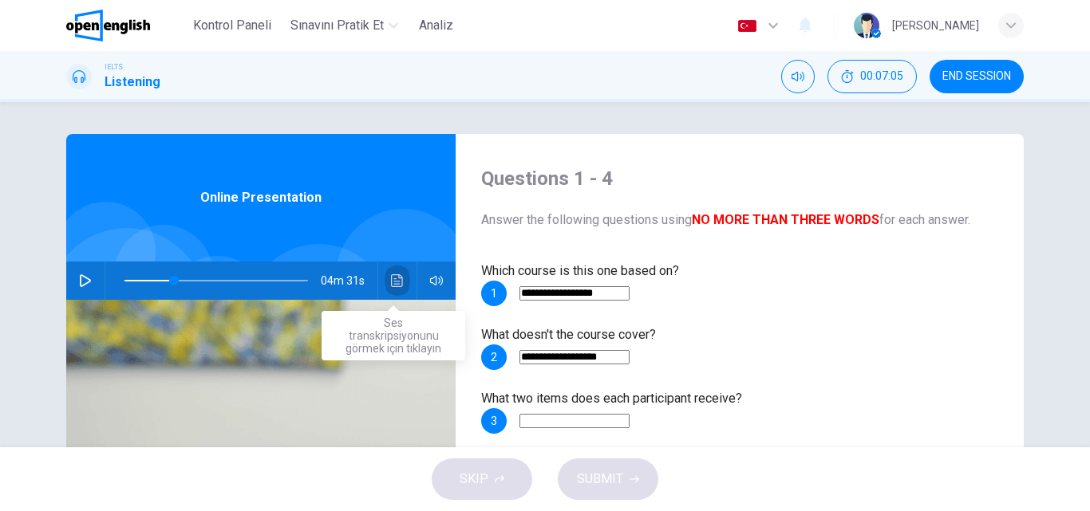
click at [392, 274] on button "Ses transkripsiyonunu görmek için tıklayın" at bounding box center [398, 281] width 26 height 38
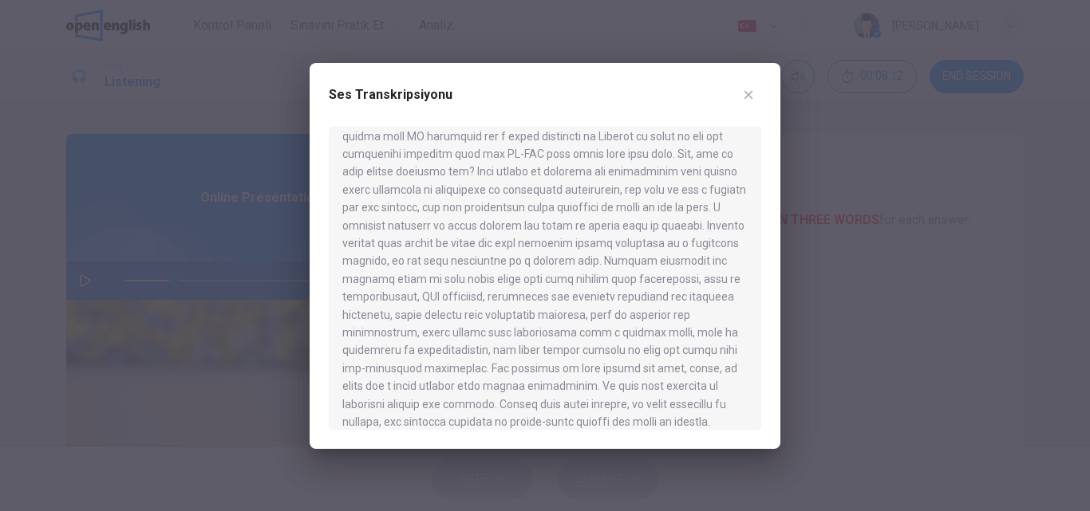
scroll to position [399, 0]
click at [750, 95] on icon "button" at bounding box center [748, 95] width 13 height 13
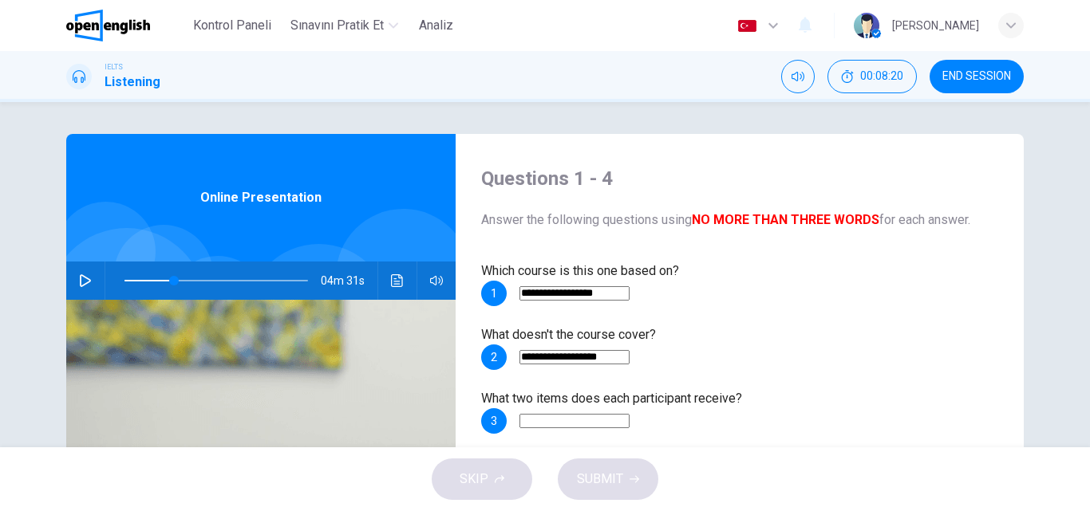
click at [392, 278] on icon "Ses transkripsiyonunu görmek için tıklayın" at bounding box center [397, 280] width 13 height 13
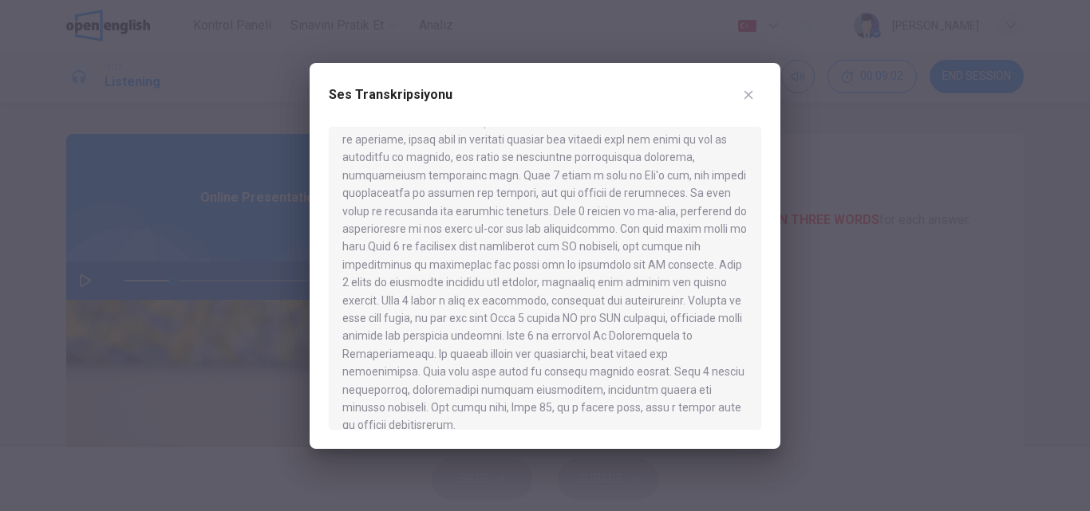
scroll to position [822, 0]
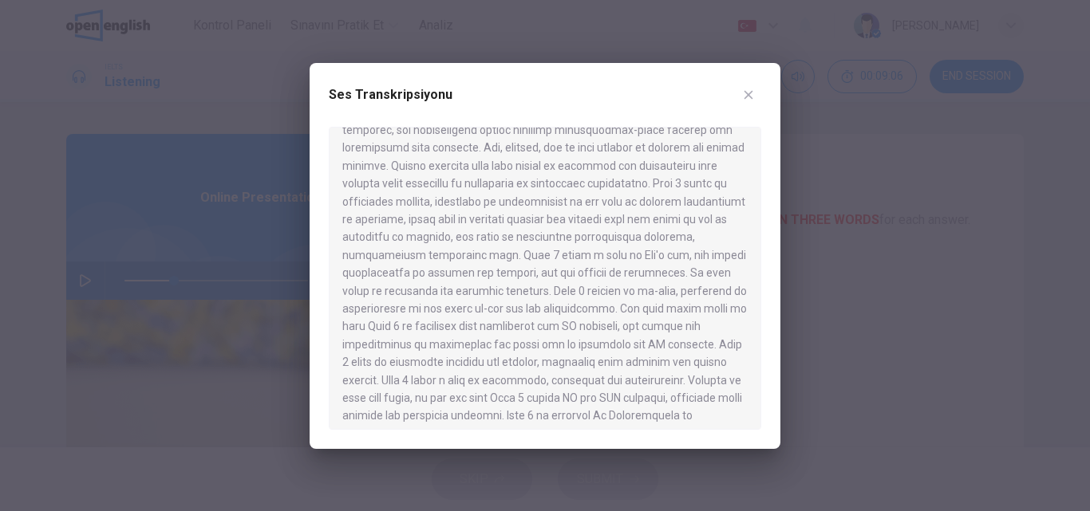
click at [753, 96] on icon "button" at bounding box center [748, 95] width 13 height 13
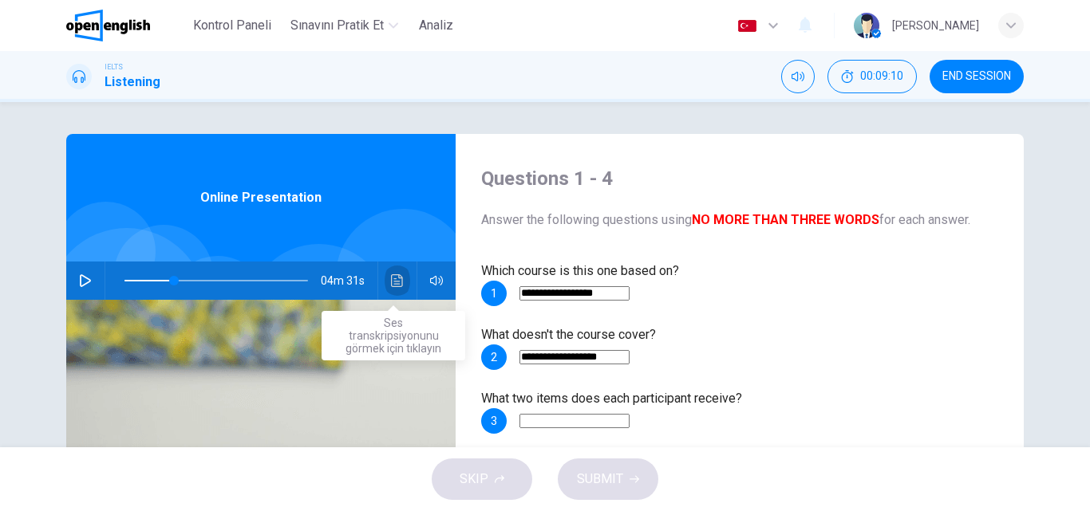
click at [391, 282] on icon "Ses transkripsiyonunu görmek için tıklayın" at bounding box center [397, 280] width 13 height 13
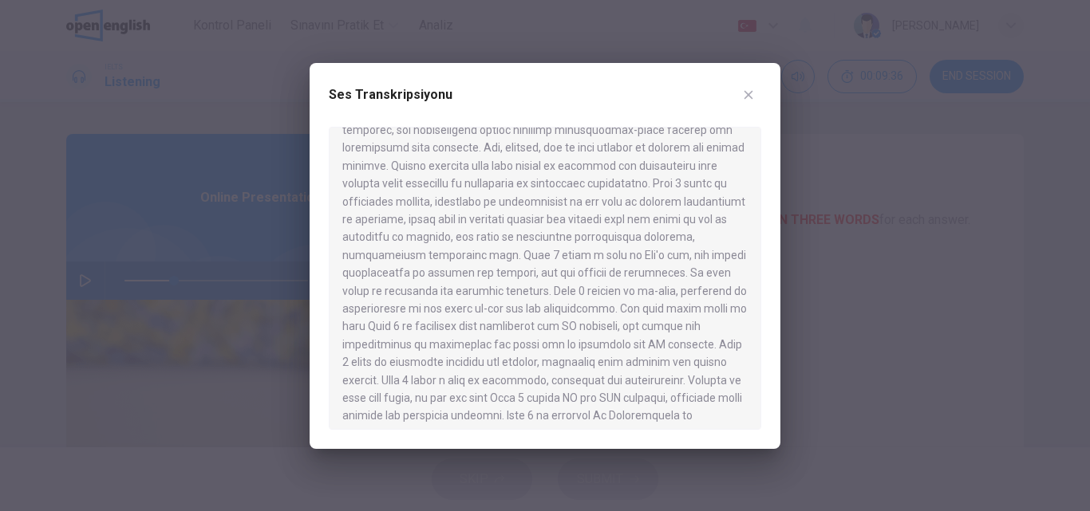
scroll to position [743, 0]
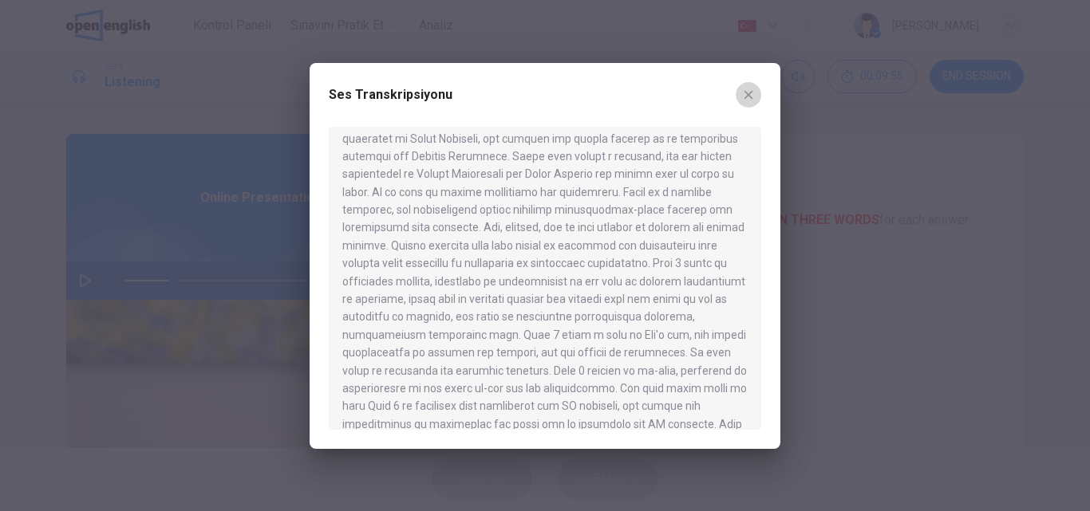
click at [749, 91] on icon "button" at bounding box center [748, 95] width 13 height 13
type input "**"
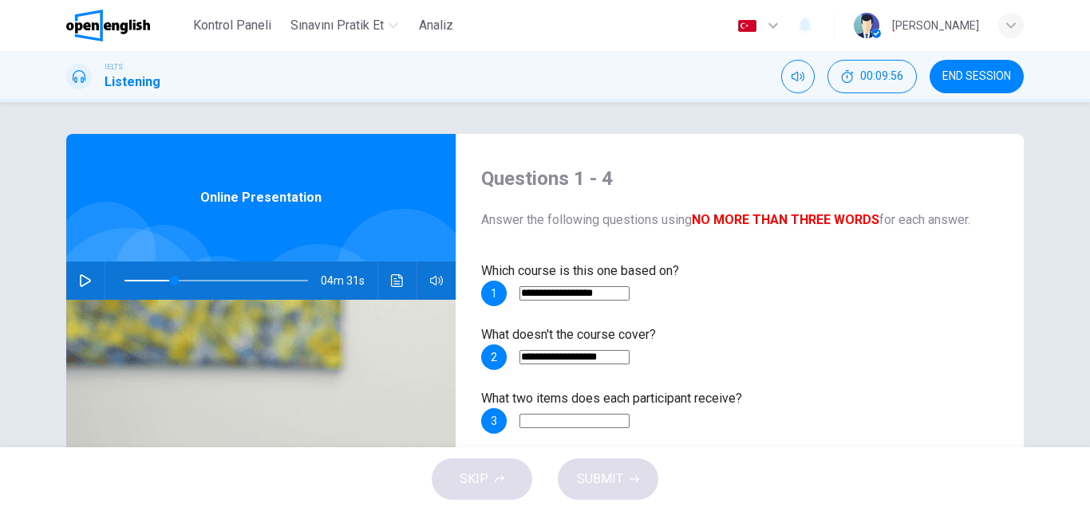
click at [629, 478] on input at bounding box center [574, 485] width 110 height 14
type input "**********"
click at [629, 414] on input at bounding box center [574, 421] width 110 height 14
click at [391, 276] on icon "Ses transkripsiyonunu görmek için tıklayın" at bounding box center [397, 280] width 13 height 13
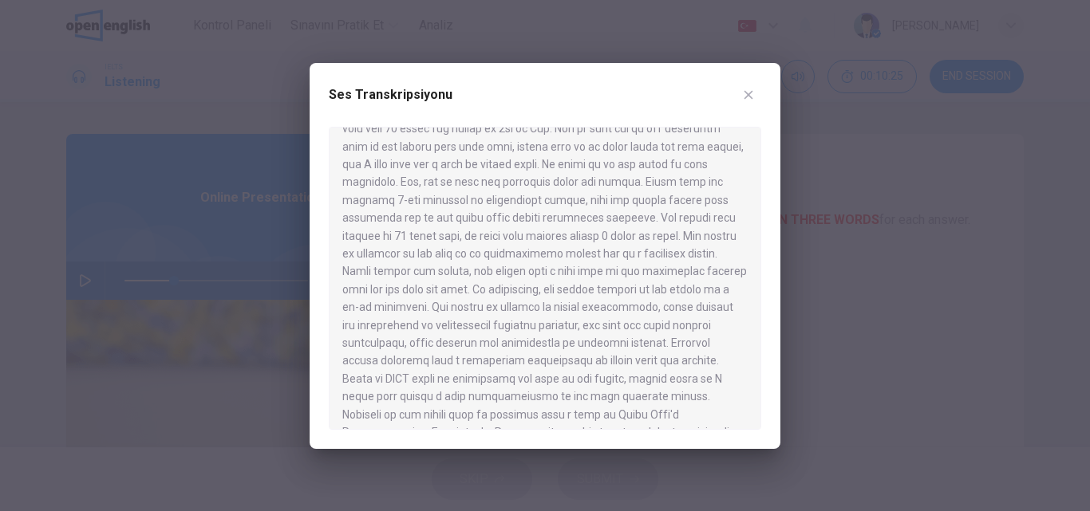
scroll to position [160, 0]
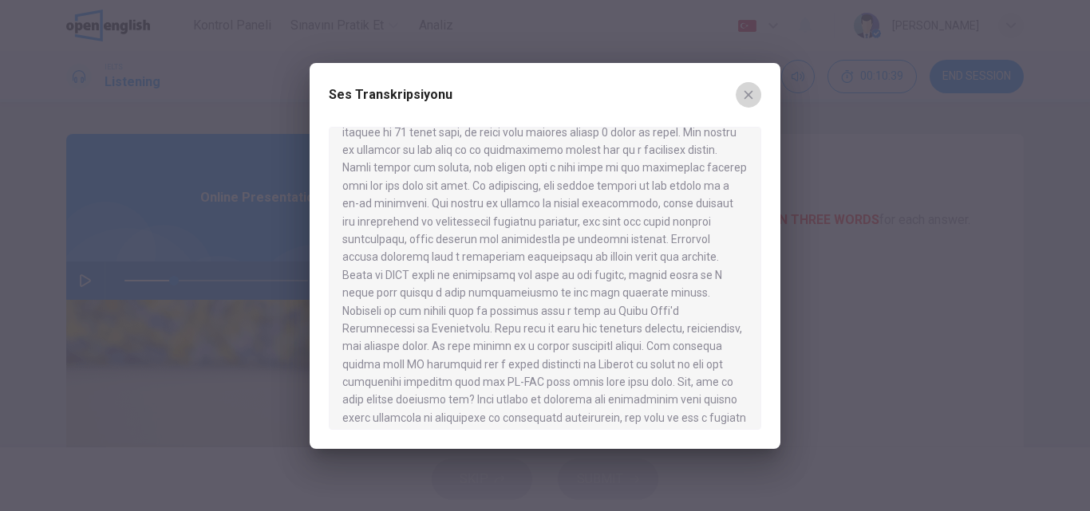
click at [751, 93] on icon "button" at bounding box center [748, 95] width 13 height 13
type input "**"
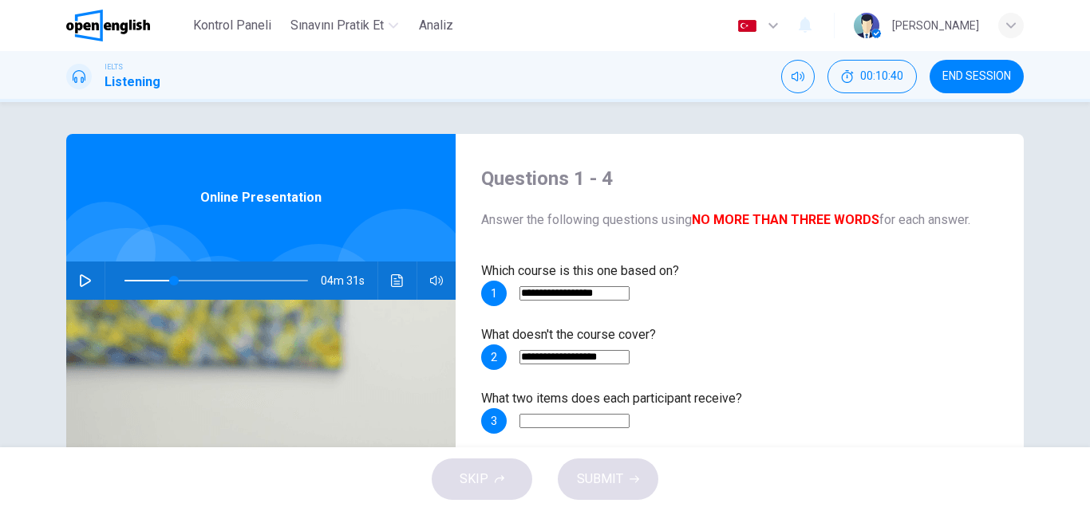
click at [629, 414] on input at bounding box center [574, 421] width 110 height 14
type input "*"
type input "**"
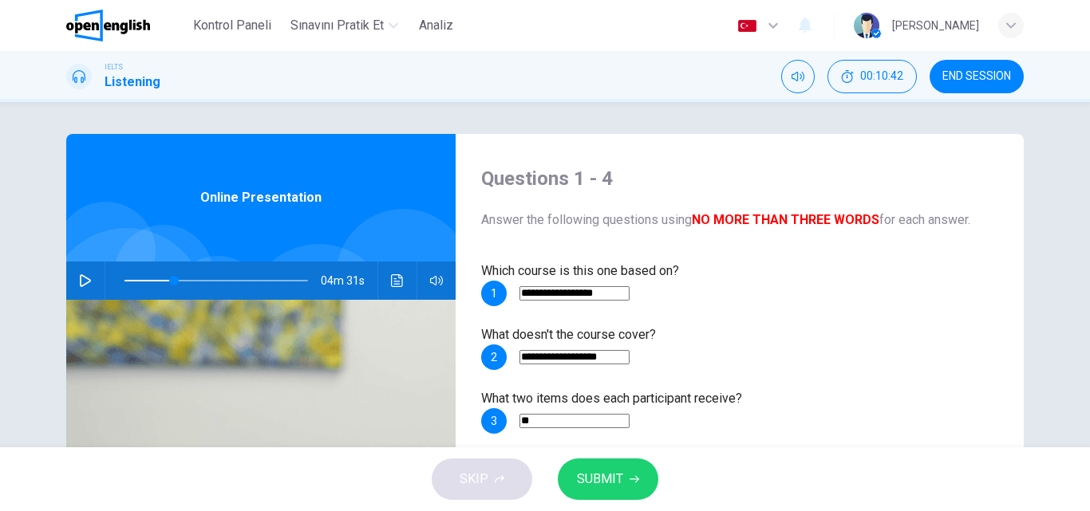
type input "***"
type input "**"
type input "****"
type input "**"
type input "*****"
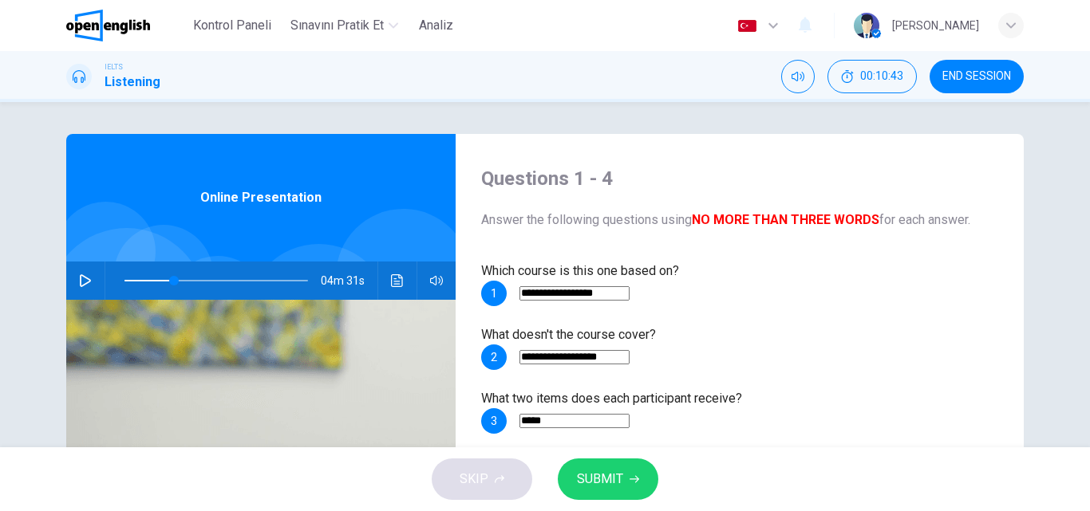
type input "**"
type input "******"
type input "**"
type input "*******"
type input "**"
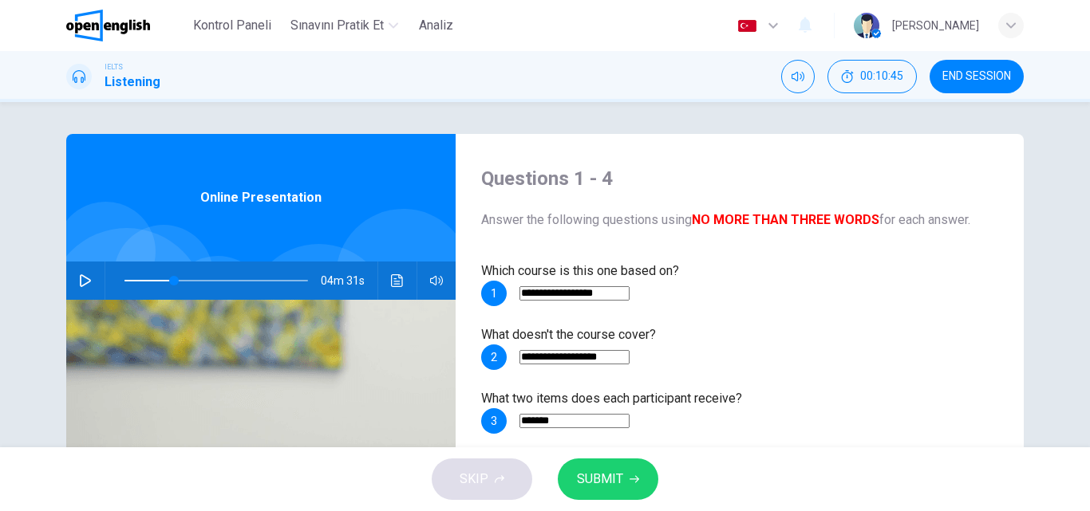
type input "********"
type input "**"
type input "*********"
type input "**"
type input "**********"
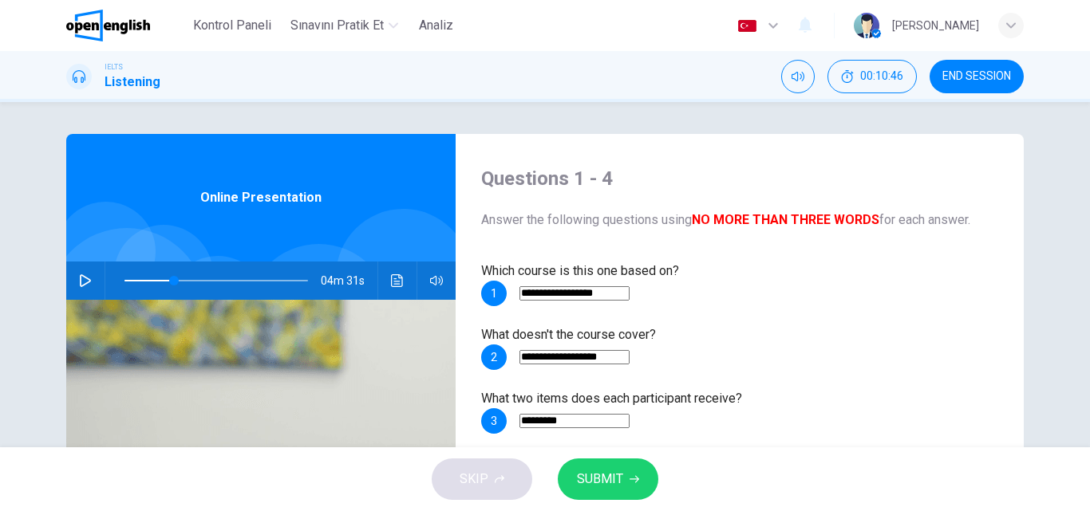
type input "**"
type input "**********"
type input "**"
type input "**********"
type input "**"
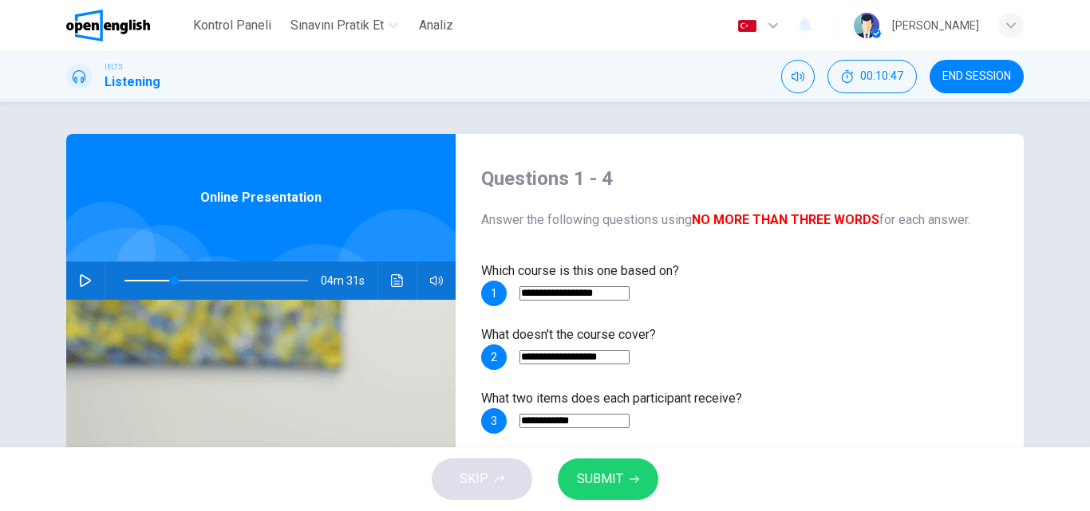
type input "**********"
type input "**"
type input "**********"
type input "**"
type input "**********"
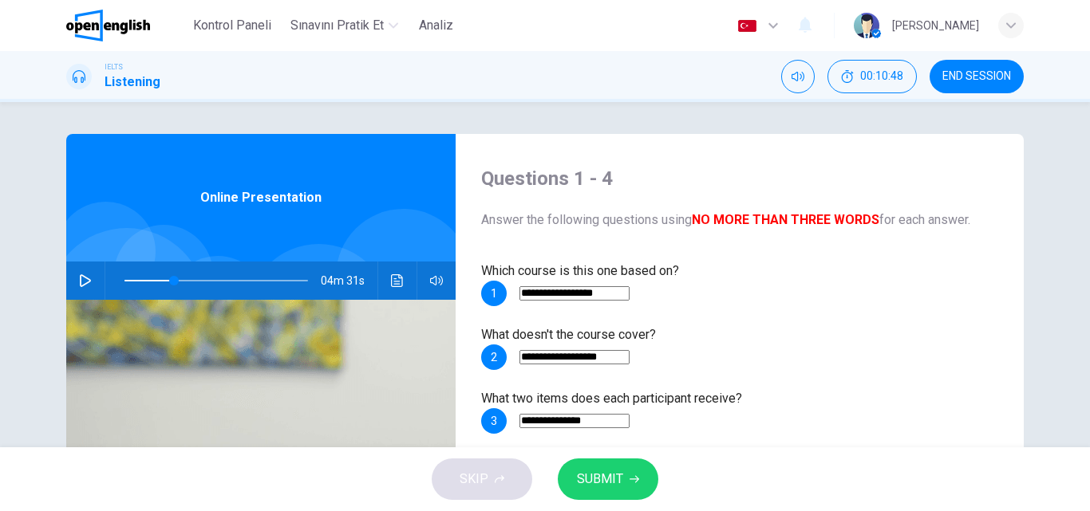
type input "**"
type input "**********"
type input "**"
type input "**********"
type input "**"
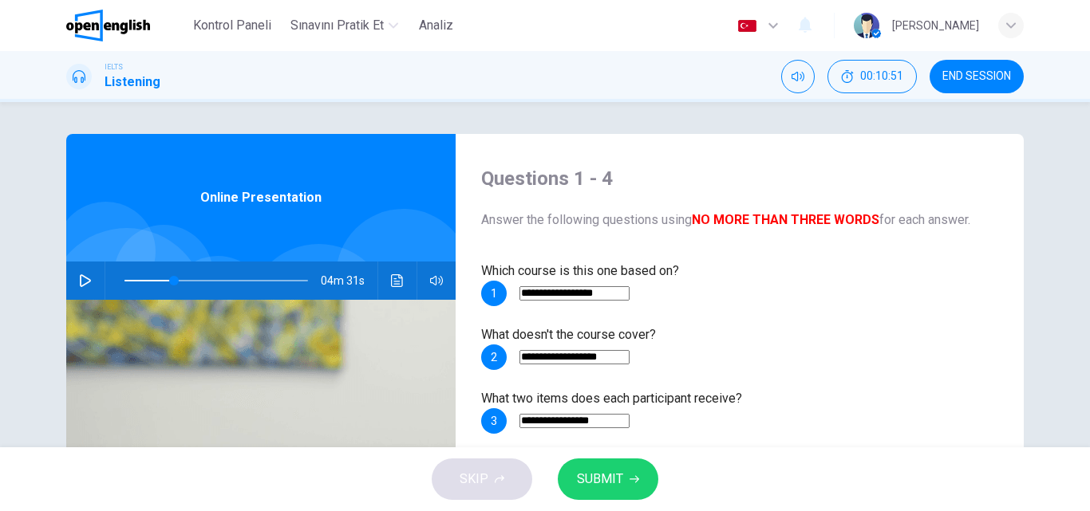
type input "**********"
click at [617, 480] on span "SUBMIT" at bounding box center [600, 479] width 46 height 22
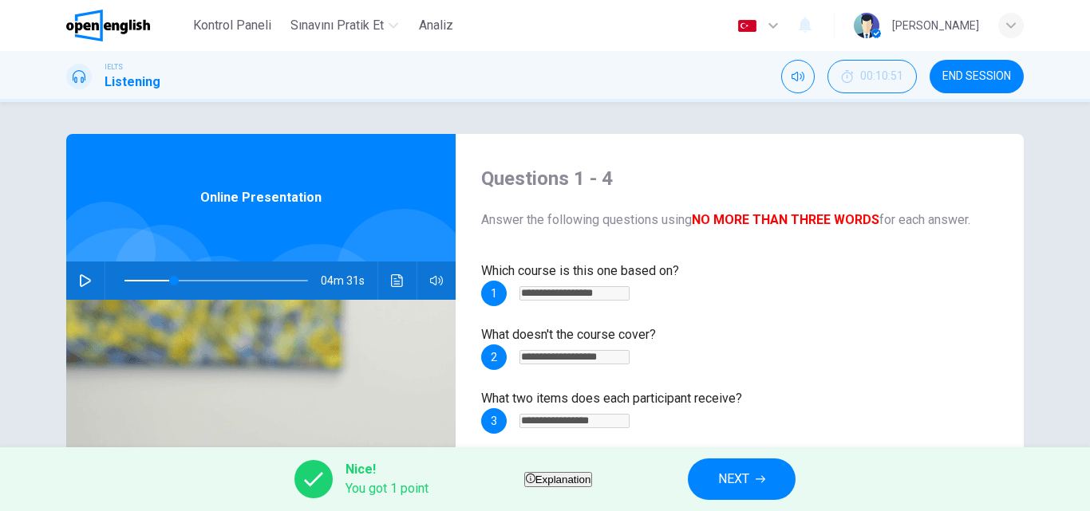
scroll to position [80, 0]
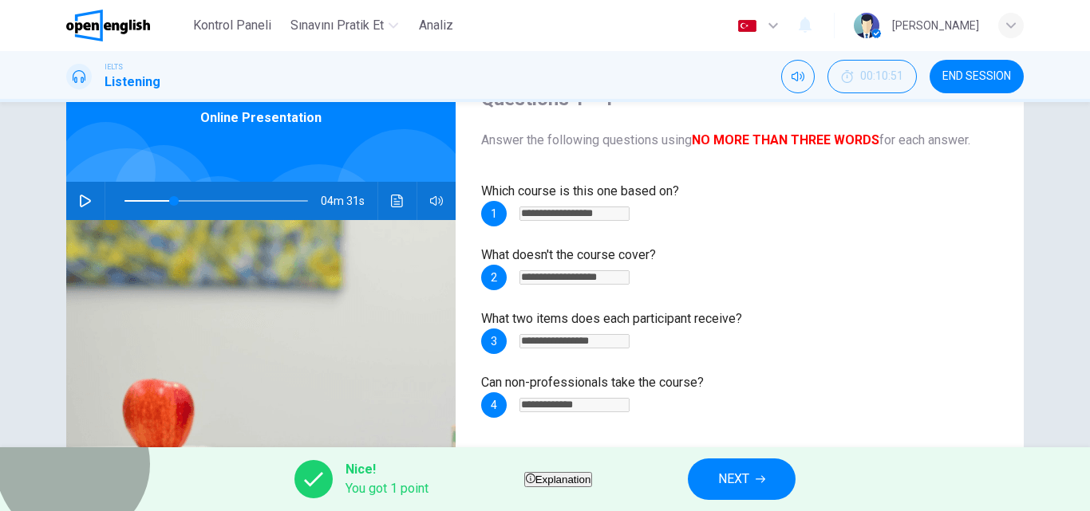
click at [562, 475] on span "Explanation" at bounding box center [563, 480] width 56 height 12
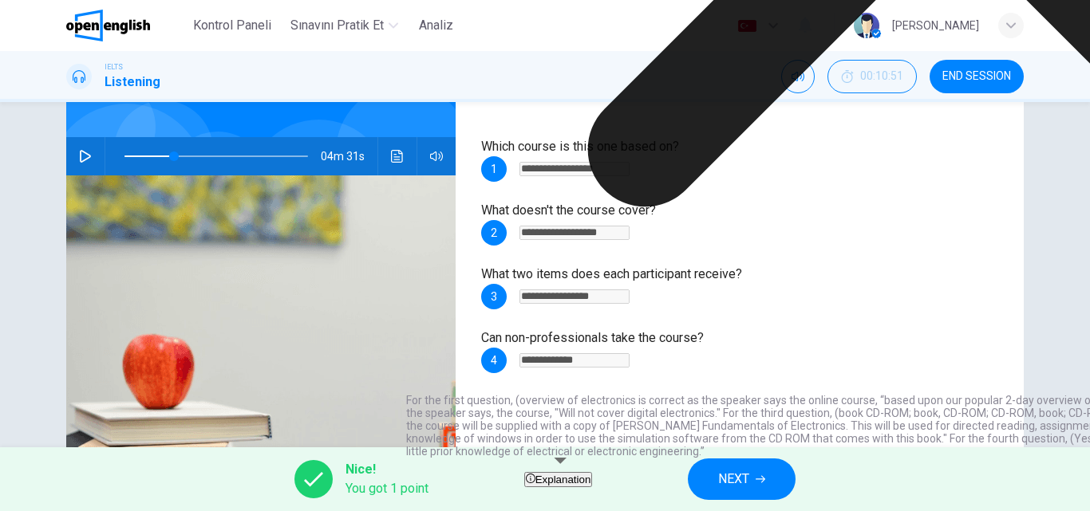
scroll to position [160, 0]
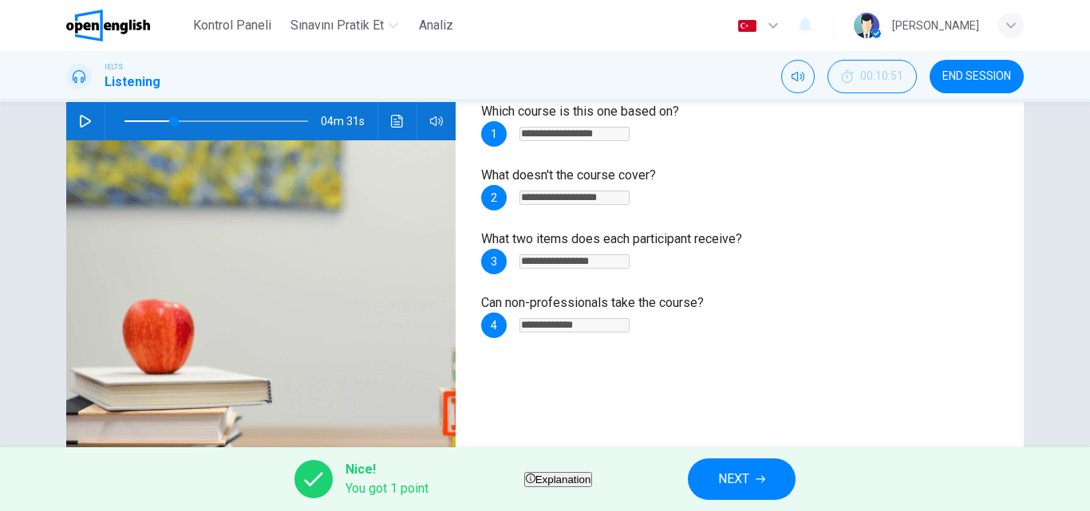
click at [749, 477] on span "NEXT" at bounding box center [733, 479] width 31 height 22
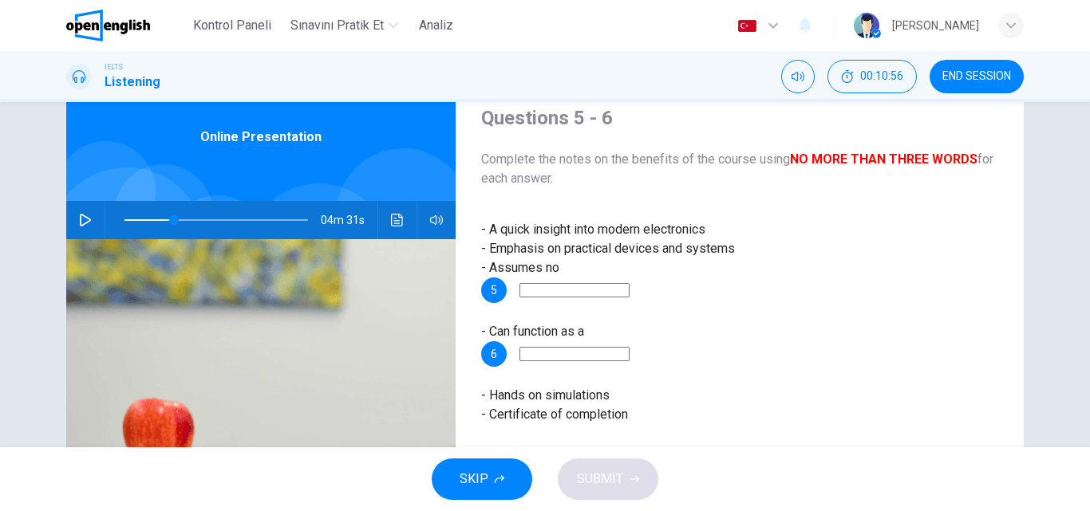
scroll to position [99, 0]
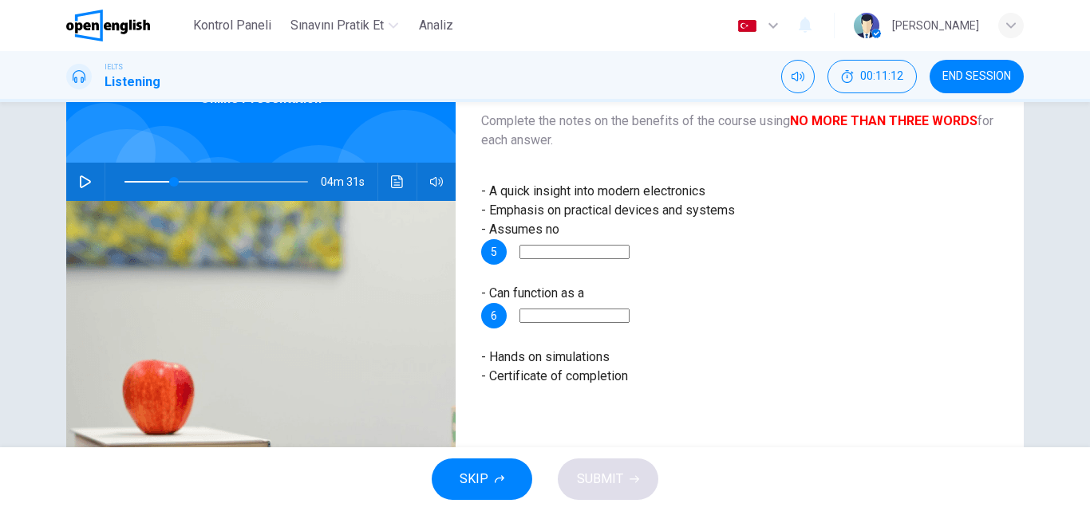
click at [625, 247] on input at bounding box center [574, 252] width 110 height 14
click at [485, 490] on span "SKIP" at bounding box center [474, 479] width 29 height 22
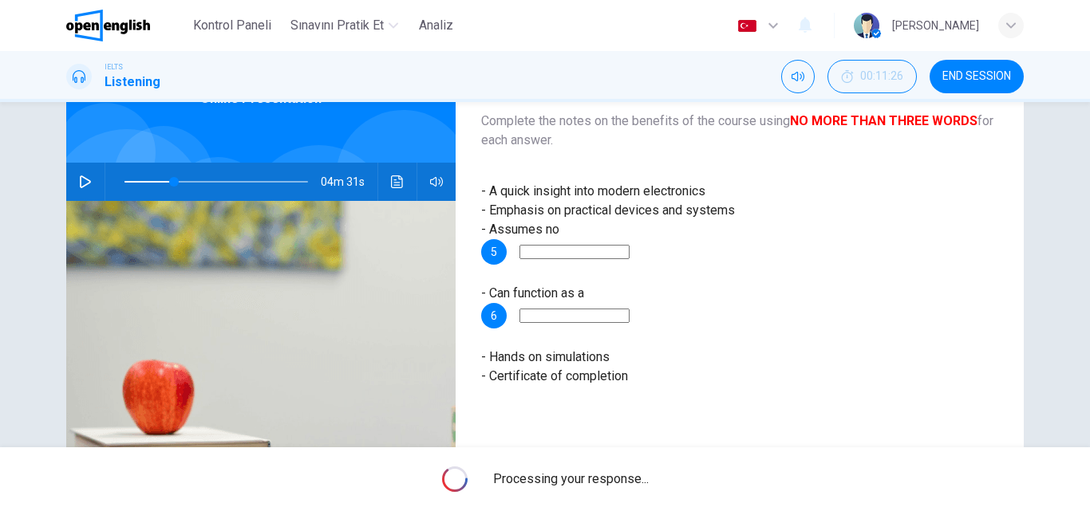
type input "**"
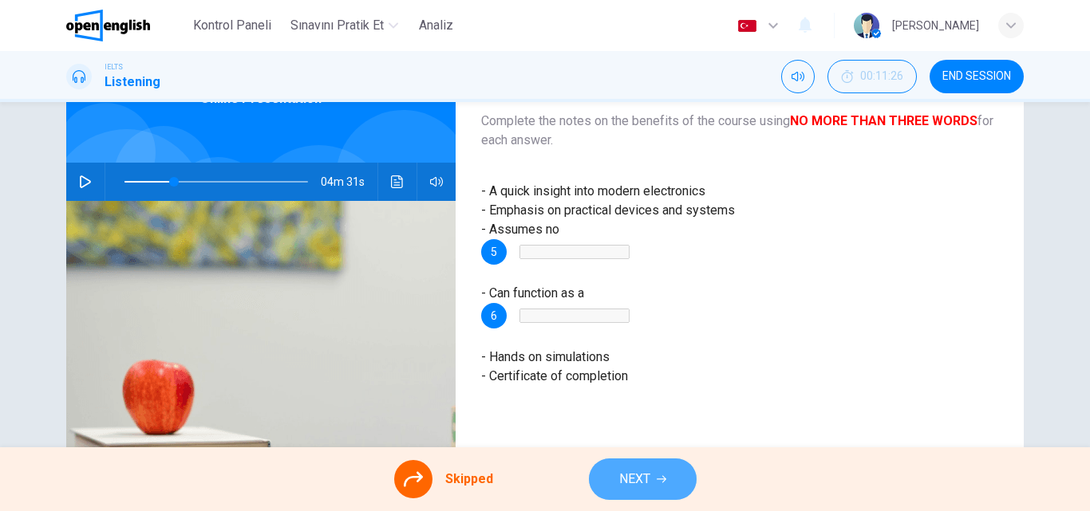
click at [653, 480] on button "NEXT" at bounding box center [643, 479] width 108 height 41
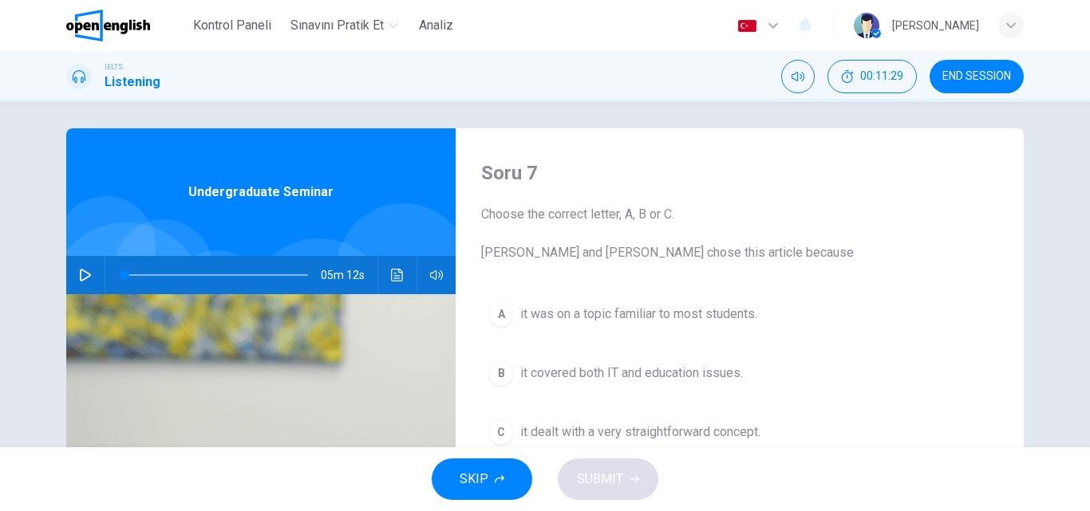
scroll to position [0, 0]
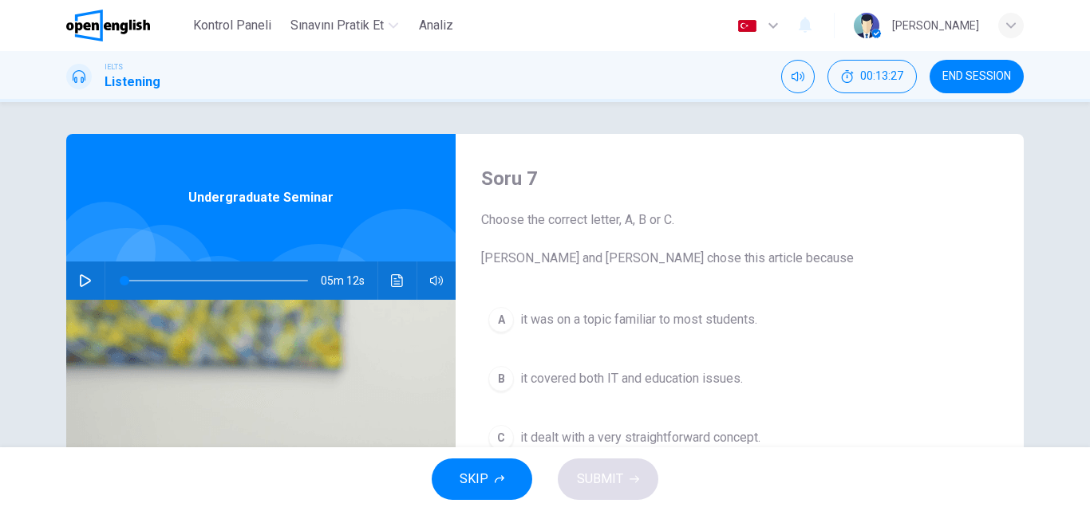
click at [79, 278] on icon "button" at bounding box center [85, 280] width 13 height 13
type input "*"
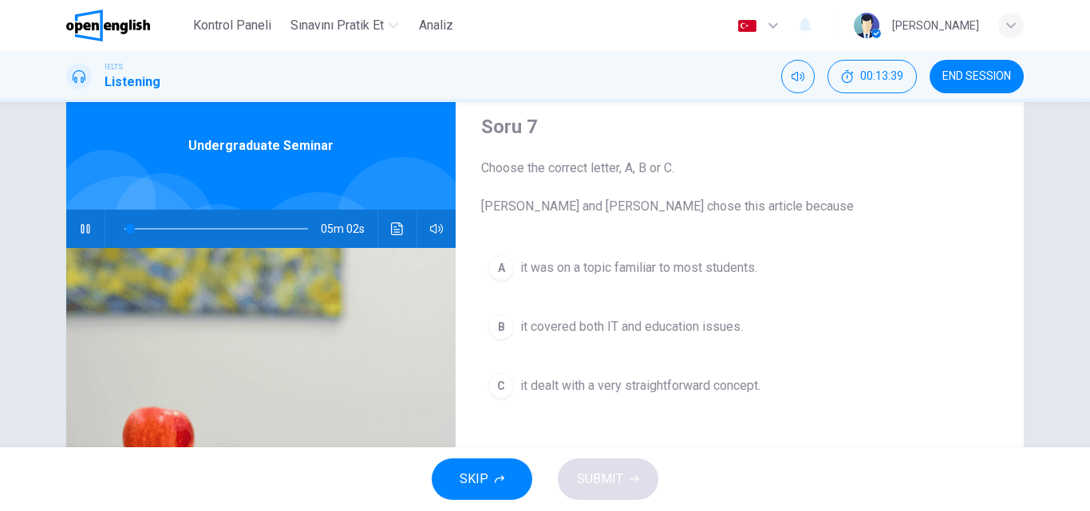
scroll to position [80, 0]
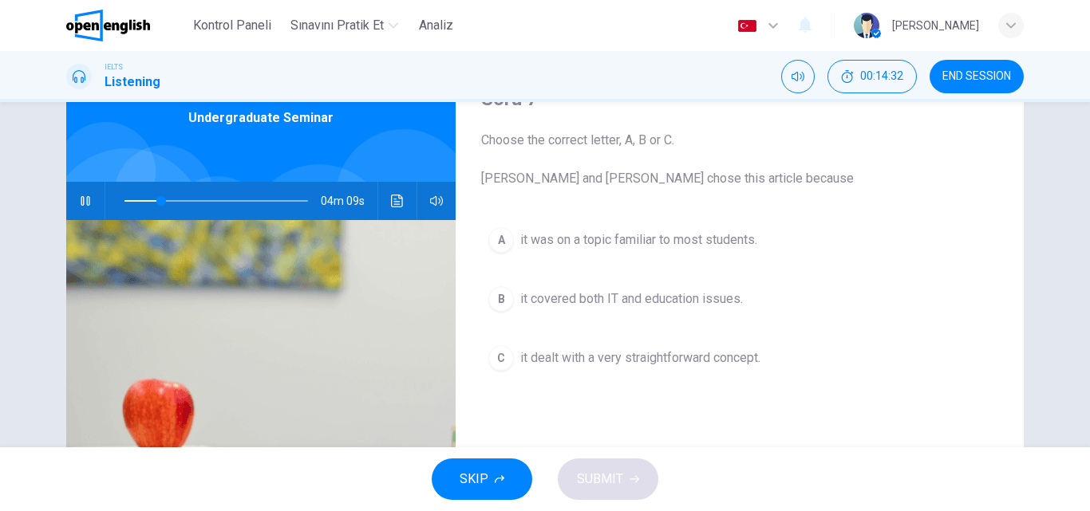
click at [502, 240] on div "A" at bounding box center [501, 240] width 26 height 26
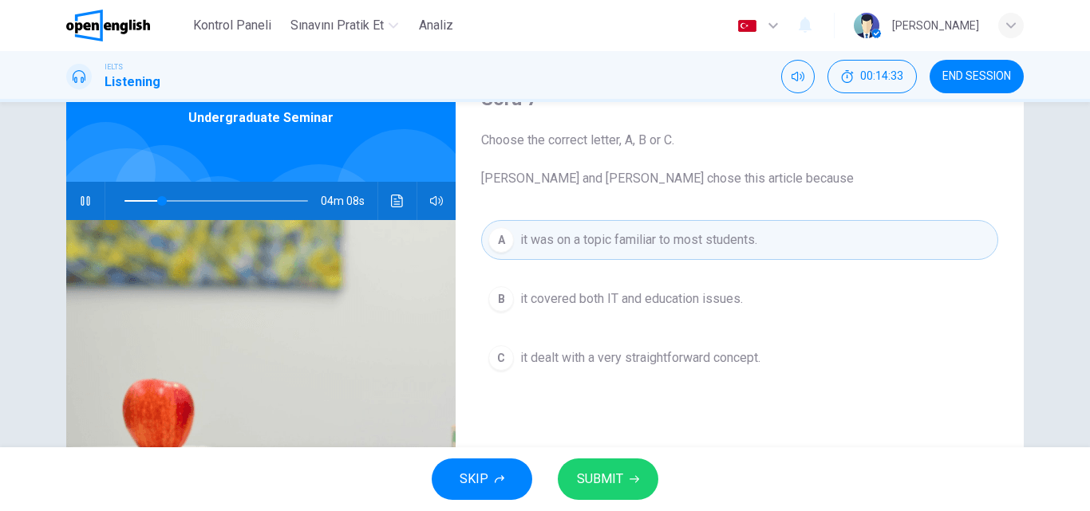
click at [614, 481] on span "SUBMIT" at bounding box center [600, 479] width 46 height 22
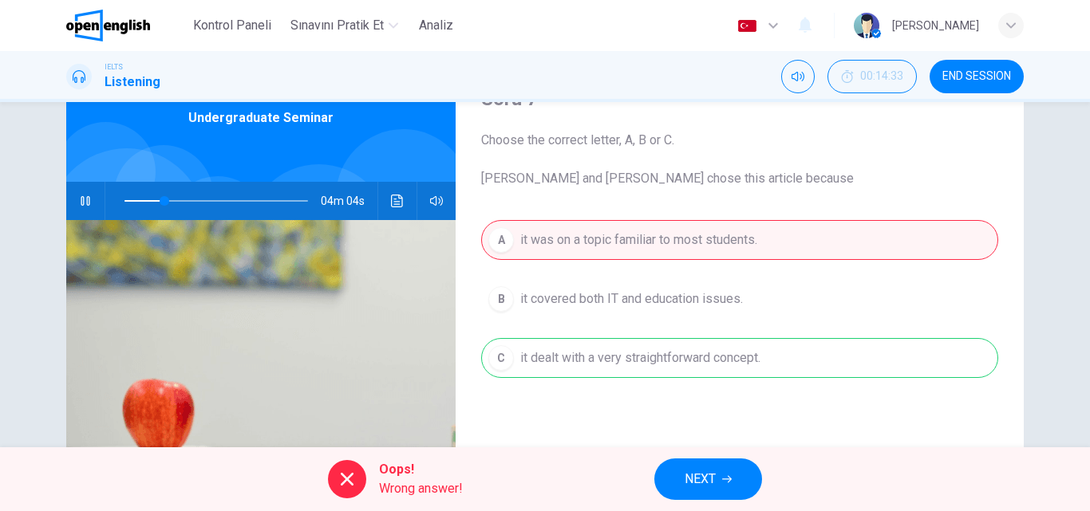
click at [79, 204] on icon "button" at bounding box center [85, 201] width 13 height 13
click at [160, 198] on span at bounding box center [165, 201] width 10 height 10
click at [84, 200] on icon "button" at bounding box center [85, 201] width 13 height 13
click at [709, 481] on span "NEXT" at bounding box center [699, 479] width 31 height 22
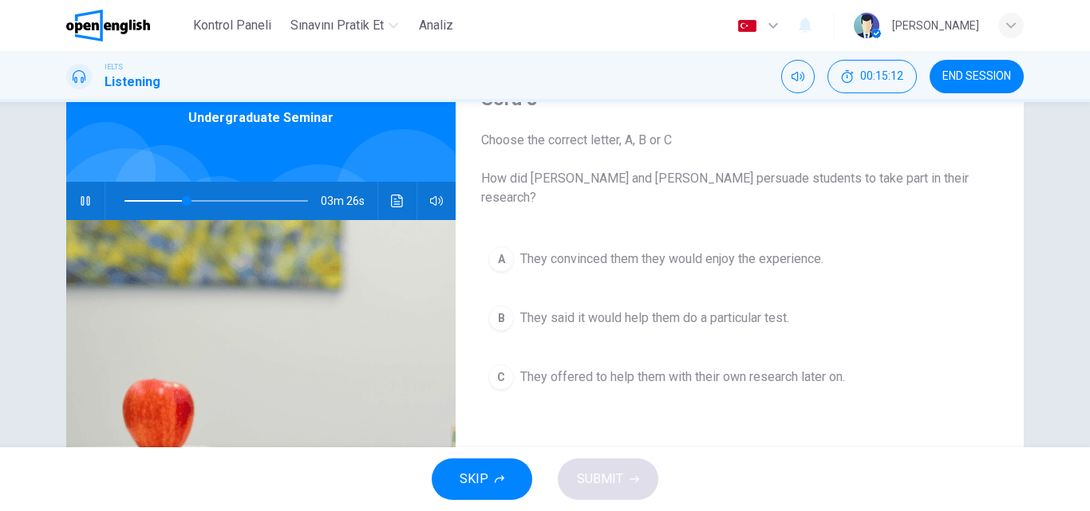
click at [594, 370] on button "C They offered to help them with their own research later on." at bounding box center [739, 377] width 517 height 40
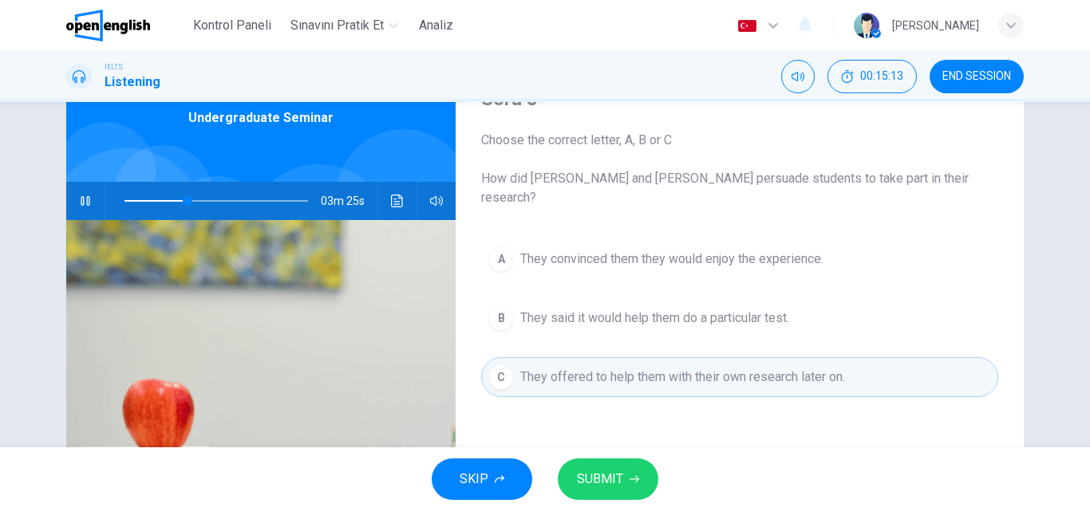
click at [597, 477] on span "SUBMIT" at bounding box center [600, 479] width 46 height 22
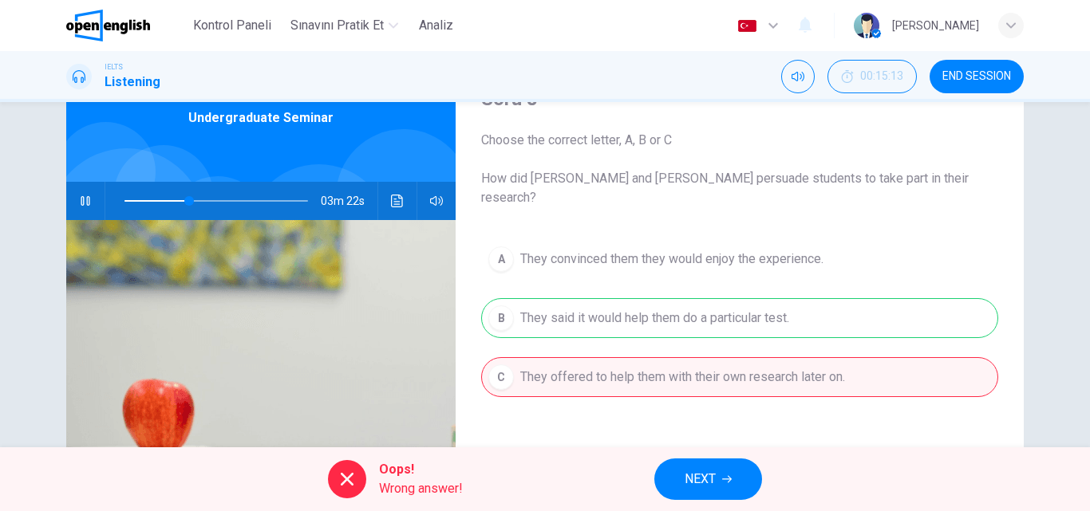
click at [713, 481] on span "NEXT" at bounding box center [699, 479] width 31 height 22
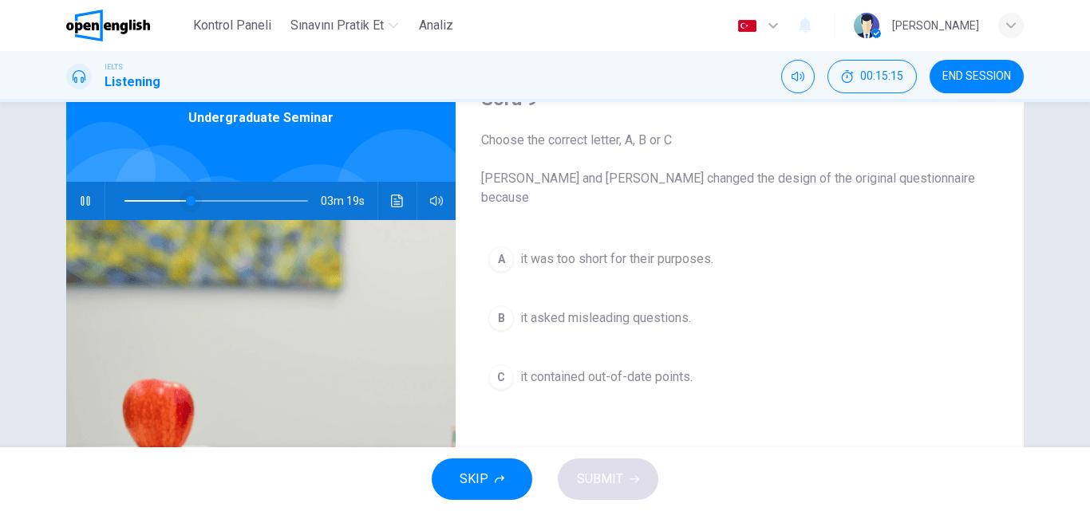
click at [186, 200] on span at bounding box center [191, 201] width 10 height 10
click at [181, 199] on span at bounding box center [215, 201] width 183 height 22
click at [183, 200] on span at bounding box center [188, 201] width 10 height 10
click at [171, 200] on span at bounding box center [176, 201] width 10 height 10
click at [145, 200] on span at bounding box center [215, 201] width 183 height 22
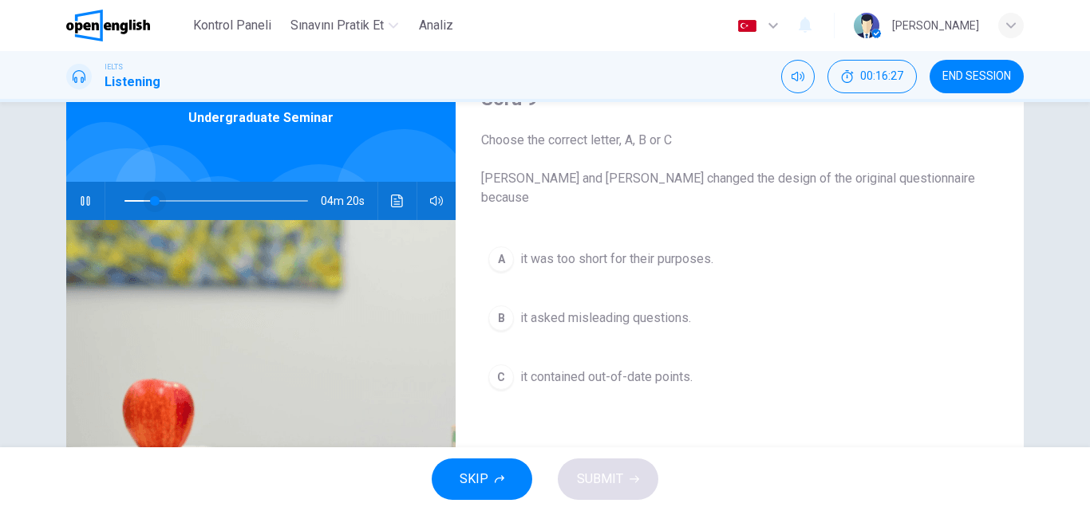
click at [158, 196] on span at bounding box center [155, 201] width 10 height 10
click at [164, 199] on span at bounding box center [161, 201] width 10 height 10
click at [81, 197] on icon "button" at bounding box center [85, 201] width 9 height 10
click at [604, 368] on span "it contained out-of-date points." at bounding box center [606, 377] width 172 height 19
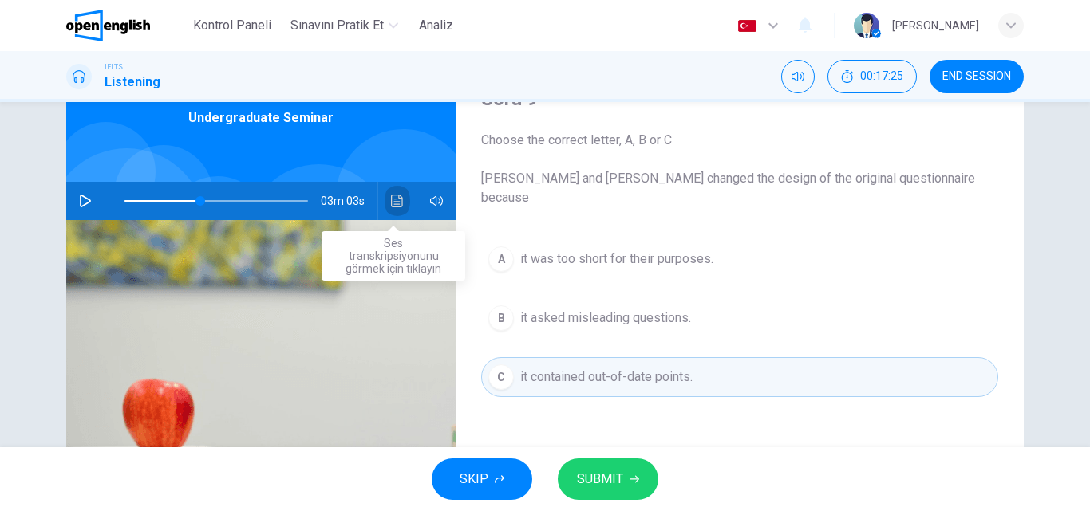
click at [391, 201] on icon "Ses transkripsiyonunu görmek için tıklayın" at bounding box center [397, 201] width 13 height 13
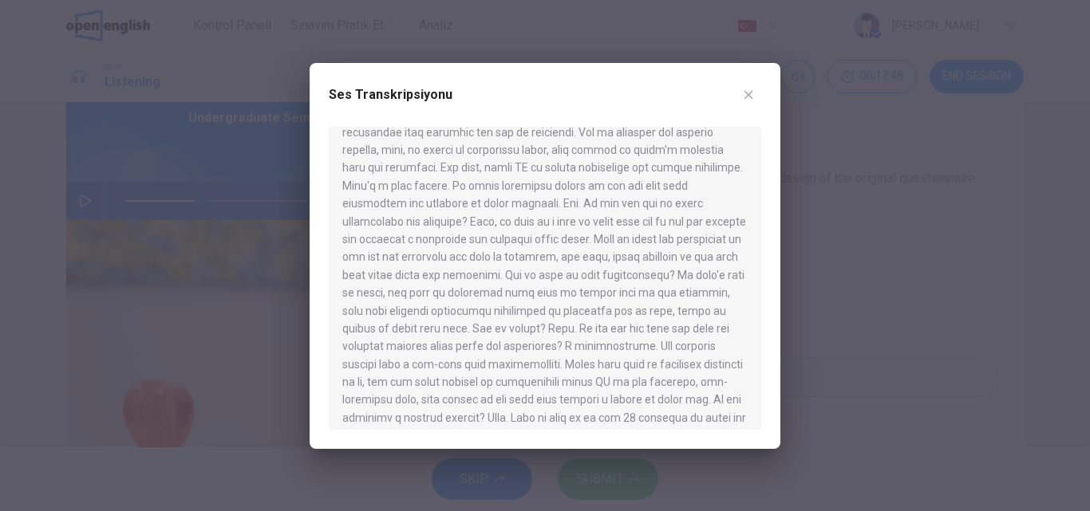
scroll to position [239, 0]
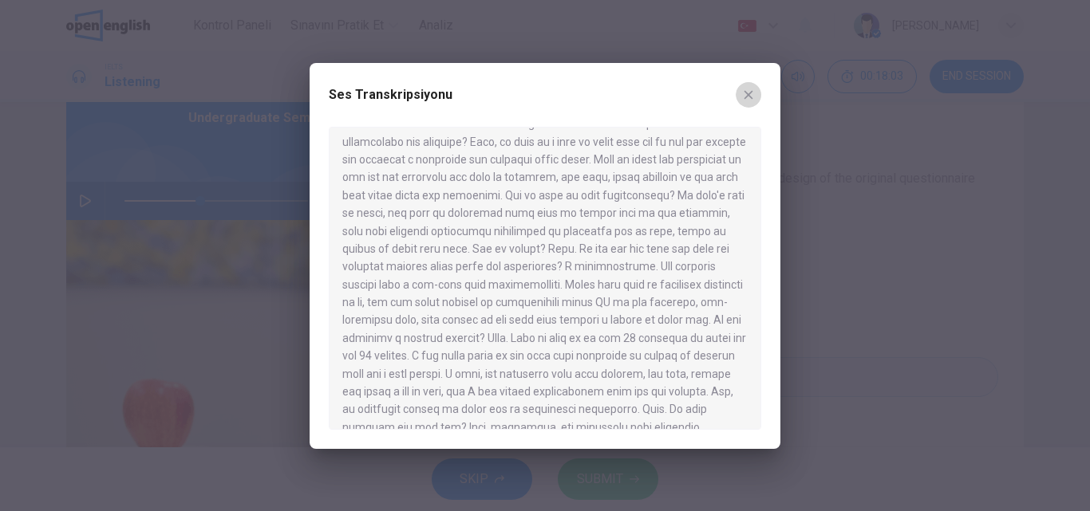
click at [746, 92] on icon "button" at bounding box center [748, 94] width 9 height 9
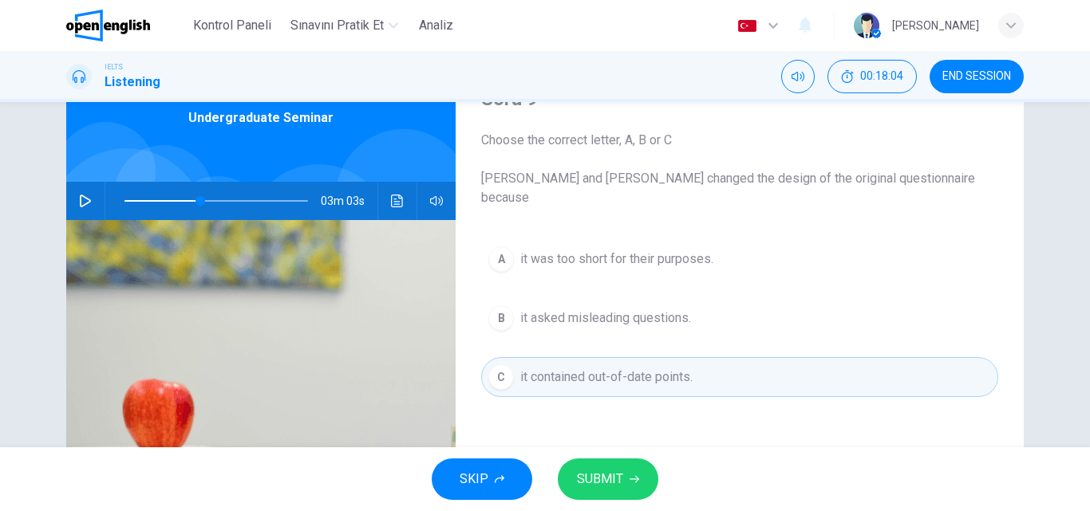
click at [614, 250] on span "it was too short for their purposes." at bounding box center [616, 259] width 193 height 19
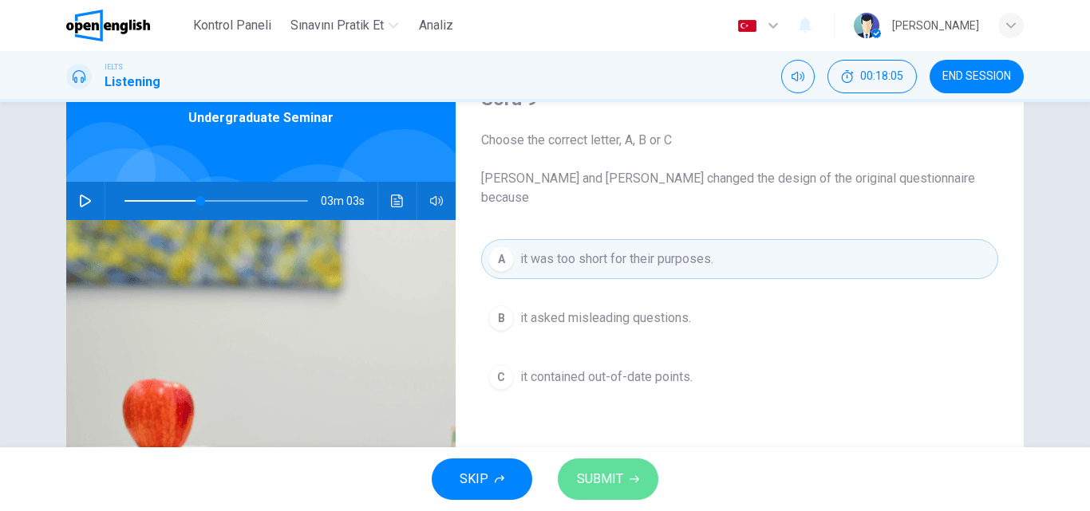
click at [613, 478] on span "SUBMIT" at bounding box center [600, 479] width 46 height 22
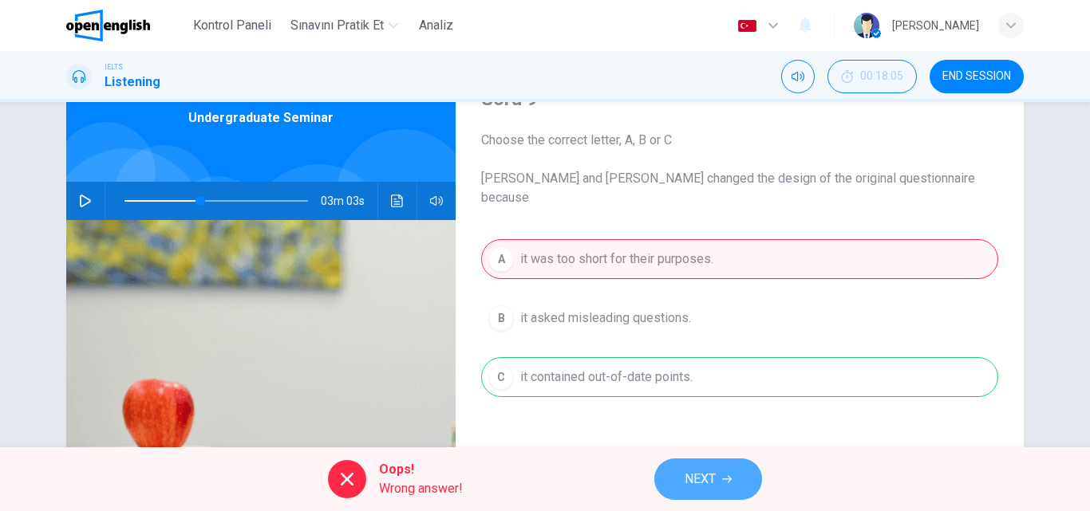
click at [704, 467] on button "NEXT" at bounding box center [708, 479] width 108 height 41
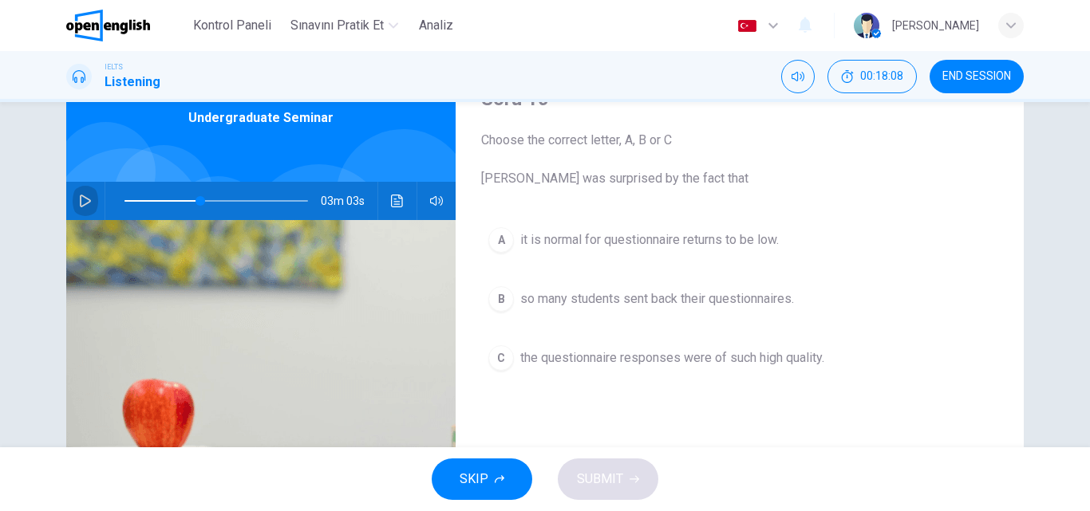
click at [81, 204] on icon "button" at bounding box center [85, 201] width 11 height 13
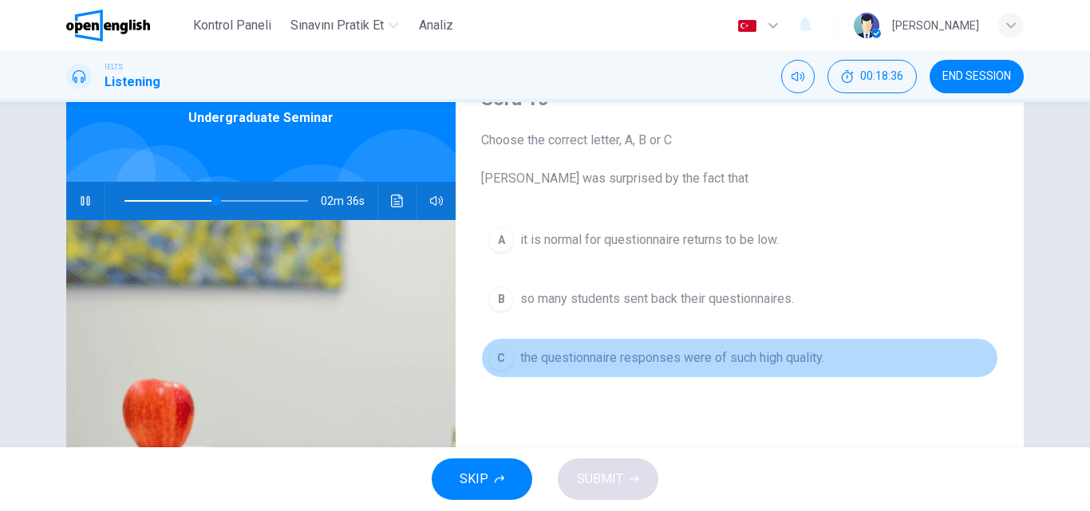
click at [579, 363] on span "the questionnaire responses were of such high quality." at bounding box center [672, 358] width 304 height 19
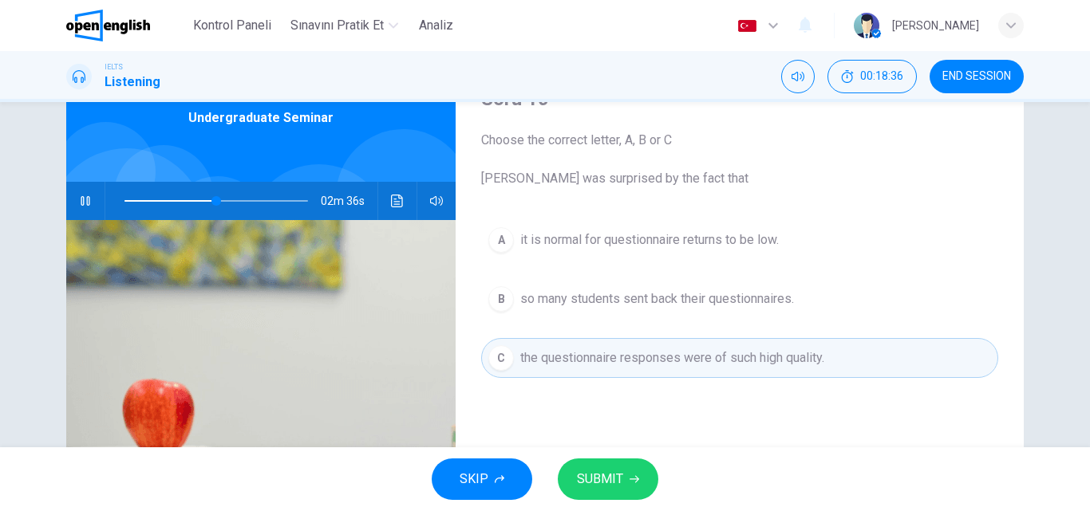
click at [598, 474] on span "SUBMIT" at bounding box center [600, 479] width 46 height 22
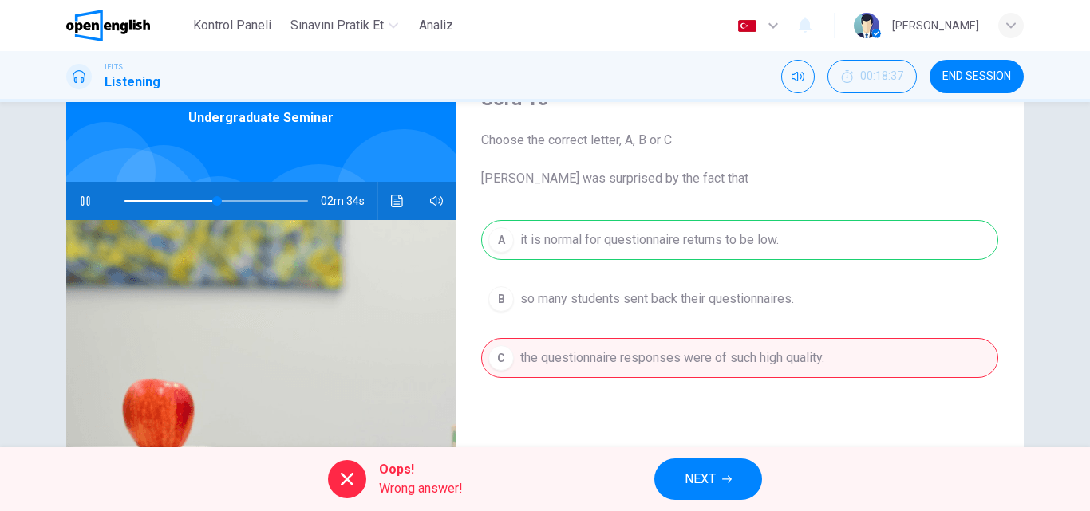
click at [717, 476] on button "NEXT" at bounding box center [708, 479] width 108 height 41
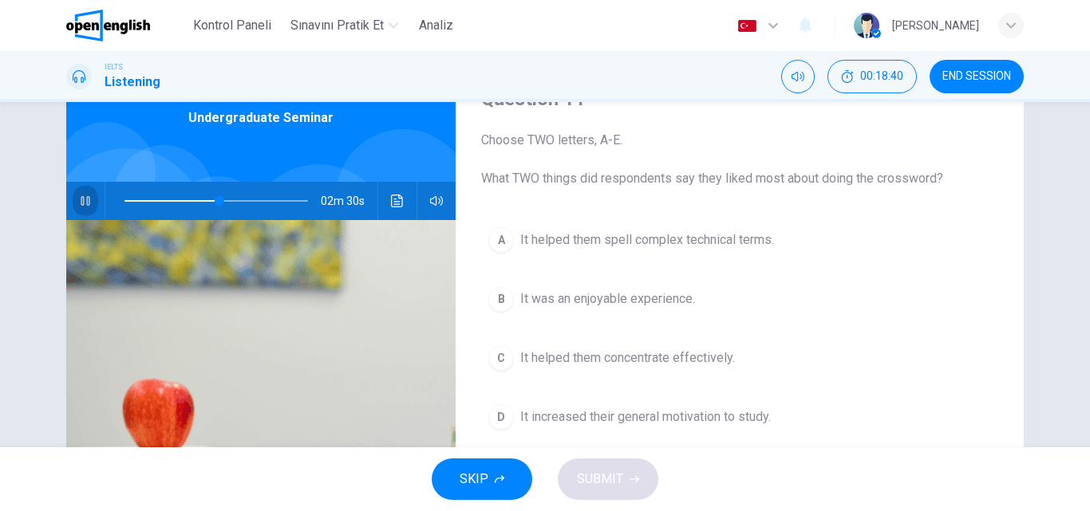
click at [82, 195] on icon "button" at bounding box center [85, 201] width 13 height 13
click at [80, 202] on icon "button" at bounding box center [85, 201] width 13 height 13
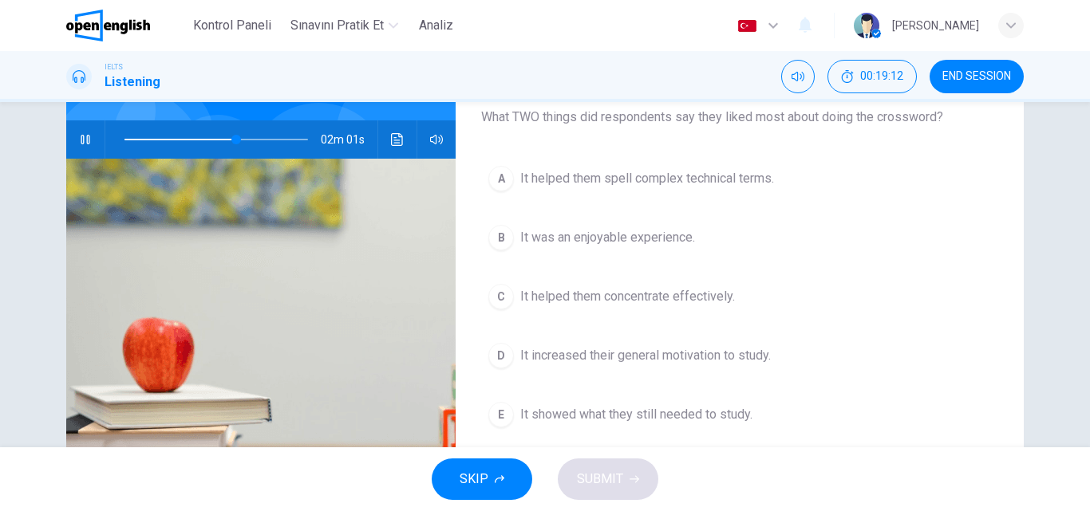
scroll to position [160, 0]
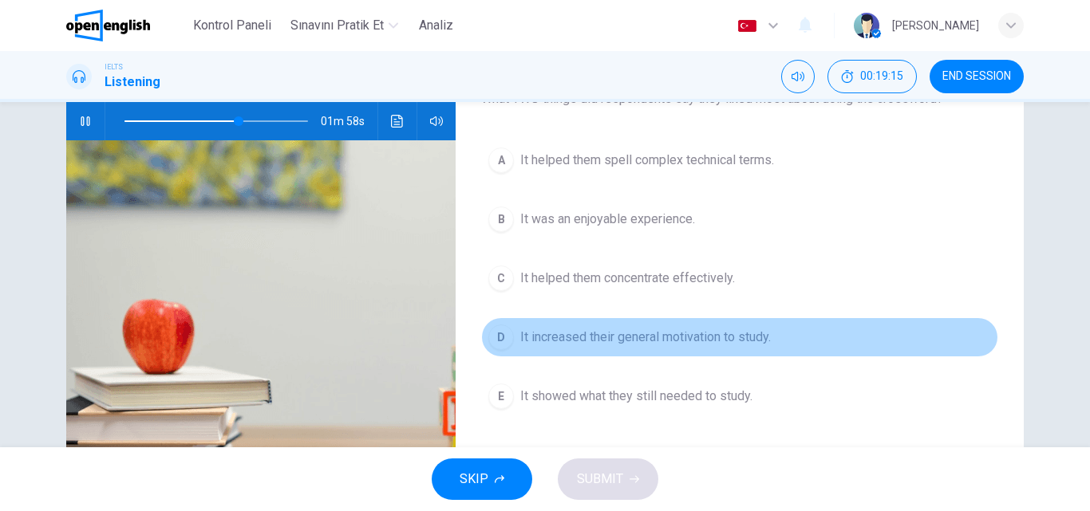
click at [645, 336] on span "It increased their general motivation to study." at bounding box center [645, 337] width 250 height 19
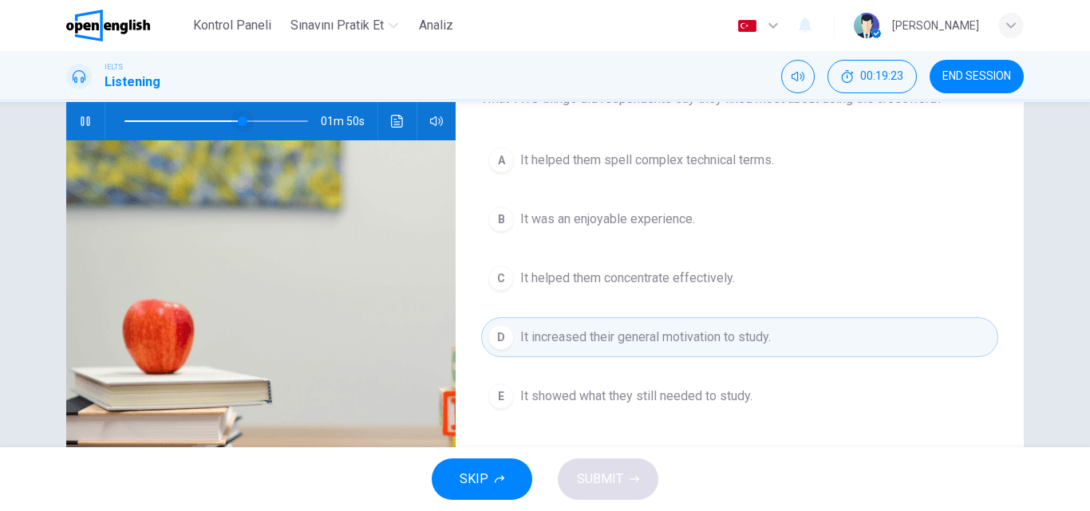
click at [238, 124] on span at bounding box center [243, 121] width 10 height 10
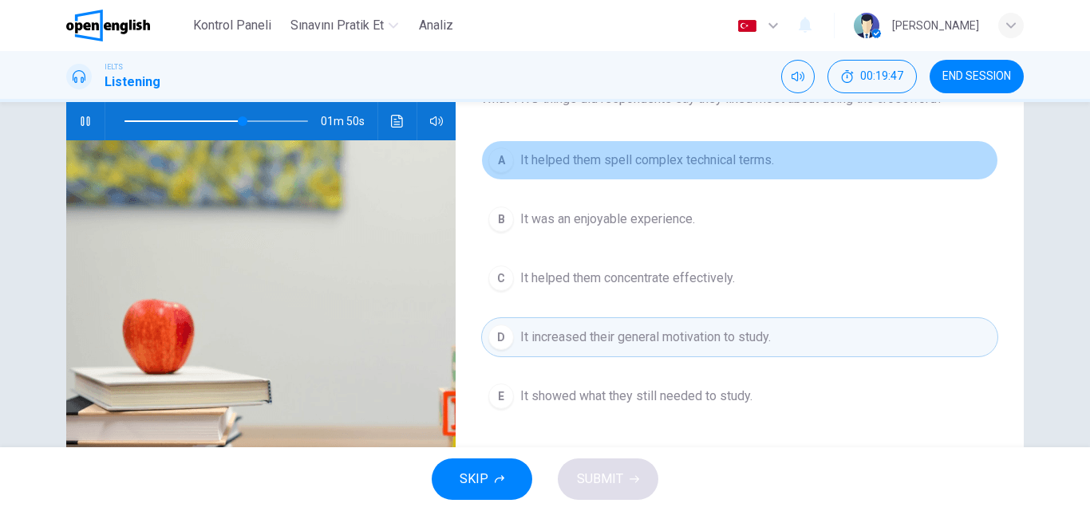
click at [606, 148] on button "A It helped them spell complex technical terms." at bounding box center [739, 160] width 517 height 40
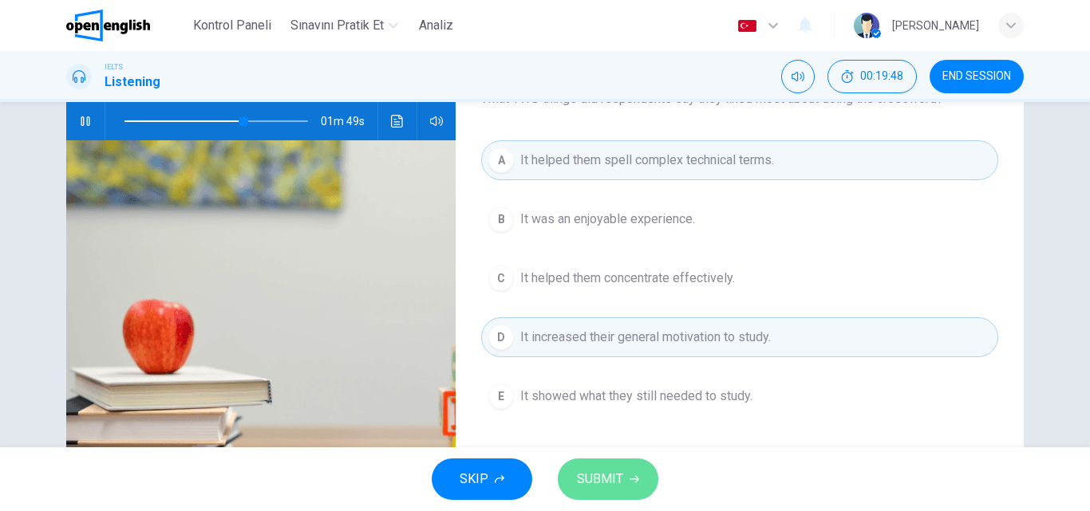
click at [585, 487] on span "SUBMIT" at bounding box center [600, 479] width 46 height 22
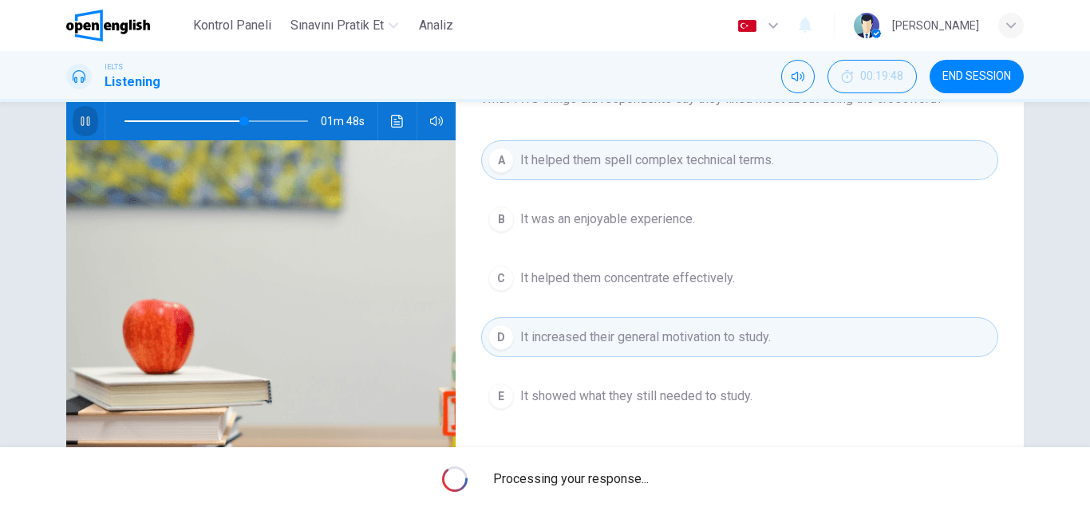
click at [79, 122] on icon "button" at bounding box center [85, 121] width 13 height 13
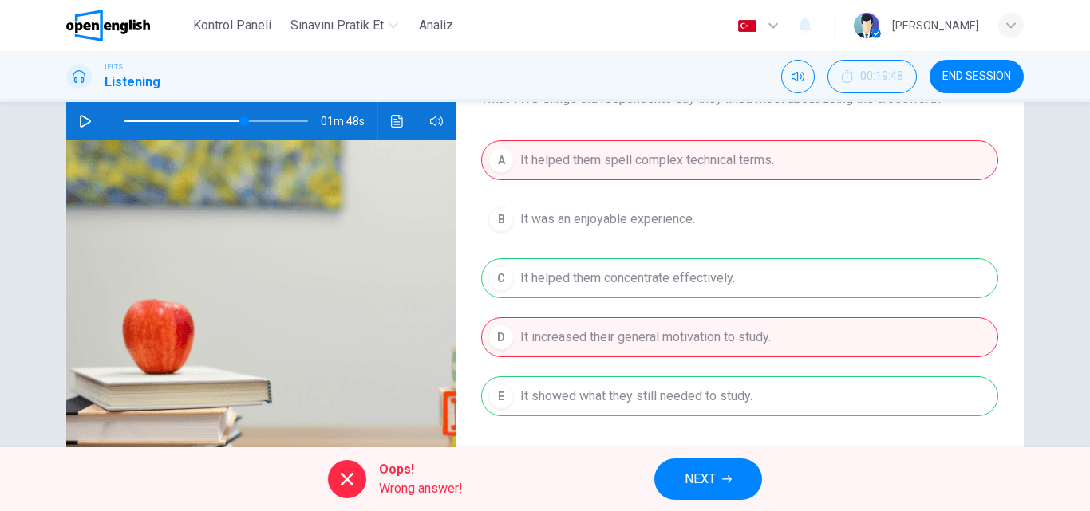
click at [684, 471] on span "NEXT" at bounding box center [699, 479] width 31 height 22
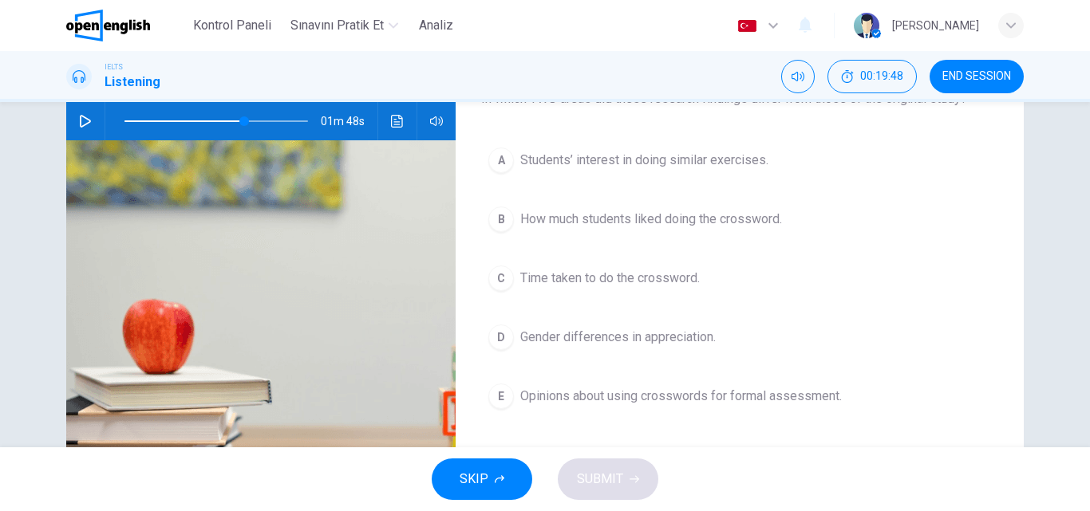
scroll to position [80, 0]
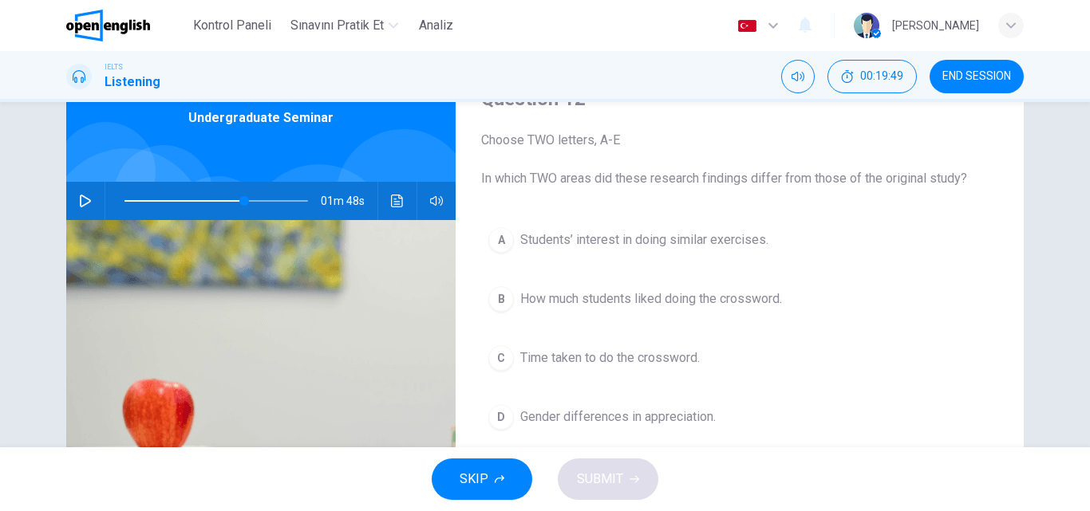
click at [87, 200] on icon "button" at bounding box center [85, 201] width 13 height 13
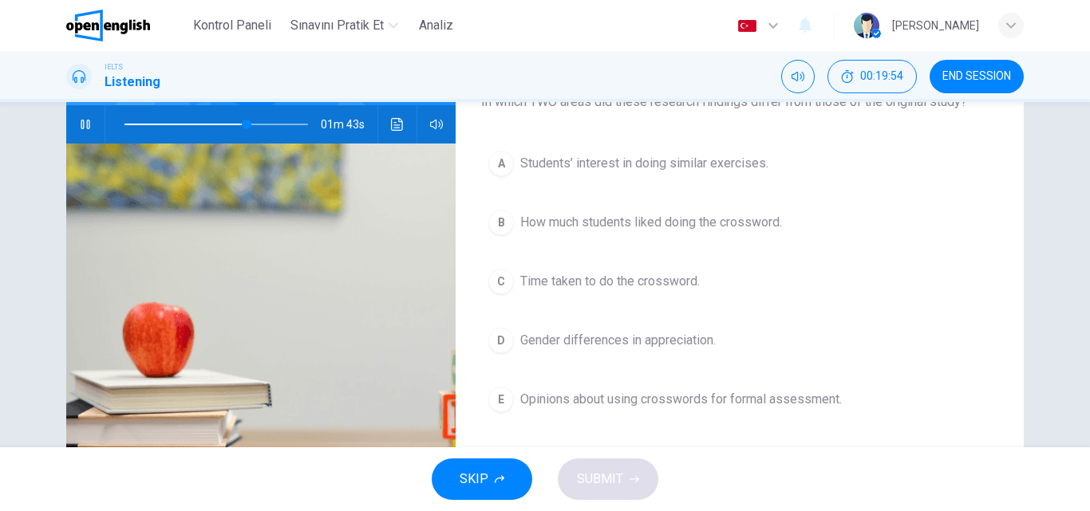
scroll to position [160, 0]
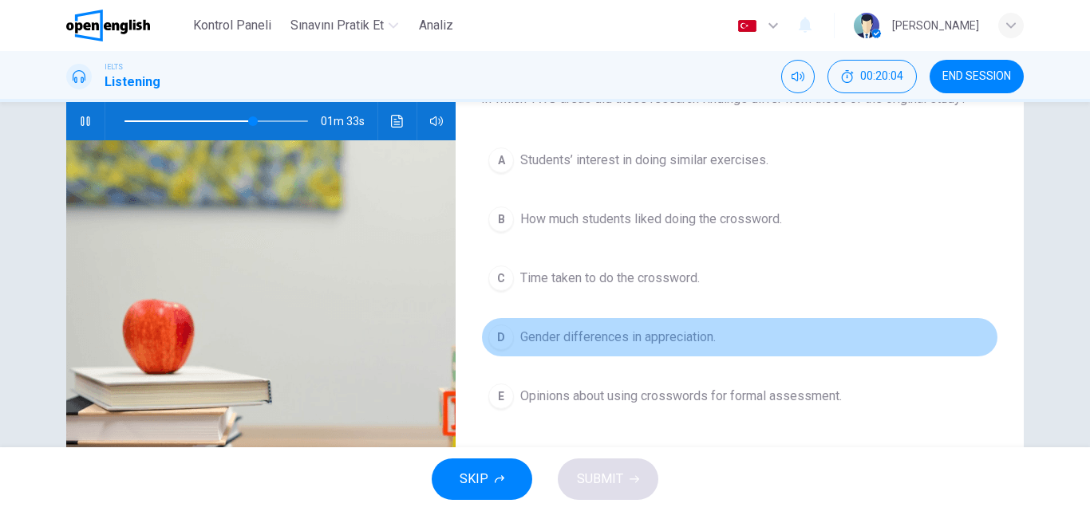
click at [599, 341] on span "Gender differences in appreciation." at bounding box center [617, 337] width 195 height 19
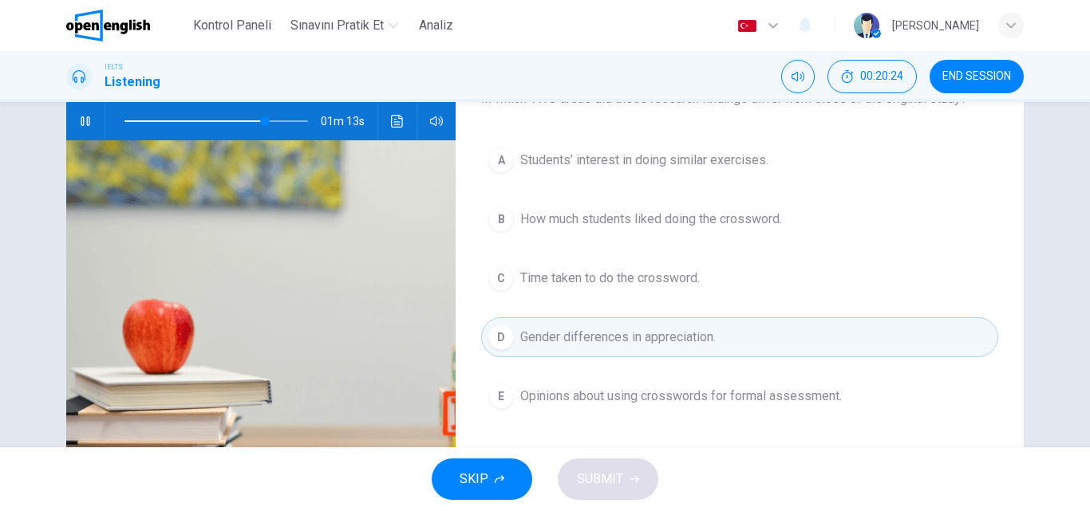
click at [676, 398] on span "Opinions about using crosswords for formal assessment." at bounding box center [680, 396] width 321 height 19
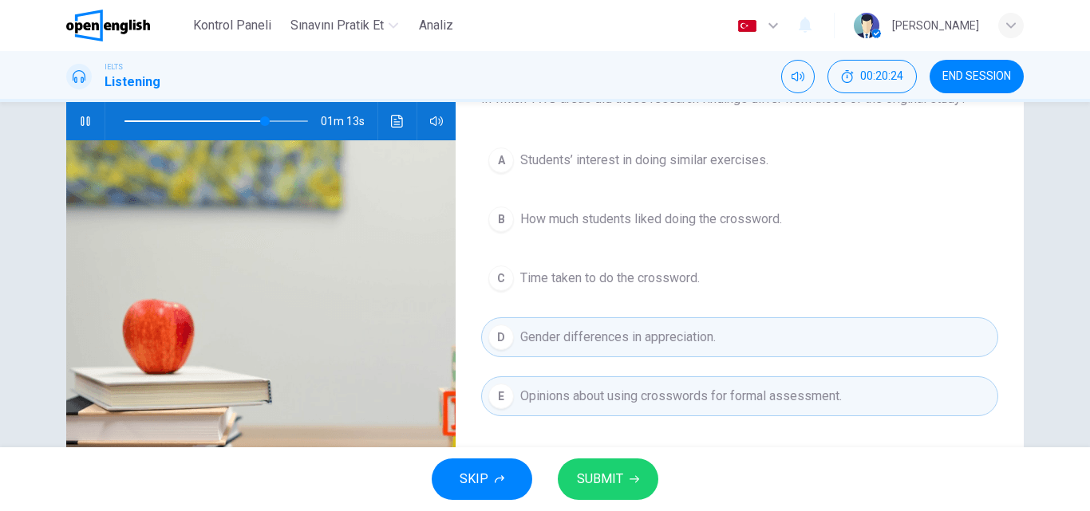
click at [618, 471] on span "SUBMIT" at bounding box center [600, 479] width 46 height 22
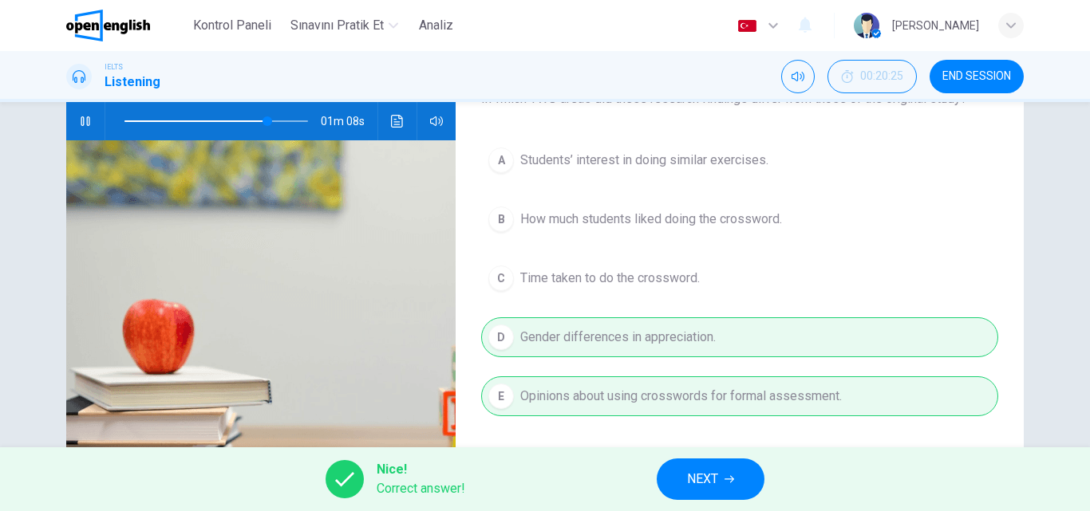
click at [737, 482] on button "NEXT" at bounding box center [711, 479] width 108 height 41
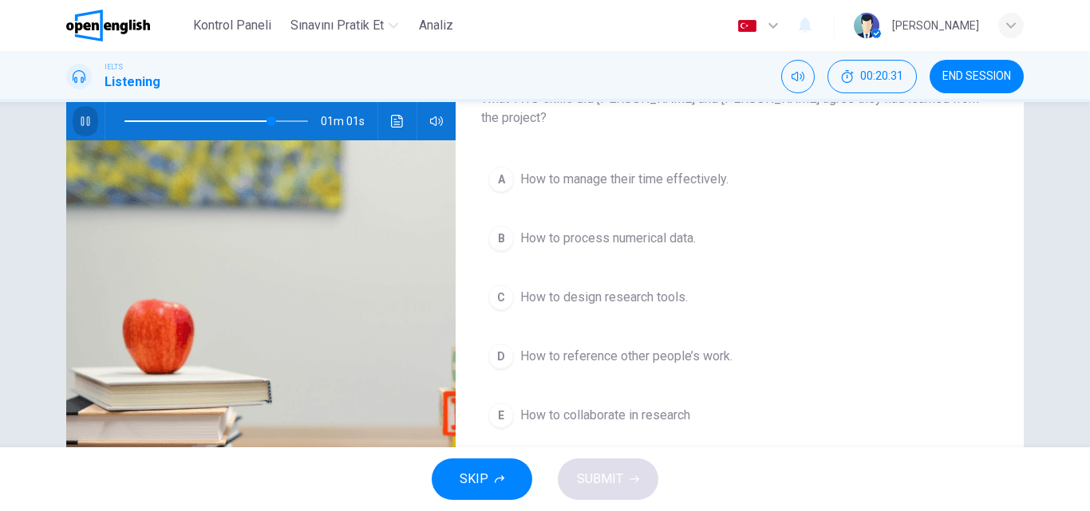
click at [79, 120] on icon "button" at bounding box center [85, 121] width 13 height 13
click at [88, 124] on button "button" at bounding box center [86, 121] width 26 height 38
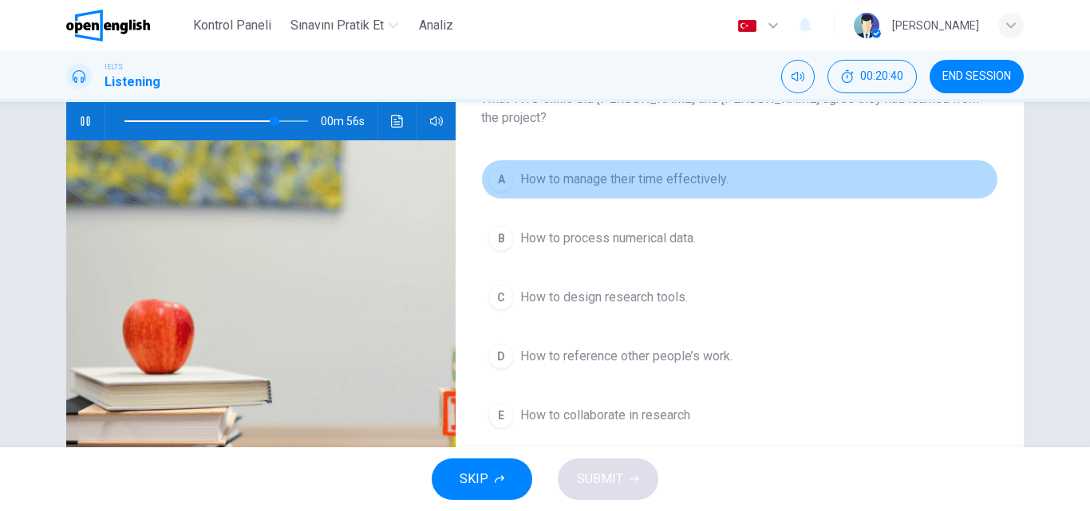
click at [580, 170] on span "How to manage their time effectively." at bounding box center [624, 179] width 208 height 19
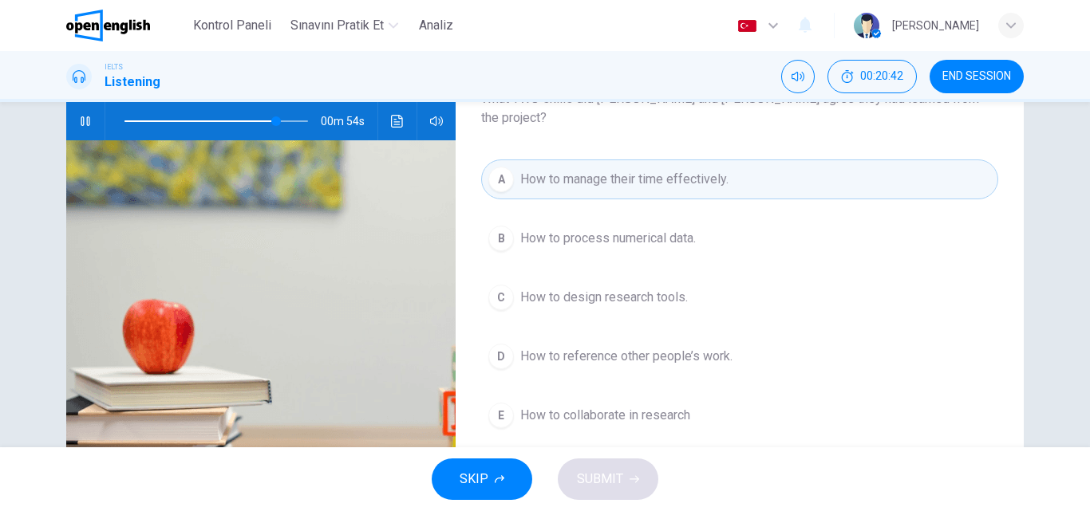
click at [85, 117] on icon "button" at bounding box center [85, 121] width 9 height 10
click at [79, 120] on icon "button" at bounding box center [85, 121] width 13 height 13
click at [569, 229] on span "How to process numerical data." at bounding box center [608, 238] width 176 height 19
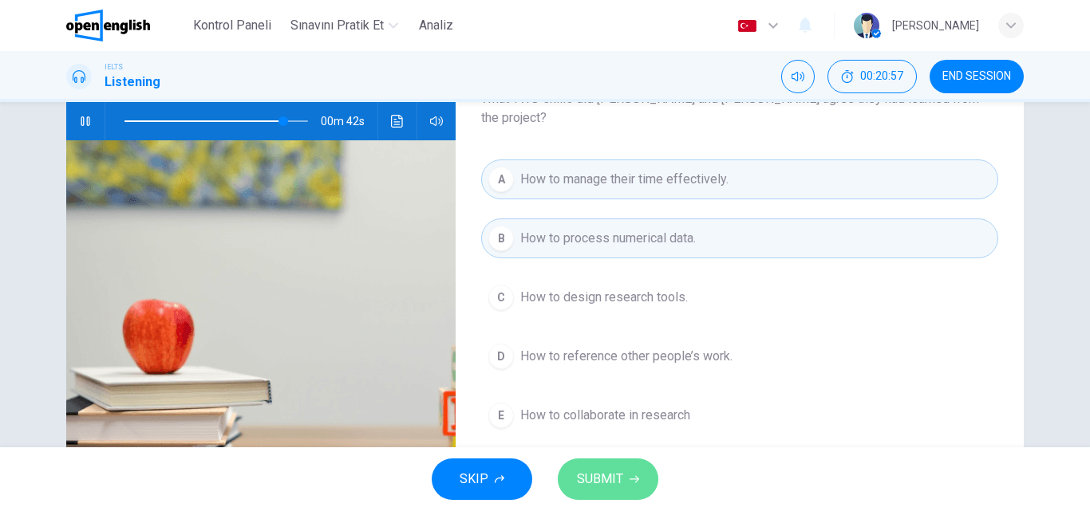
click at [636, 472] on button "SUBMIT" at bounding box center [608, 479] width 101 height 41
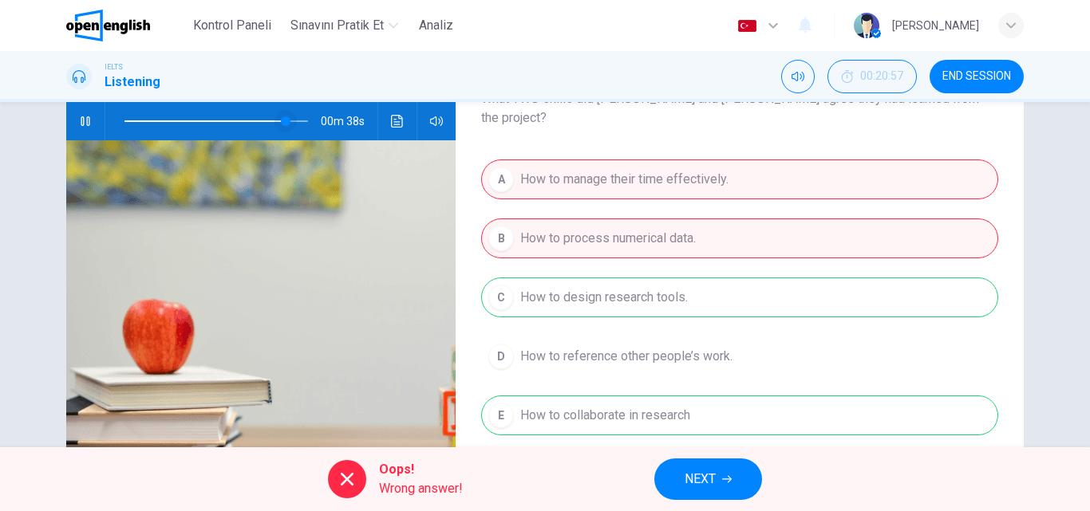
click at [258, 118] on span at bounding box center [215, 121] width 183 height 22
click at [79, 118] on icon "button" at bounding box center [85, 121] width 13 height 13
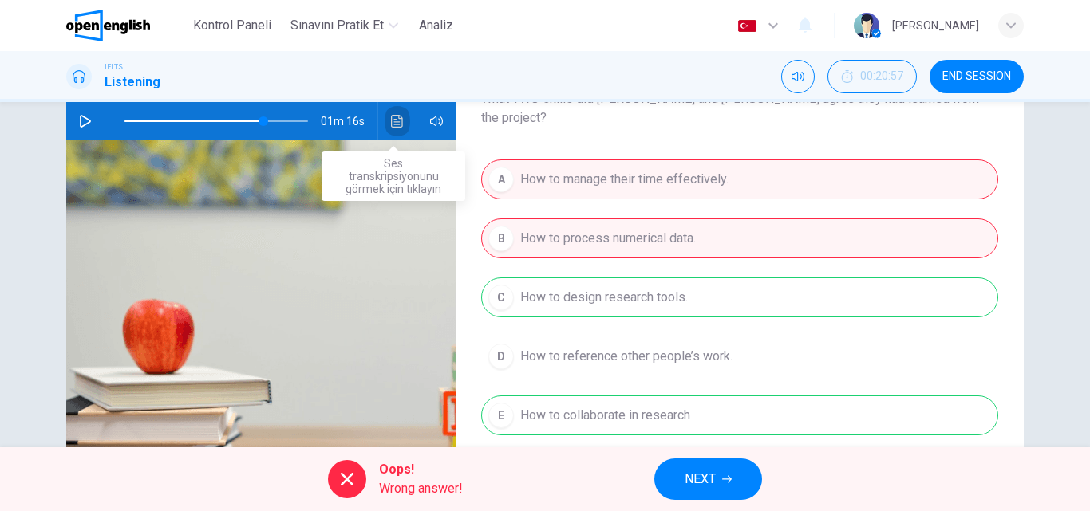
click at [397, 121] on icon "Ses transkripsiyonunu görmek için tıklayın" at bounding box center [397, 121] width 13 height 13
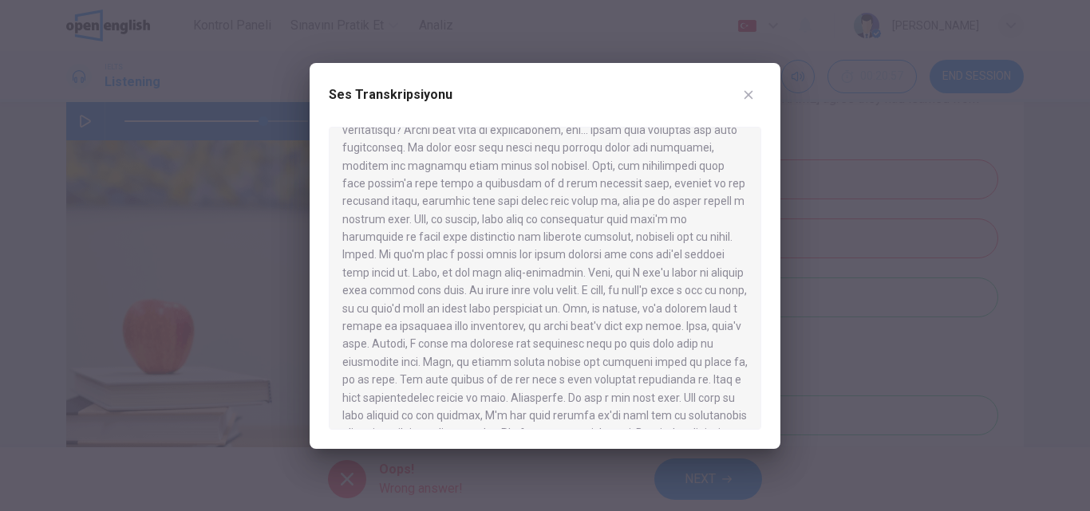
scroll to position [795, 0]
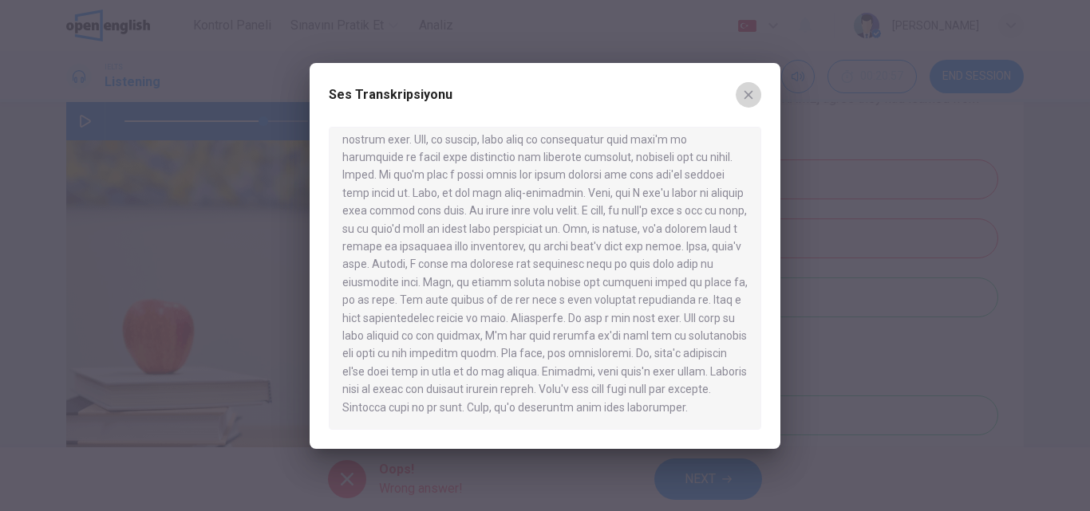
click at [752, 94] on icon "button" at bounding box center [748, 95] width 13 height 13
type input "**"
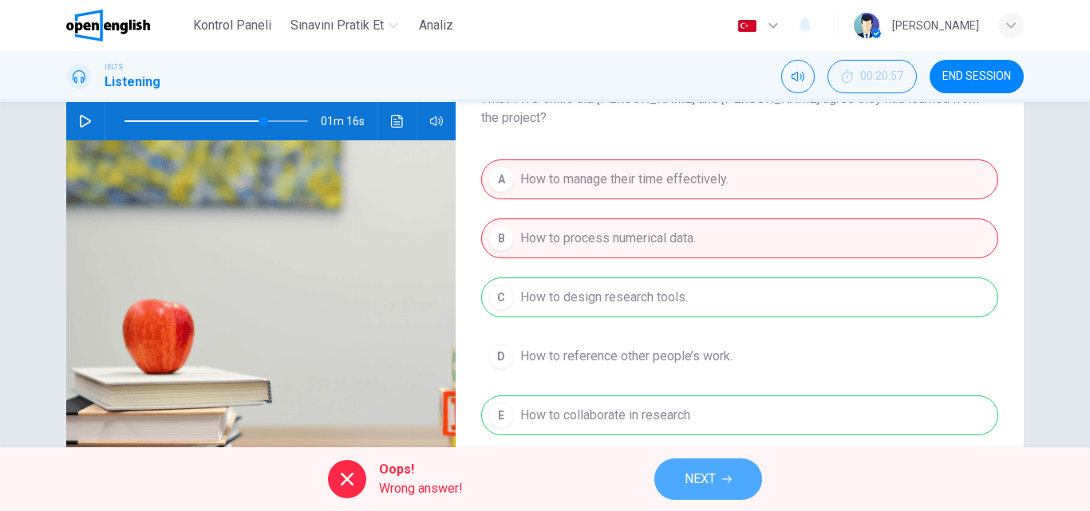
click at [736, 476] on button "NEXT" at bounding box center [708, 479] width 108 height 41
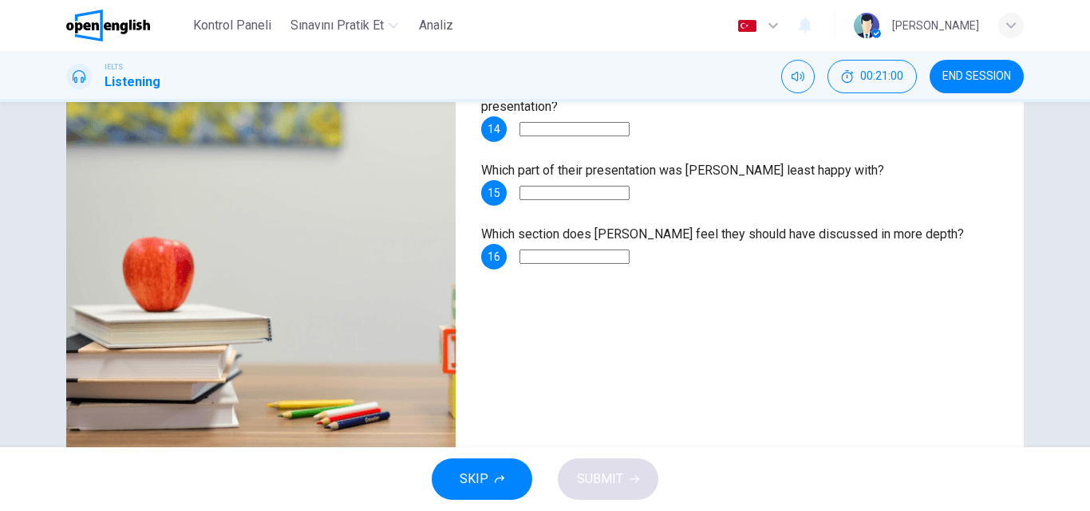
scroll to position [34, 0]
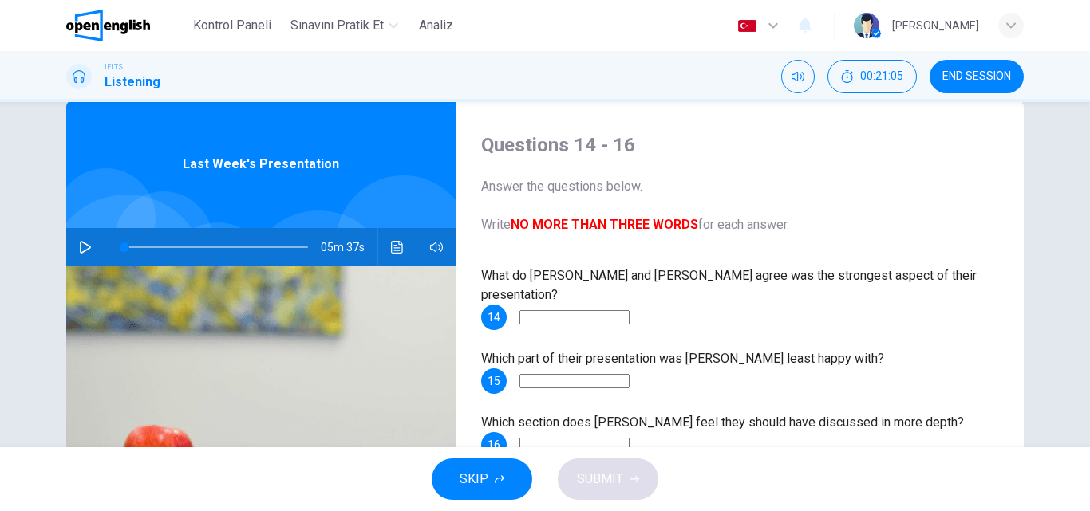
click at [974, 64] on button "END SESSION" at bounding box center [976, 77] width 94 height 34
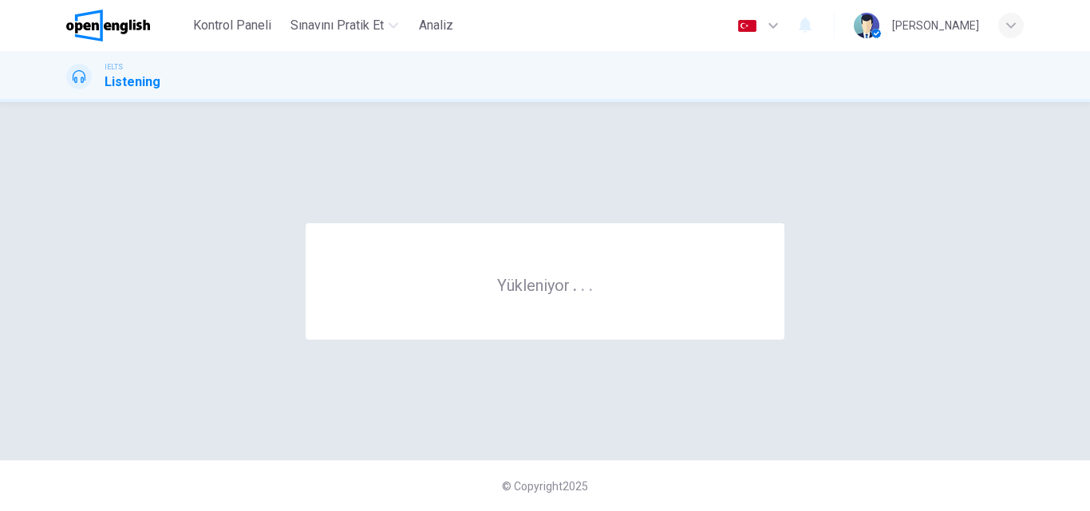
scroll to position [0, 0]
